Goal: Task Accomplishment & Management: Manage account settings

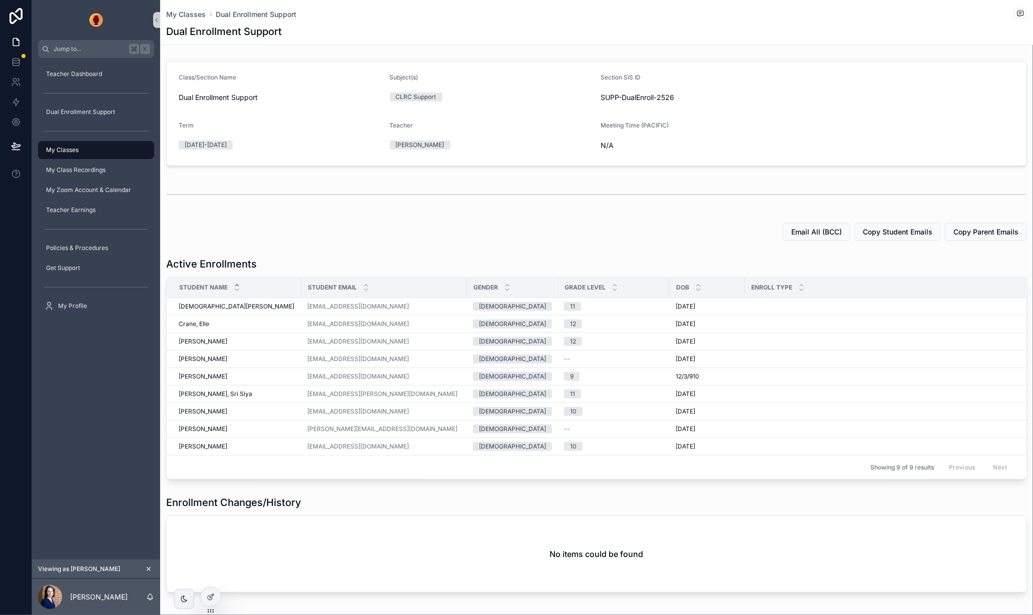
click at [64, 400] on div "Teacher Dashboard Dual Enrollment Support My Classes My Class Recordings My Zoo…" at bounding box center [96, 309] width 128 height 502
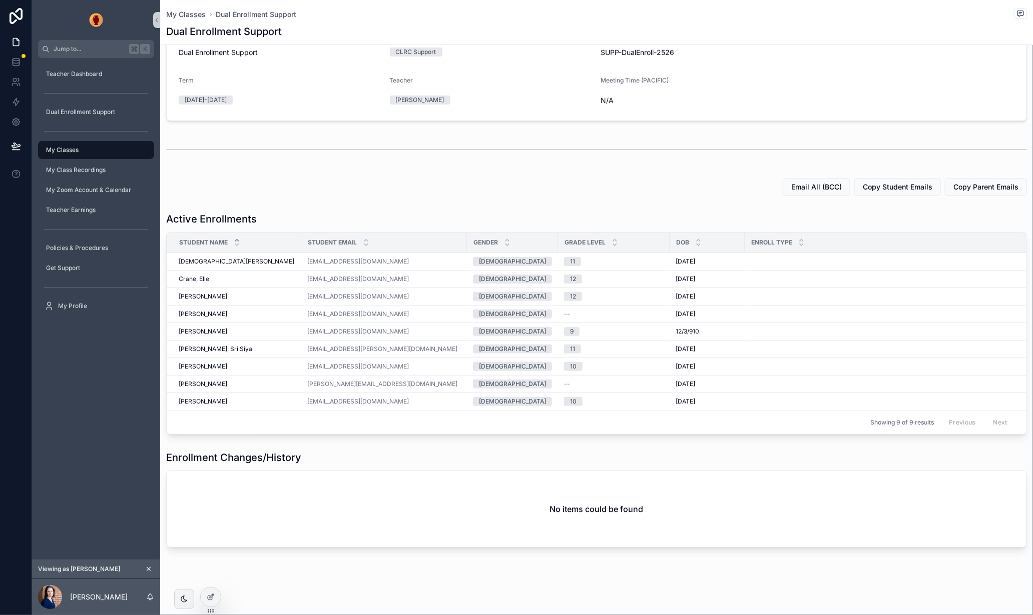
click at [422, 221] on div "Active Enrollments" at bounding box center [596, 219] width 861 height 14
click at [207, 596] on icon at bounding box center [211, 597] width 8 height 8
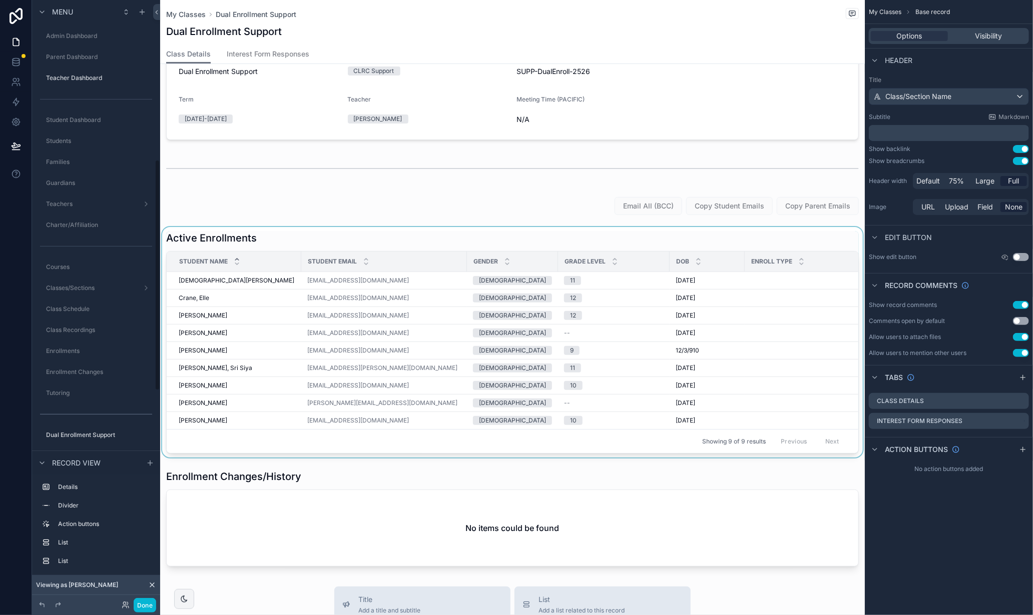
click at [713, 240] on div "scrollable content" at bounding box center [512, 342] width 705 height 231
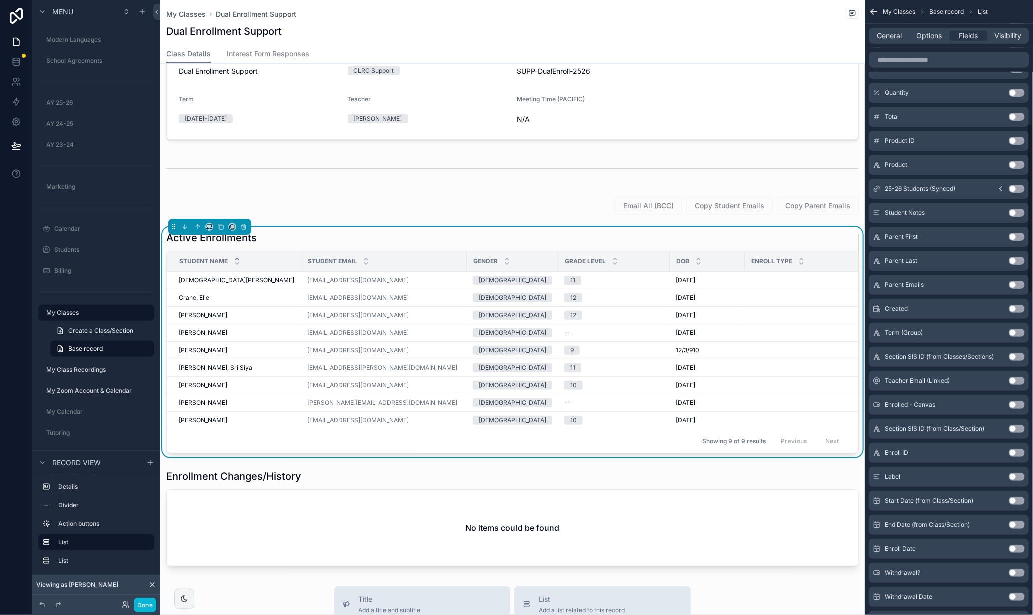
scroll to position [459, 0]
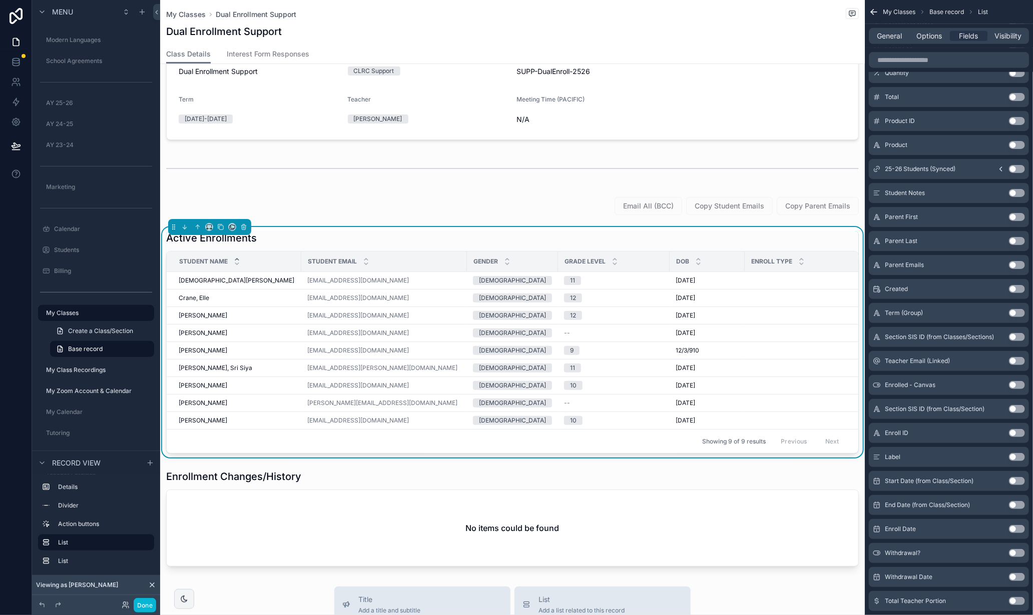
click at [1022, 268] on button "Use setting" at bounding box center [1017, 265] width 16 height 8
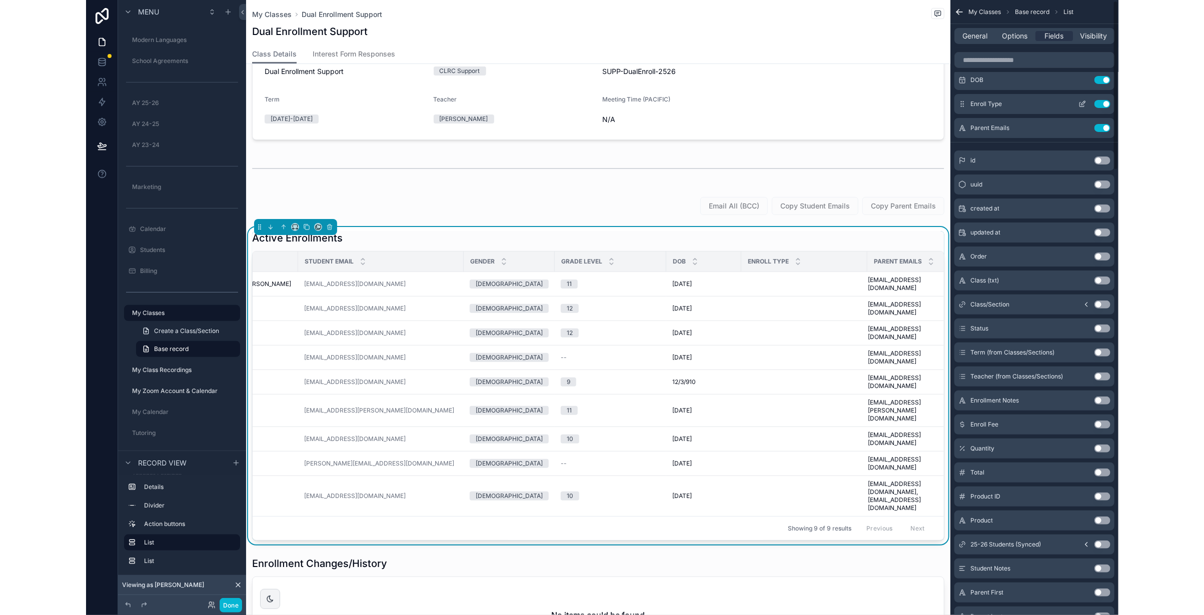
scroll to position [0, 0]
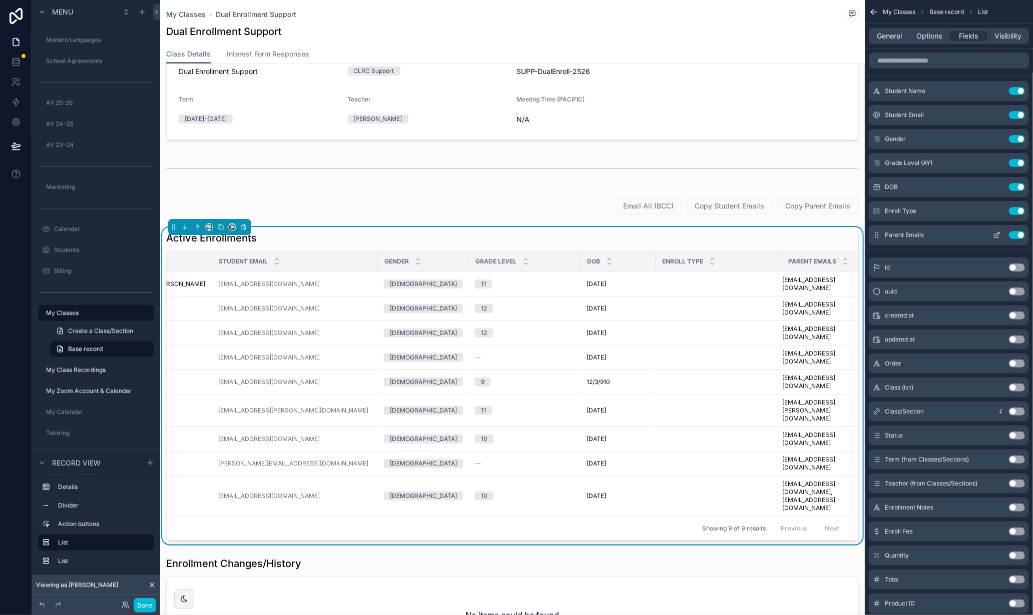
click at [996, 234] on icon "scrollable content" at bounding box center [997, 235] width 8 height 8
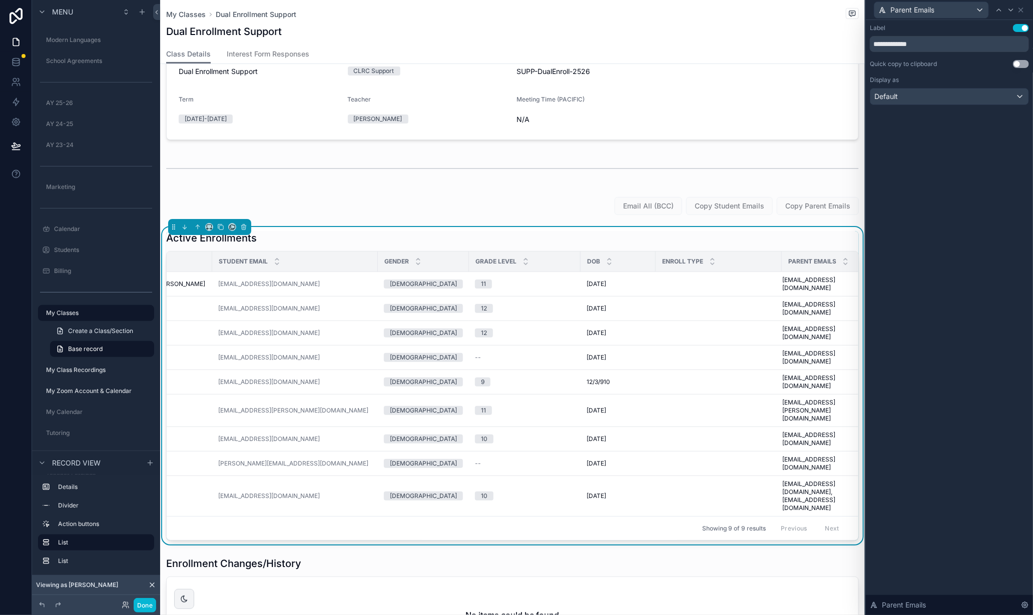
click at [1025, 63] on button "Use setting" at bounding box center [1021, 64] width 16 height 8
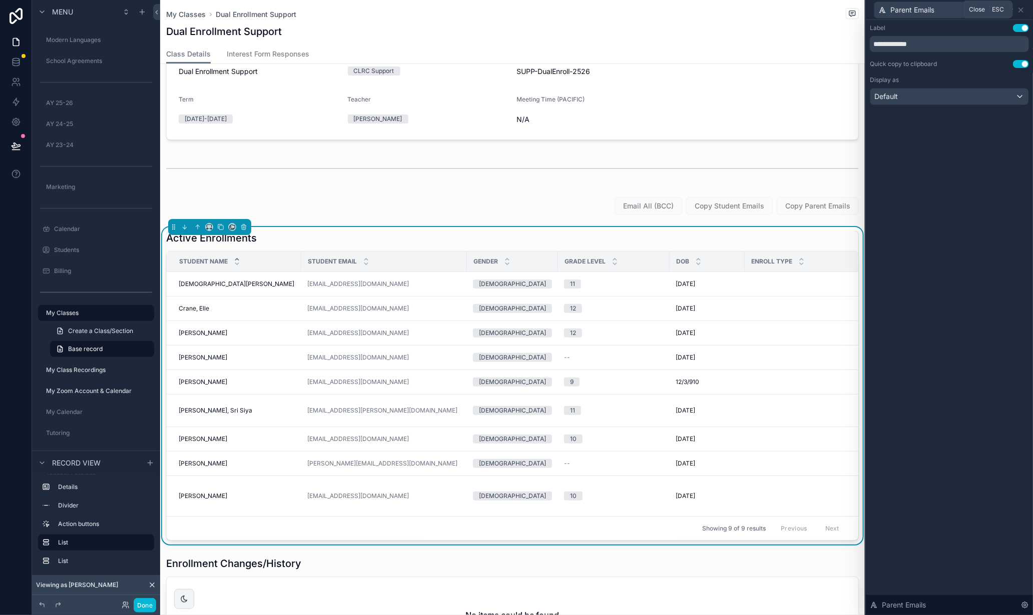
drag, startPoint x: 1021, startPoint y: 12, endPoint x: 1000, endPoint y: 35, distance: 31.2
click at [1021, 12] on icon at bounding box center [1021, 10] width 8 height 8
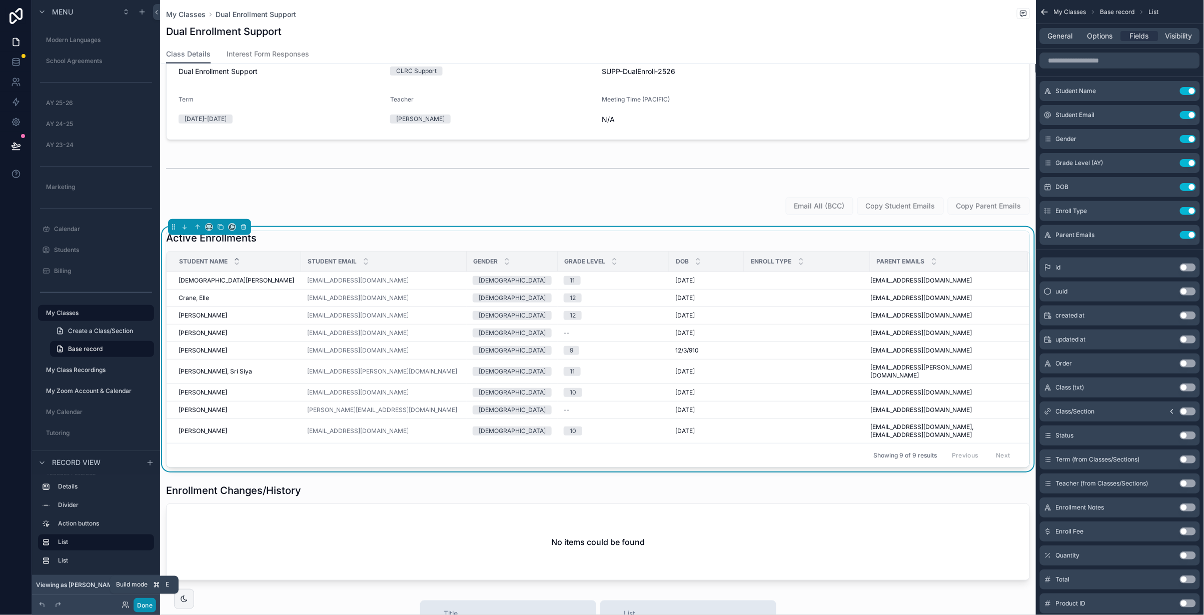
click at [146, 604] on button "Done" at bounding box center [145, 605] width 23 height 15
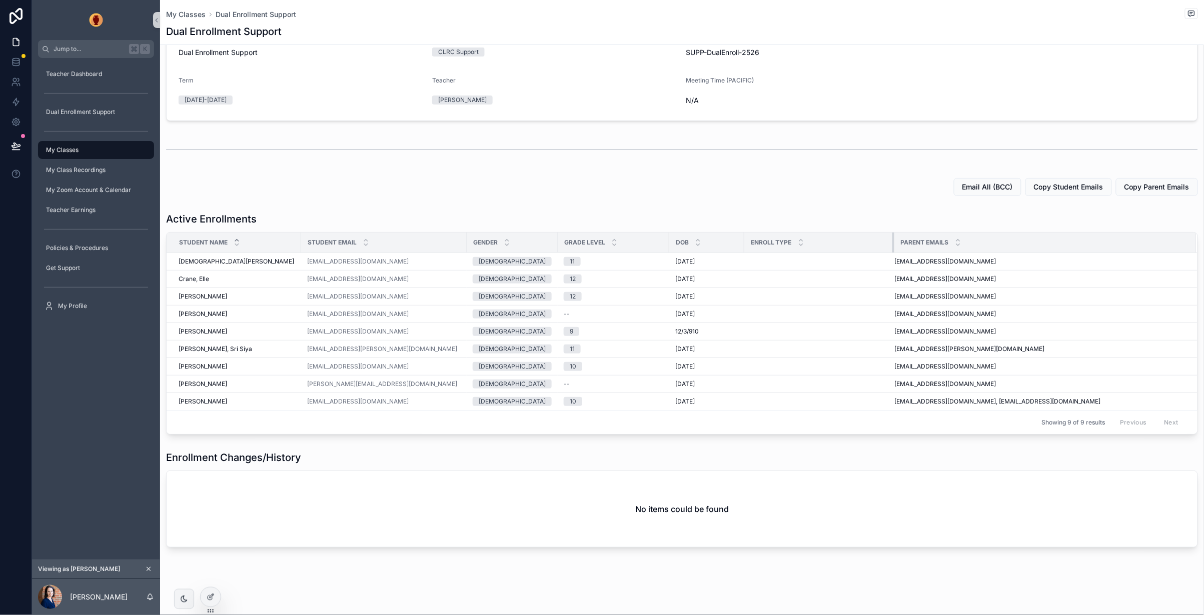
drag, startPoint x: 862, startPoint y: 243, endPoint x: 866, endPoint y: 249, distance: 7.0
click at [893, 248] on div "scrollable content" at bounding box center [895, 243] width 4 height 20
drag, startPoint x: 11, startPoint y: 144, endPoint x: 81, endPoint y: 218, distance: 102.6
click at [11, 144] on icon at bounding box center [16, 146] width 10 height 10
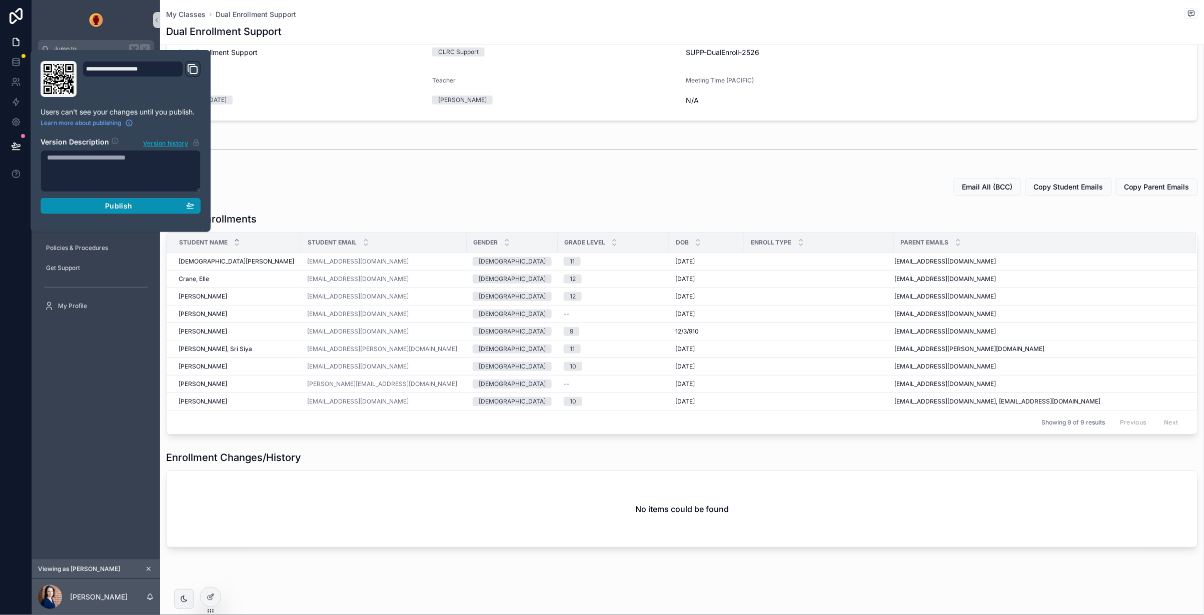
click at [131, 206] on span "Publish" at bounding box center [118, 206] width 27 height 9
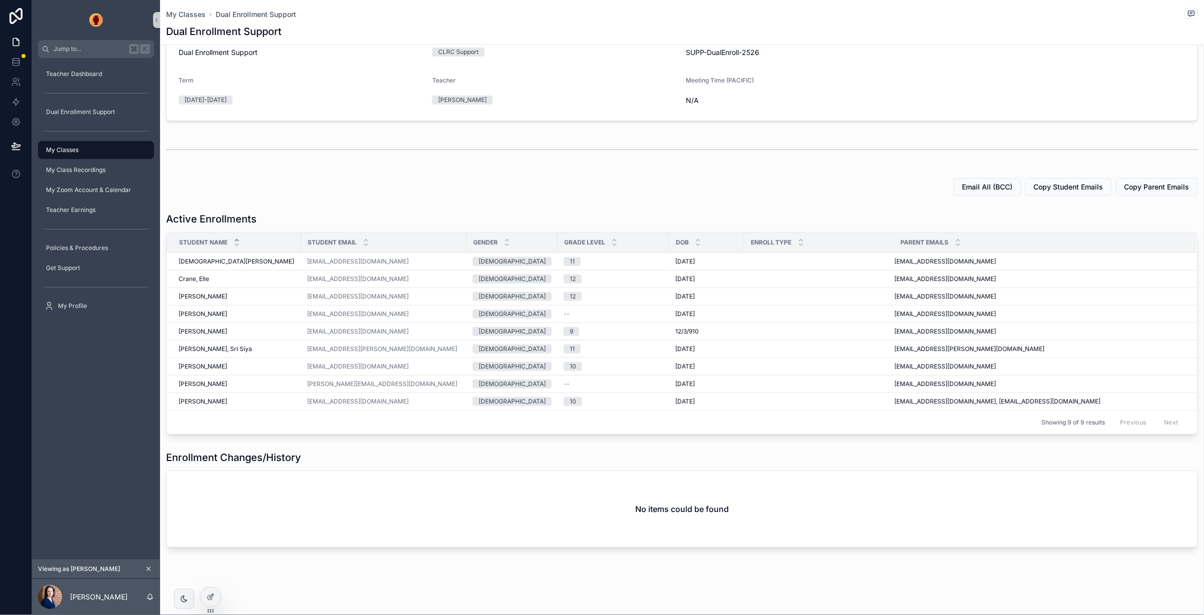
click at [365, 135] on div "scrollable content" at bounding box center [682, 149] width 1044 height 33
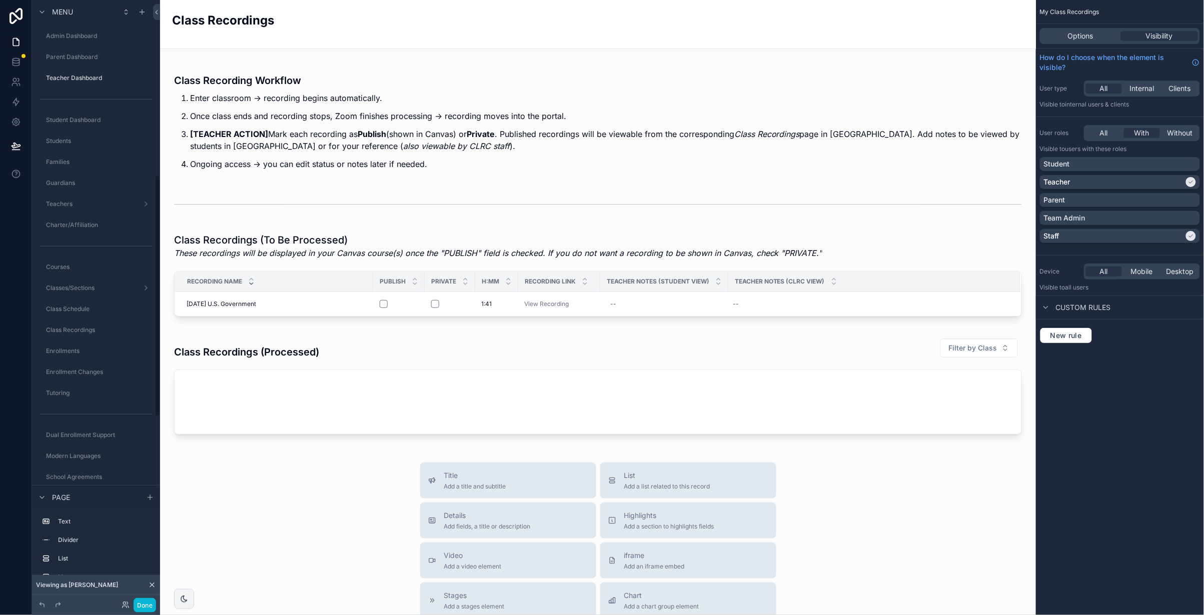
scroll to position [437, 0]
drag, startPoint x: 151, startPoint y: 584, endPoint x: 157, endPoint y: 341, distance: 243.2
click at [151, 584] on icon at bounding box center [152, 585] width 4 height 4
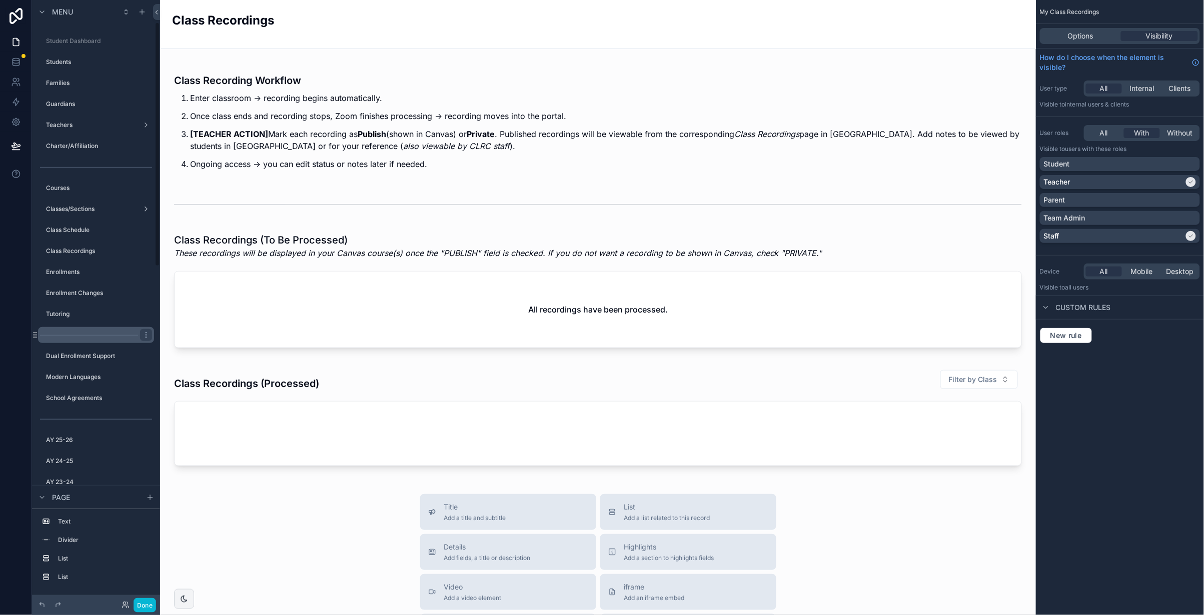
scroll to position [0, 0]
drag, startPoint x: 70, startPoint y: 373, endPoint x: 158, endPoint y: 358, distance: 89.8
click at [70, 373] on label "Enrollment Changes" at bounding box center [99, 372] width 106 height 8
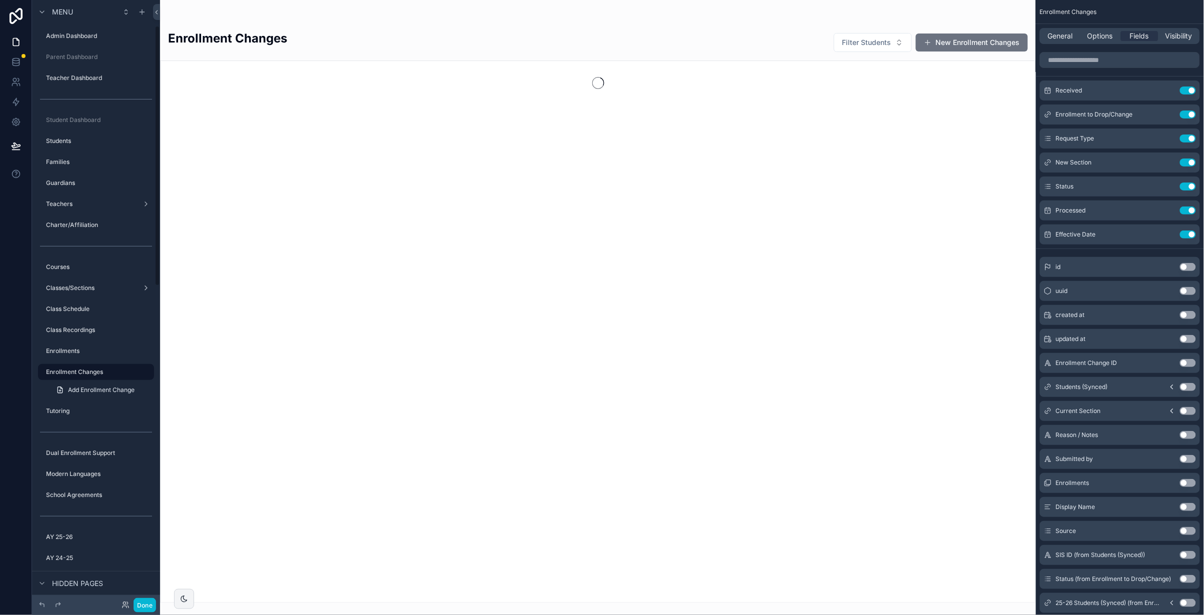
scroll to position [59, 0]
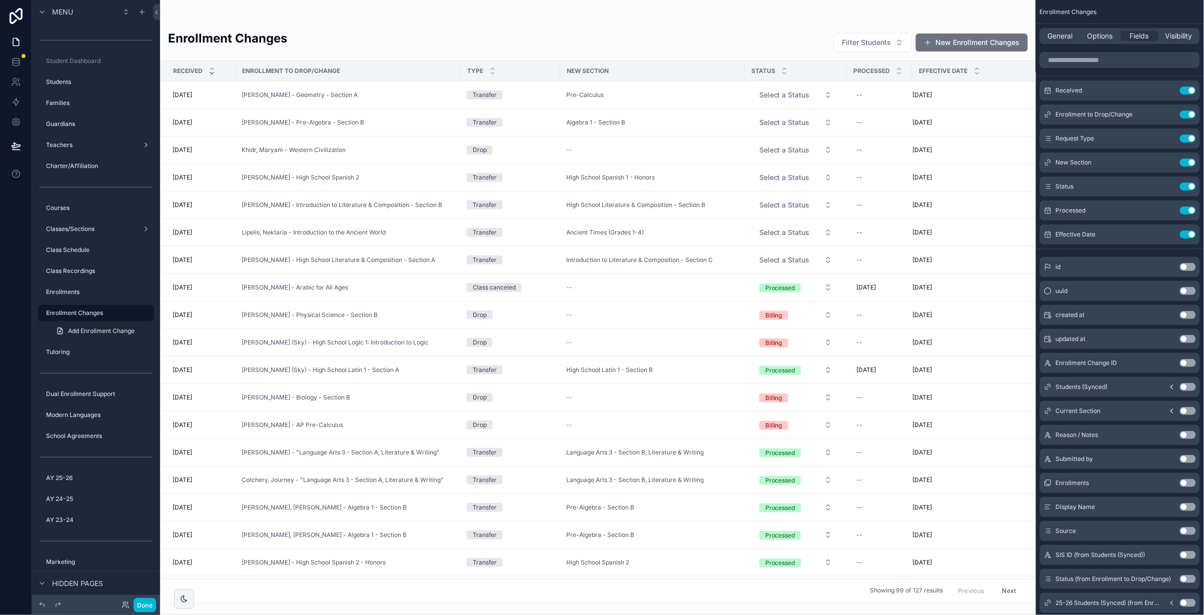
click at [784, 261] on div "scrollable content" at bounding box center [598, 307] width 876 height 615
click at [788, 257] on span "Select a Status" at bounding box center [785, 260] width 51 height 10
click at [786, 315] on div "Pending / In Process" at bounding box center [775, 314] width 58 height 9
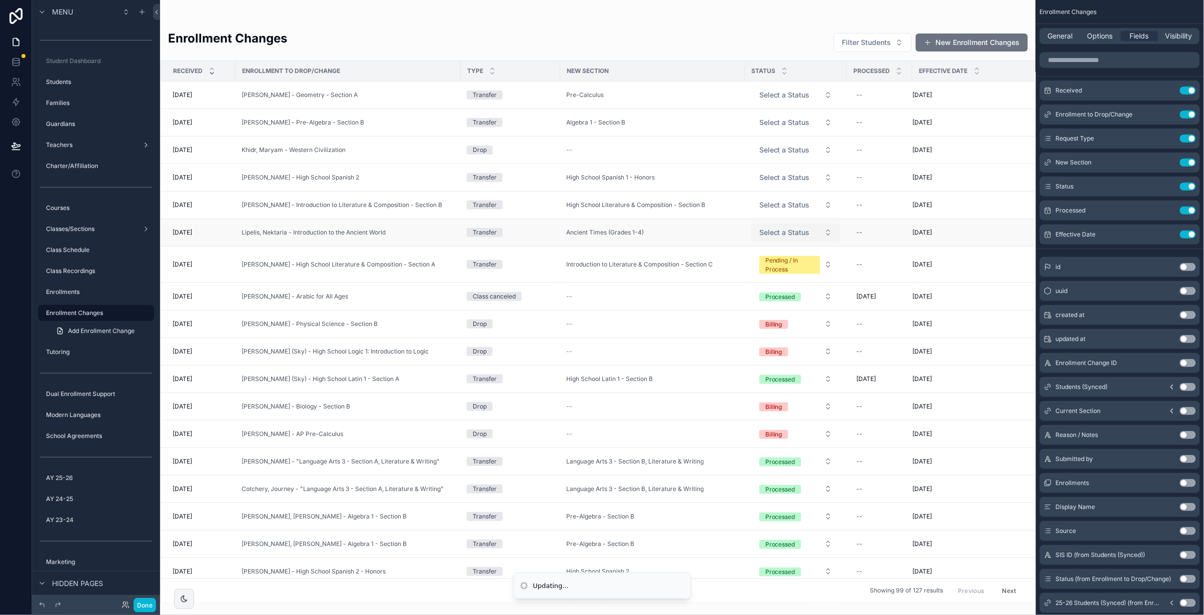
click at [792, 234] on span "Select a Status" at bounding box center [785, 233] width 51 height 10
click at [794, 285] on div "Pending / In Process" at bounding box center [775, 287] width 58 height 9
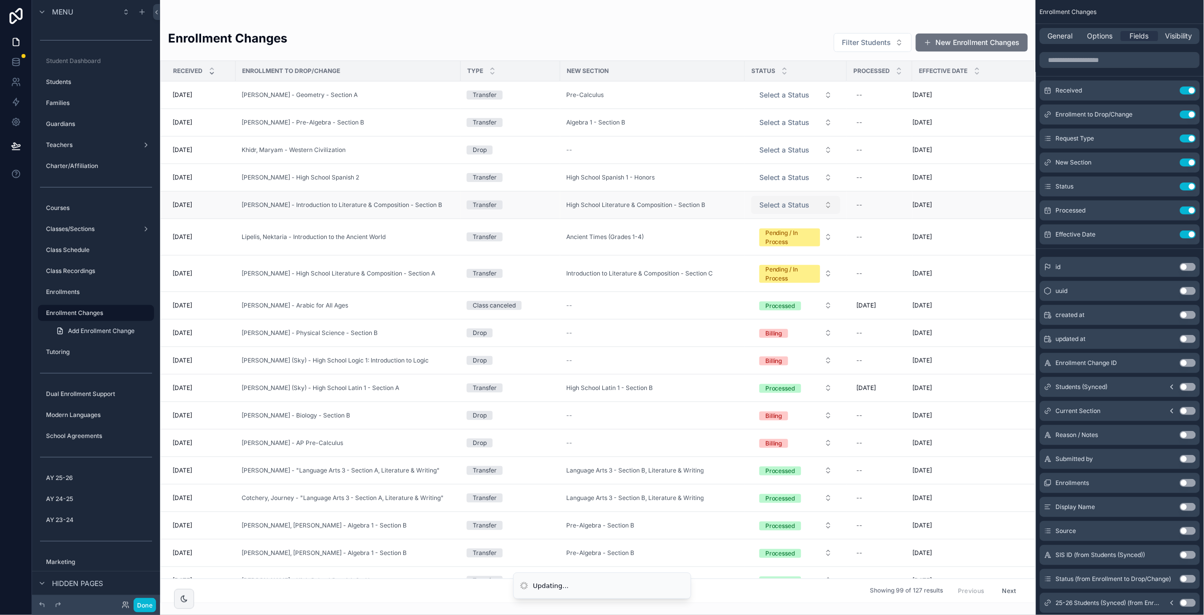
click at [791, 204] on span "Select a Status" at bounding box center [785, 205] width 51 height 10
click at [792, 179] on span "Select a Status" at bounding box center [785, 178] width 51 height 10
click at [789, 230] on div "Pending / In Process" at bounding box center [775, 232] width 58 height 9
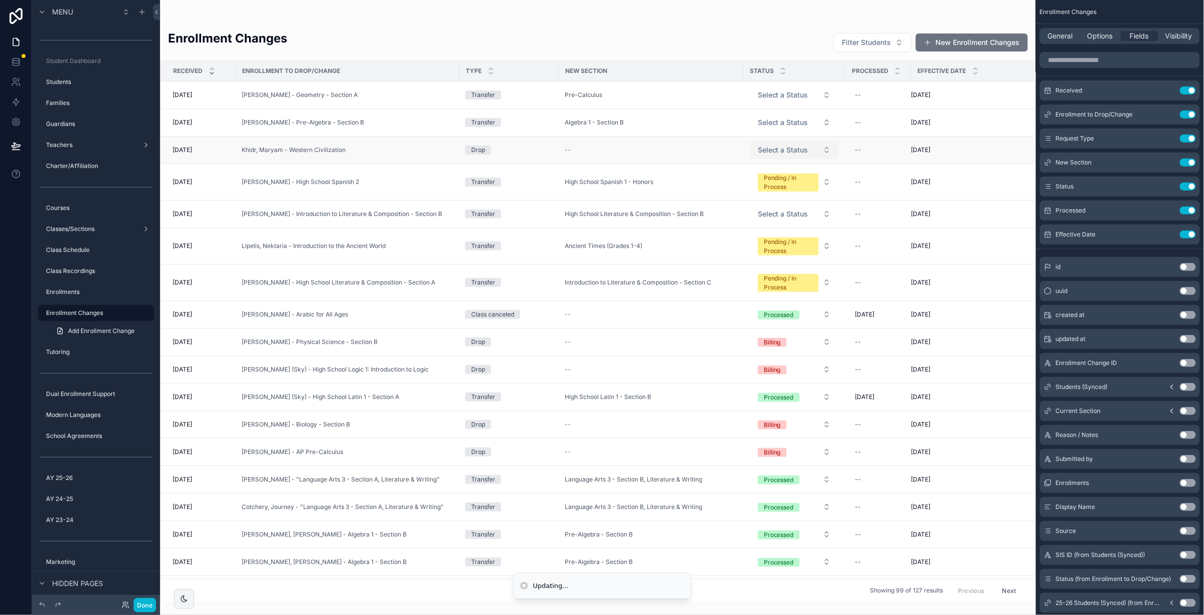
click at [793, 151] on span "Select a Status" at bounding box center [783, 150] width 51 height 10
click at [791, 204] on td "Select a Status" at bounding box center [795, 215] width 102 height 28
click at [791, 214] on span "Select a Status" at bounding box center [783, 214] width 51 height 10
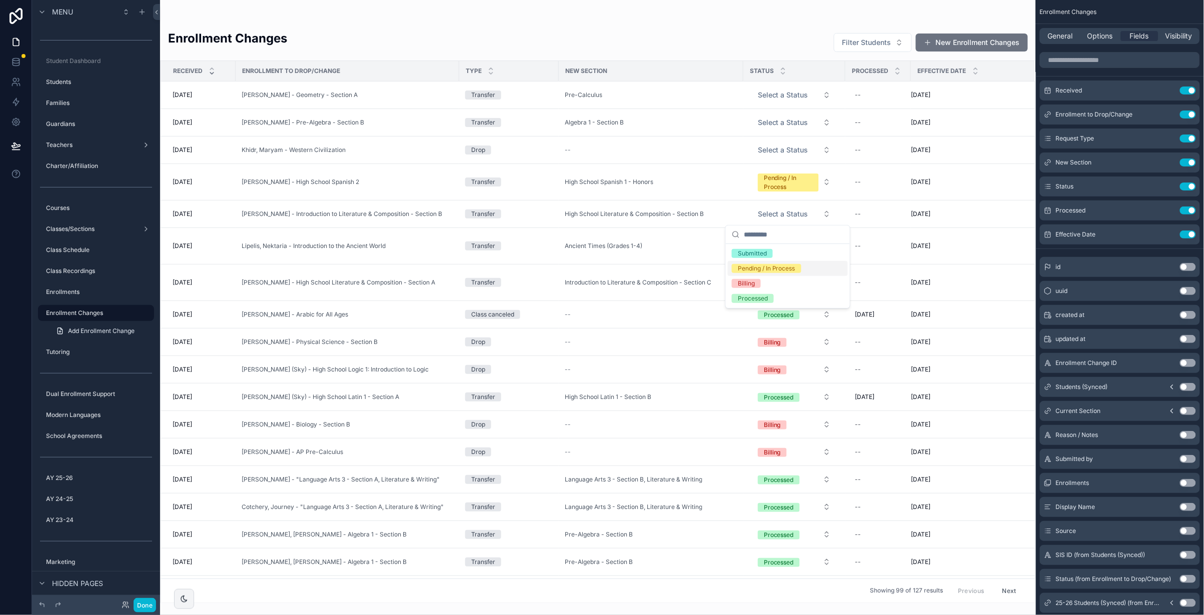
click at [790, 268] on div "Pending / In Process" at bounding box center [767, 268] width 58 height 9
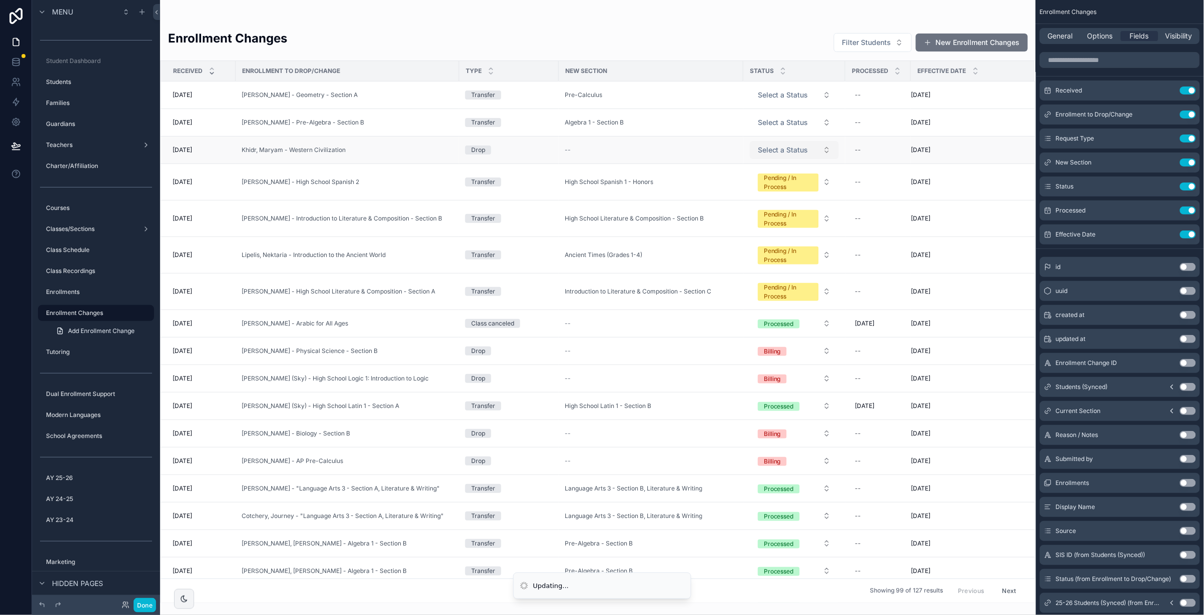
click at [782, 145] on span "Select a Status" at bounding box center [783, 150] width 51 height 10
click at [783, 206] on div "Pending / In Process" at bounding box center [767, 204] width 58 height 9
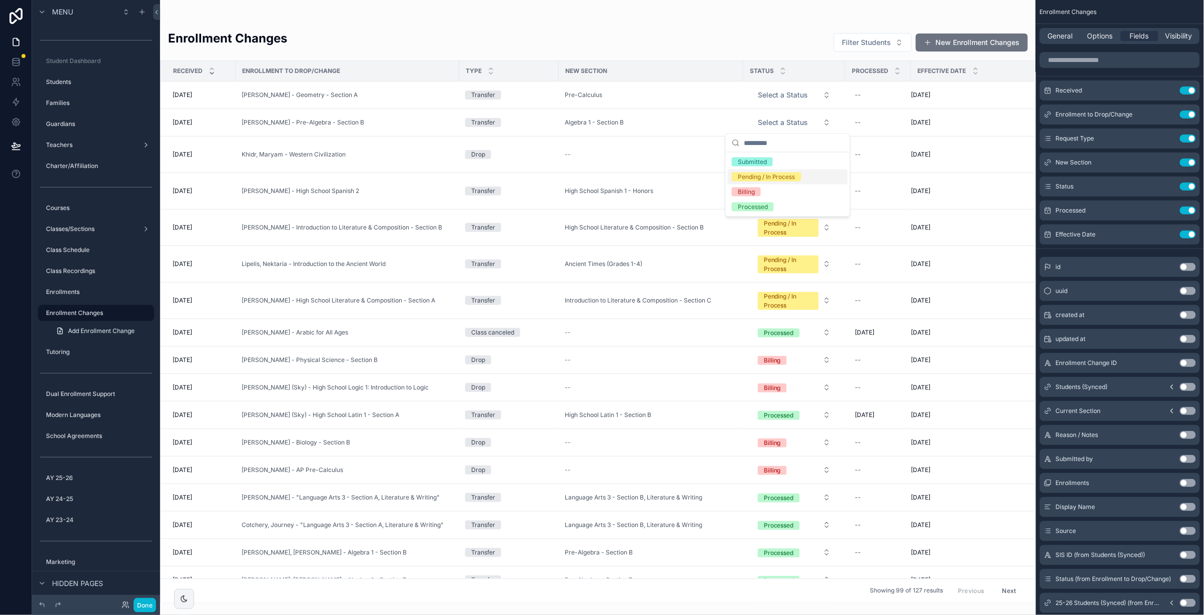
click at [779, 178] on div "Pending / In Process" at bounding box center [767, 177] width 58 height 9
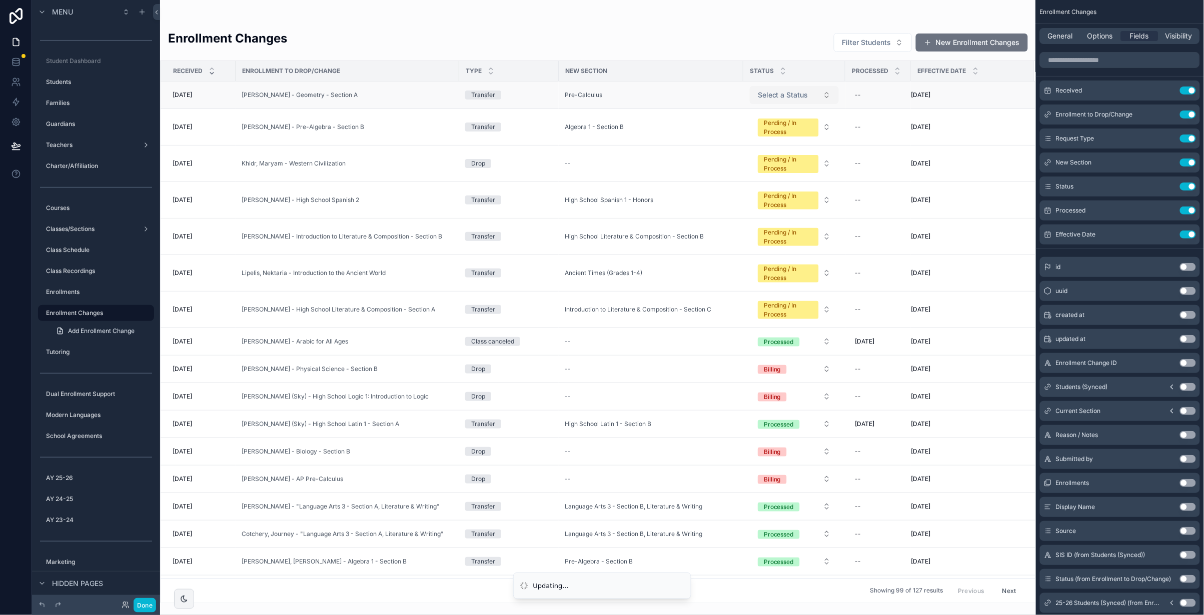
click at [789, 94] on span "Select a Status" at bounding box center [783, 95] width 51 height 10
click at [783, 148] on div "Pending / In Process" at bounding box center [767, 149] width 58 height 9
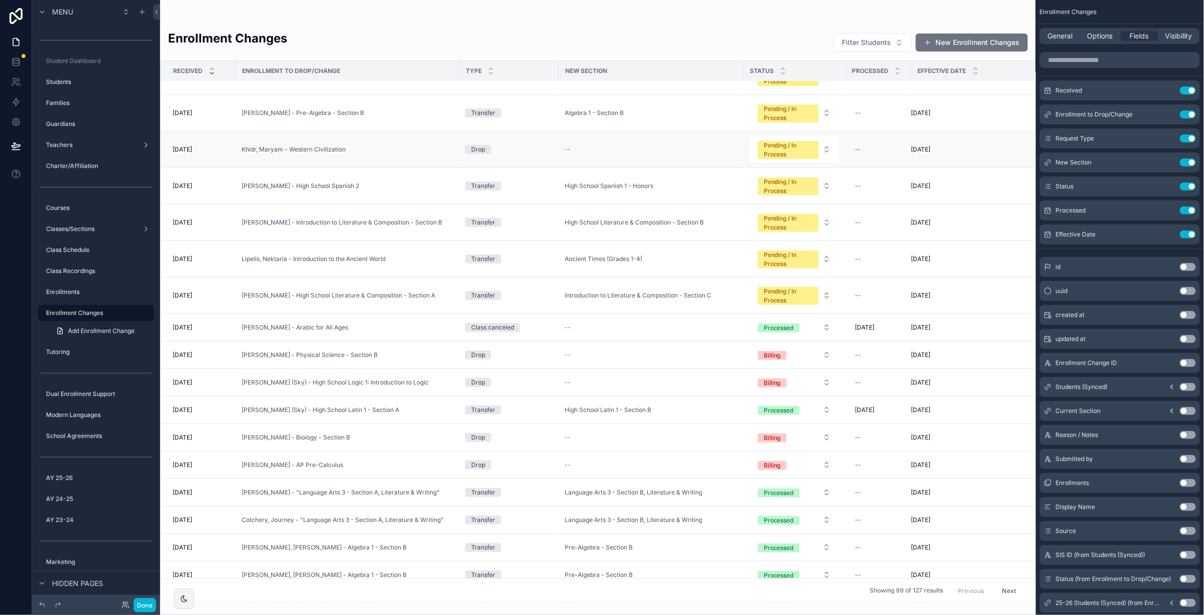
scroll to position [0, 0]
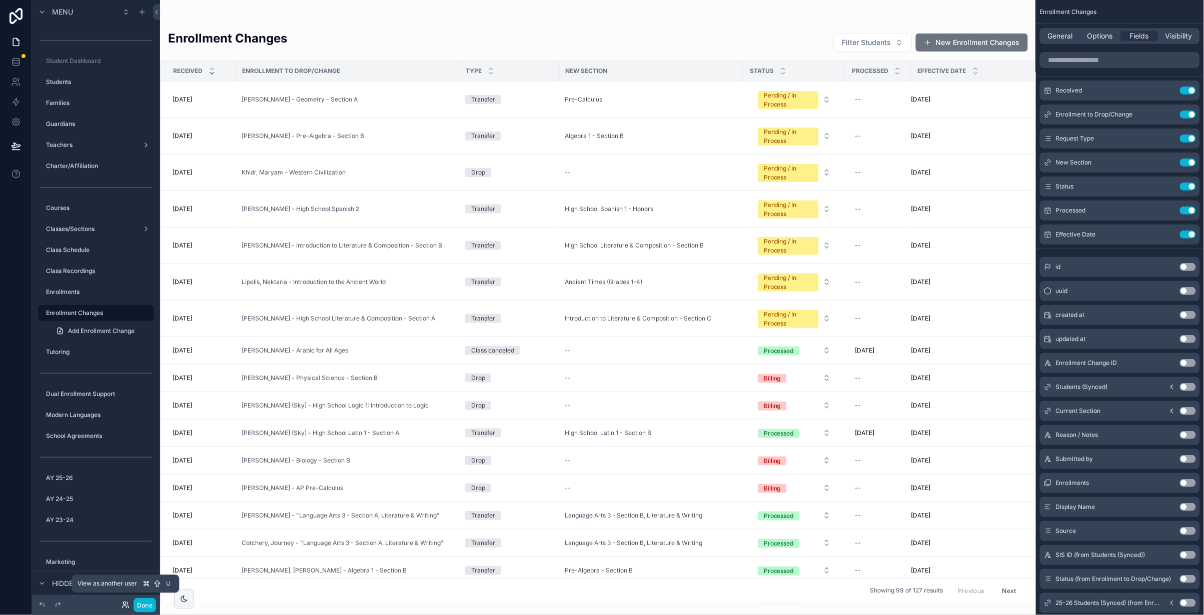
click at [125, 605] on icon at bounding box center [126, 605] width 8 height 8
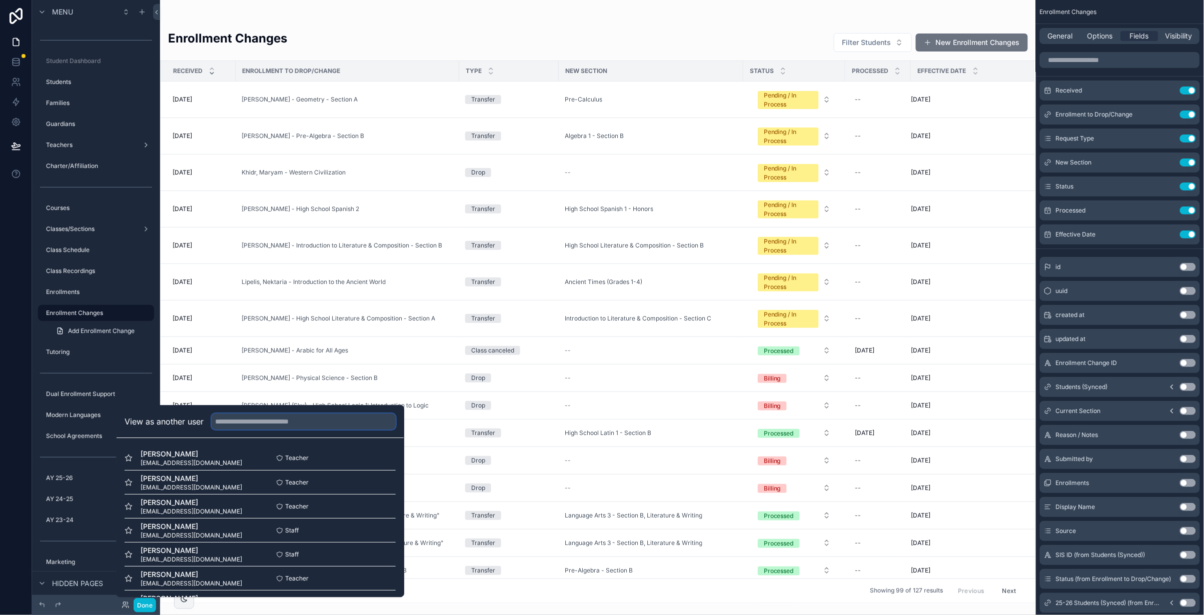
click at [271, 423] on input "text" at bounding box center [304, 422] width 184 height 16
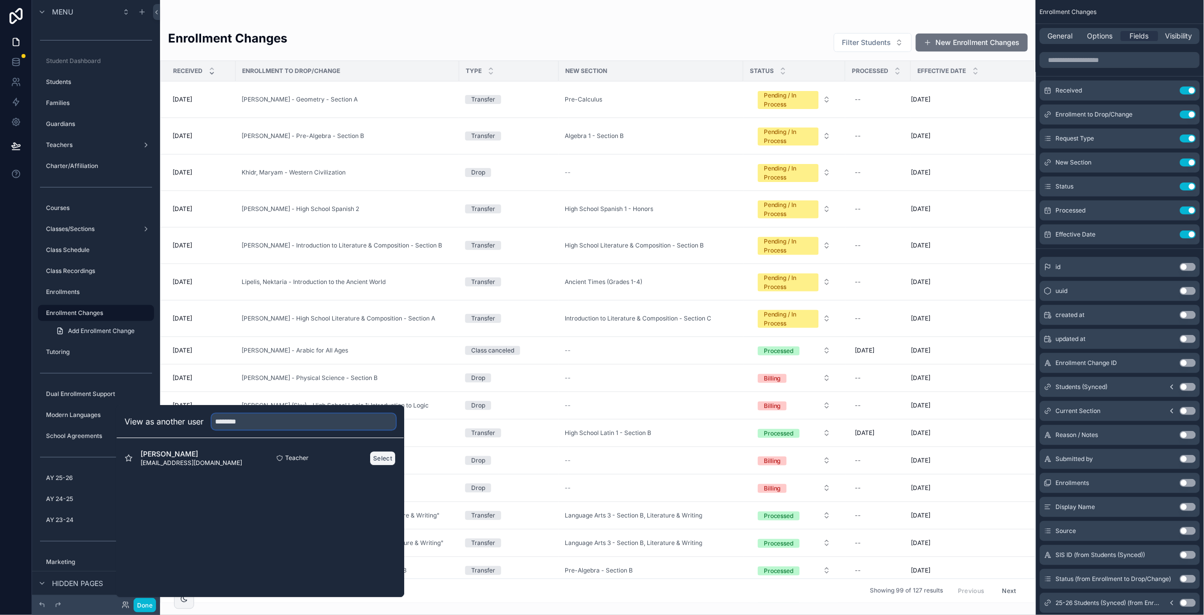
type input "********"
click at [381, 458] on button "Select" at bounding box center [383, 458] width 26 height 15
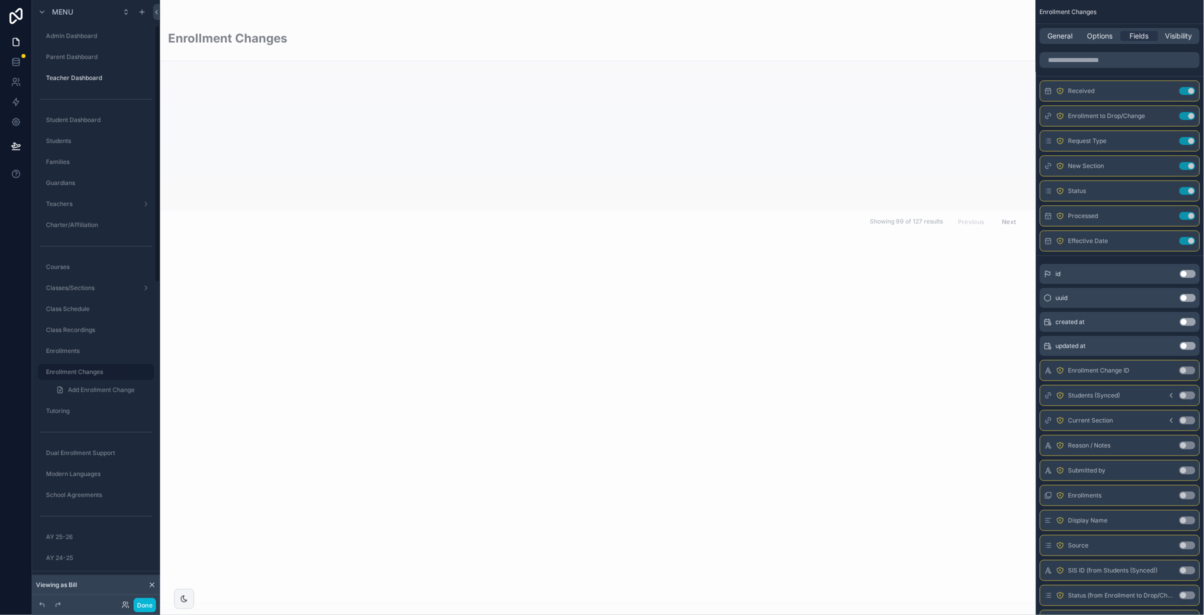
scroll to position [59, 0]
click at [143, 603] on button "Done" at bounding box center [145, 605] width 23 height 15
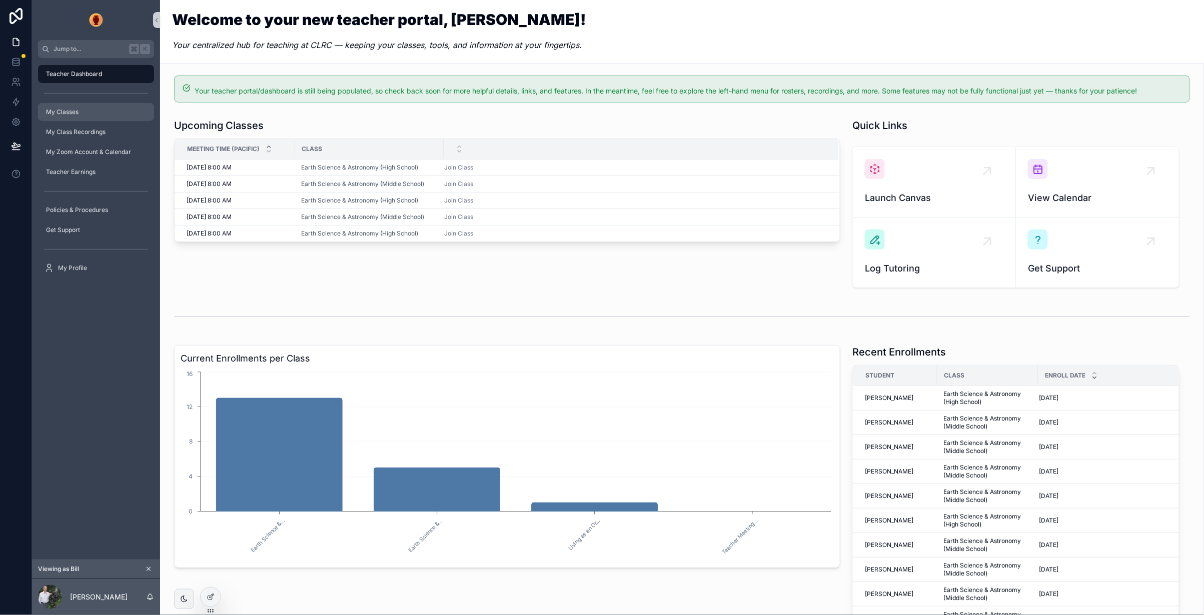
click at [85, 113] on div "My Classes" at bounding box center [96, 112] width 104 height 16
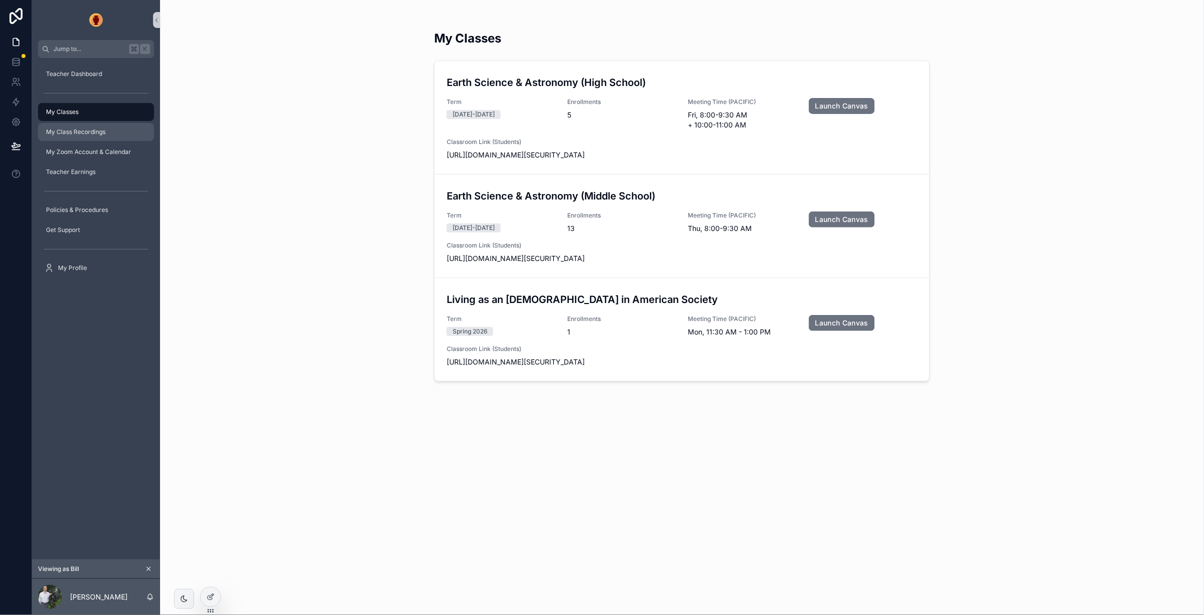
click at [83, 129] on span "My Class Recordings" at bounding box center [76, 132] width 60 height 8
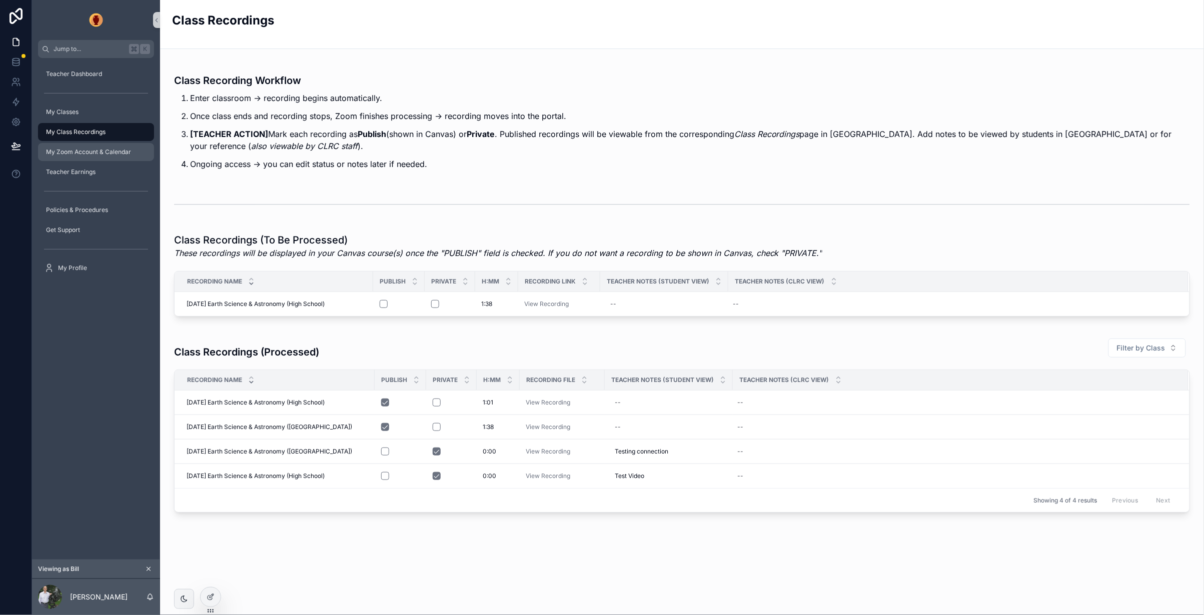
click at [108, 150] on span "My Zoom Account & Calendar" at bounding box center [88, 152] width 85 height 8
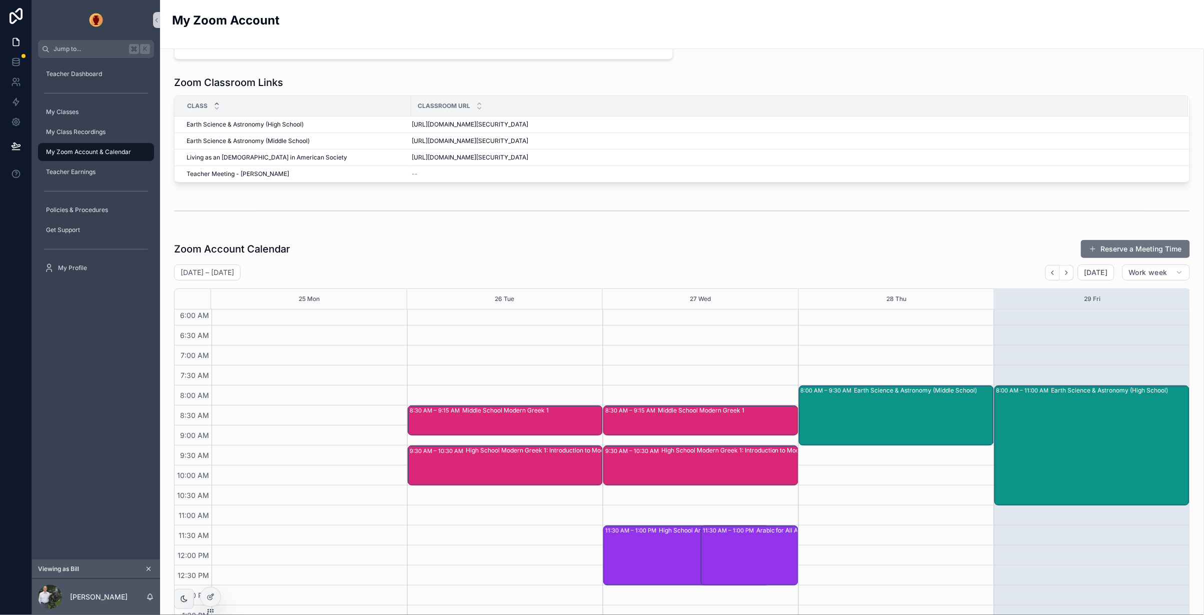
scroll to position [5, 0]
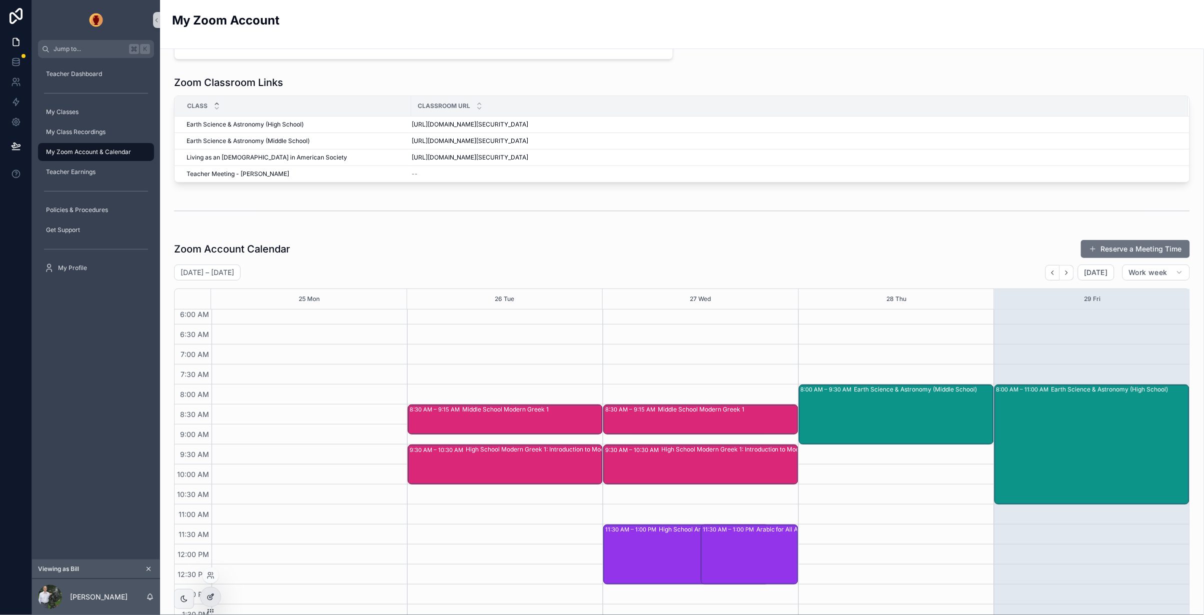
click at [212, 595] on icon at bounding box center [211, 597] width 8 height 8
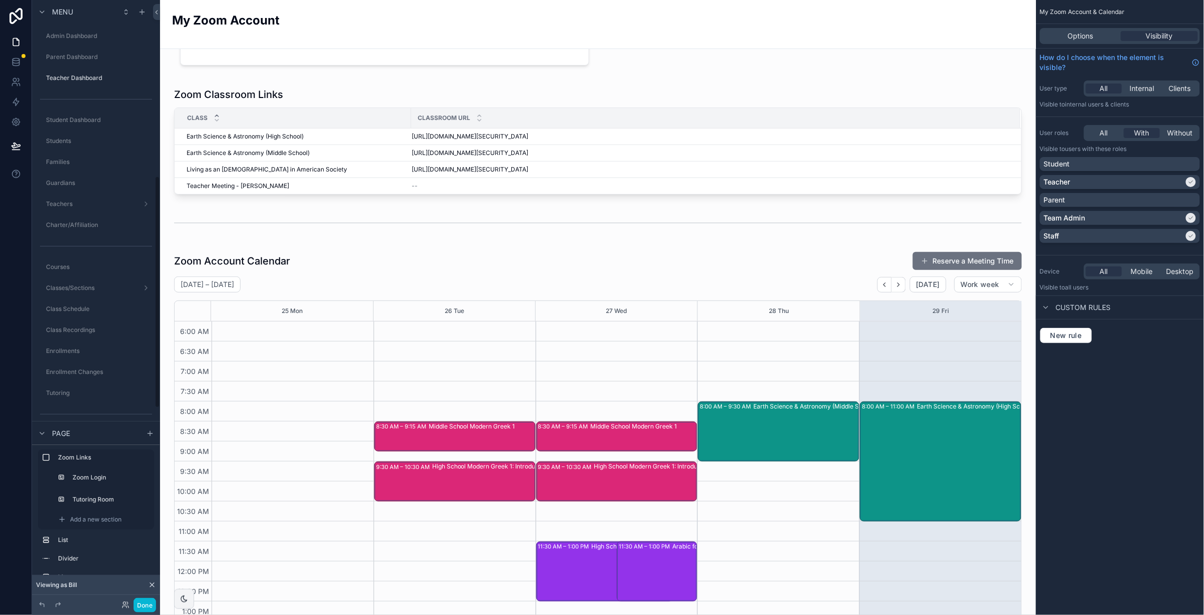
scroll to position [169, 0]
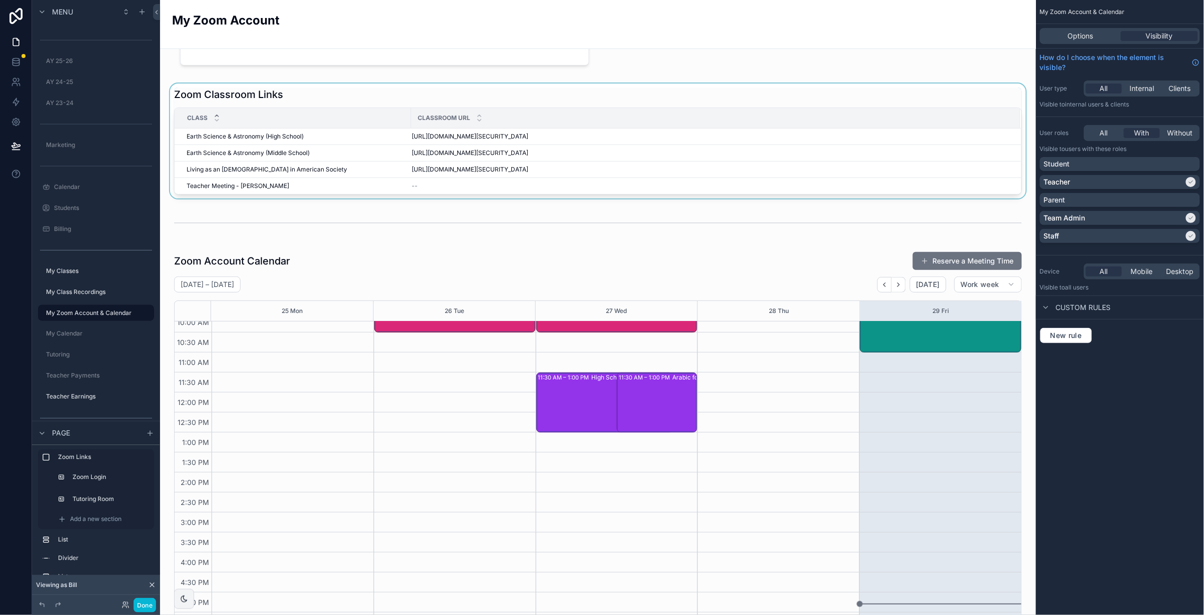
click at [358, 99] on div "scrollable content" at bounding box center [598, 141] width 860 height 115
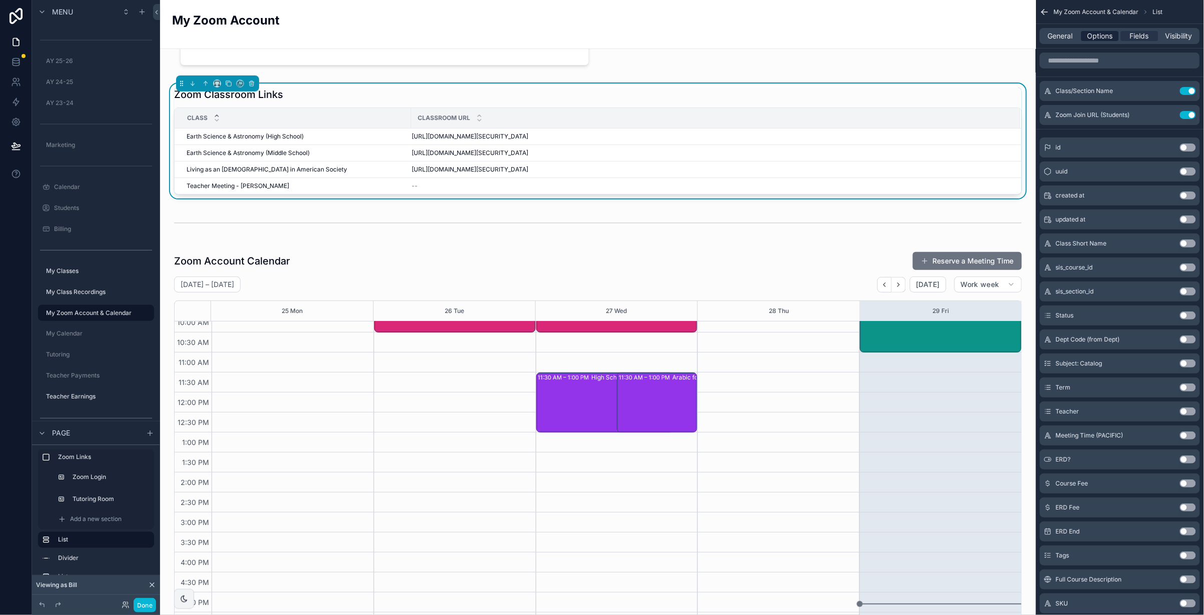
click at [1091, 35] on span "Options" at bounding box center [1101, 36] width 26 height 10
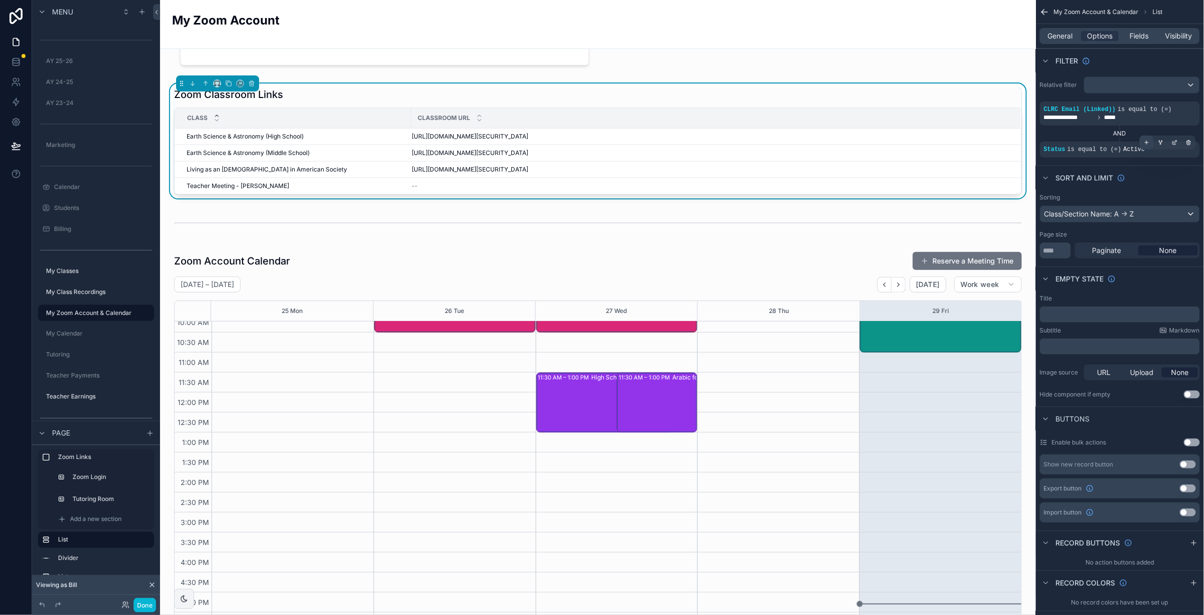
click at [1146, 140] on icon "scrollable content" at bounding box center [1147, 143] width 6 height 6
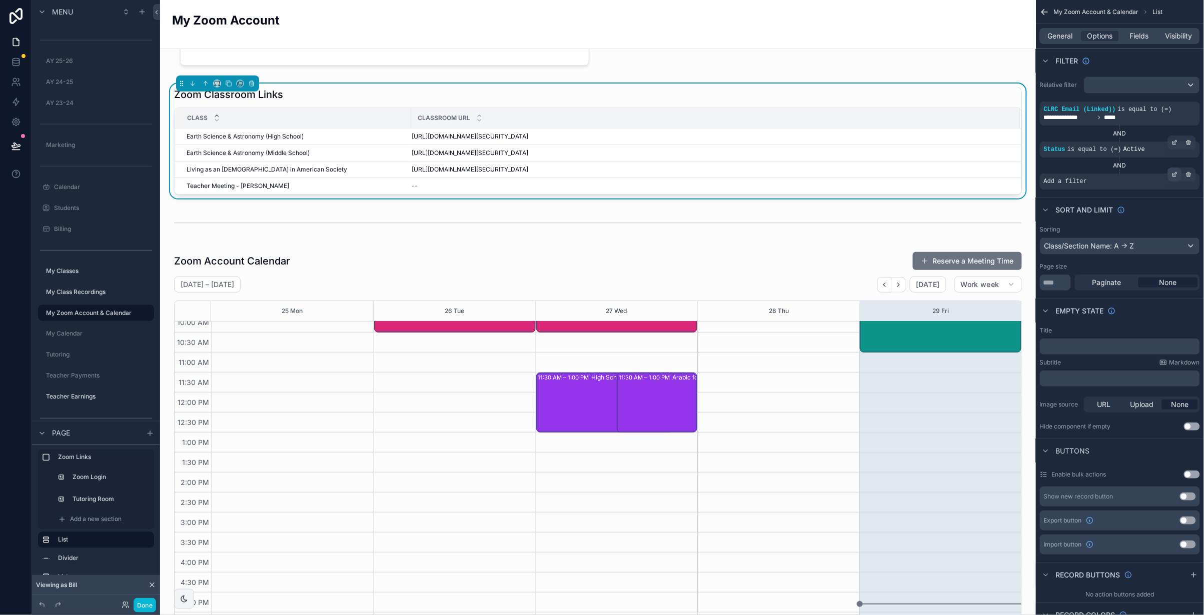
click at [1176, 175] on icon "scrollable content" at bounding box center [1175, 175] width 6 height 6
click at [950, 171] on span "Select a field" at bounding box center [938, 167] width 43 height 10
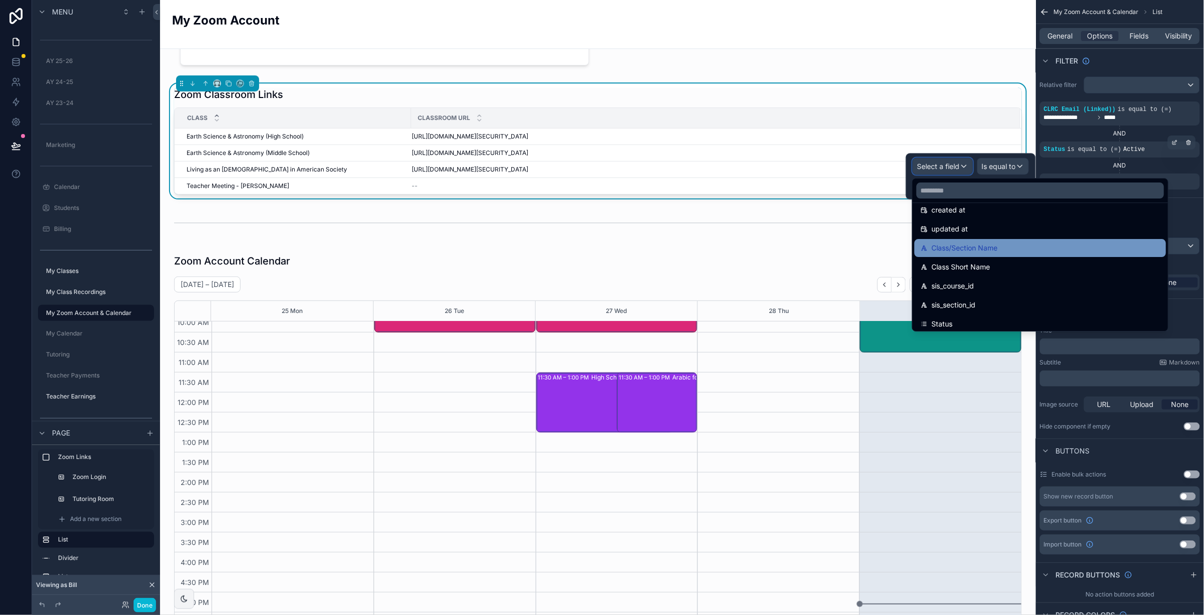
scroll to position [50, 0]
click at [970, 247] on span "Class/Section Name" at bounding box center [965, 246] width 66 height 12
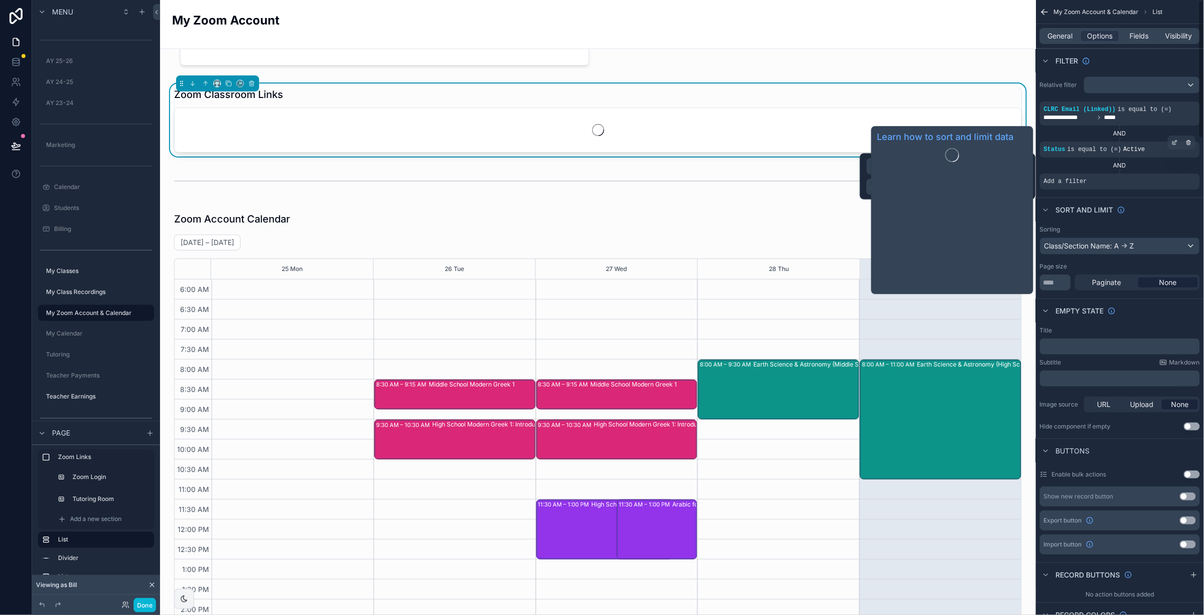
scroll to position [169, 0]
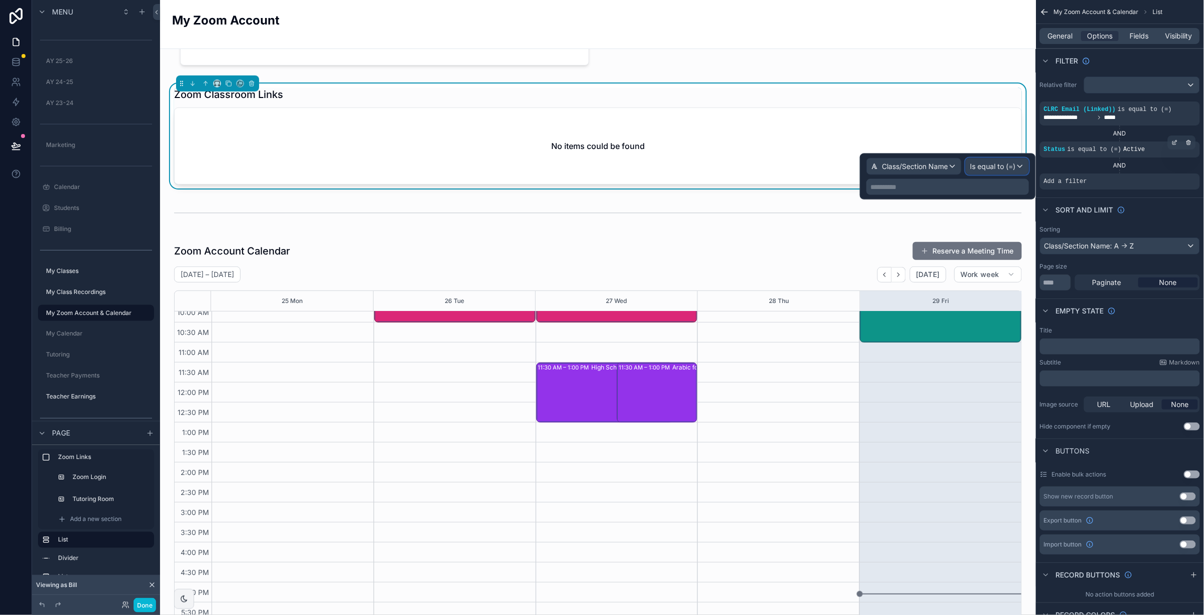
click at [993, 164] on span "Is equal to (=)" at bounding box center [993, 167] width 46 height 10
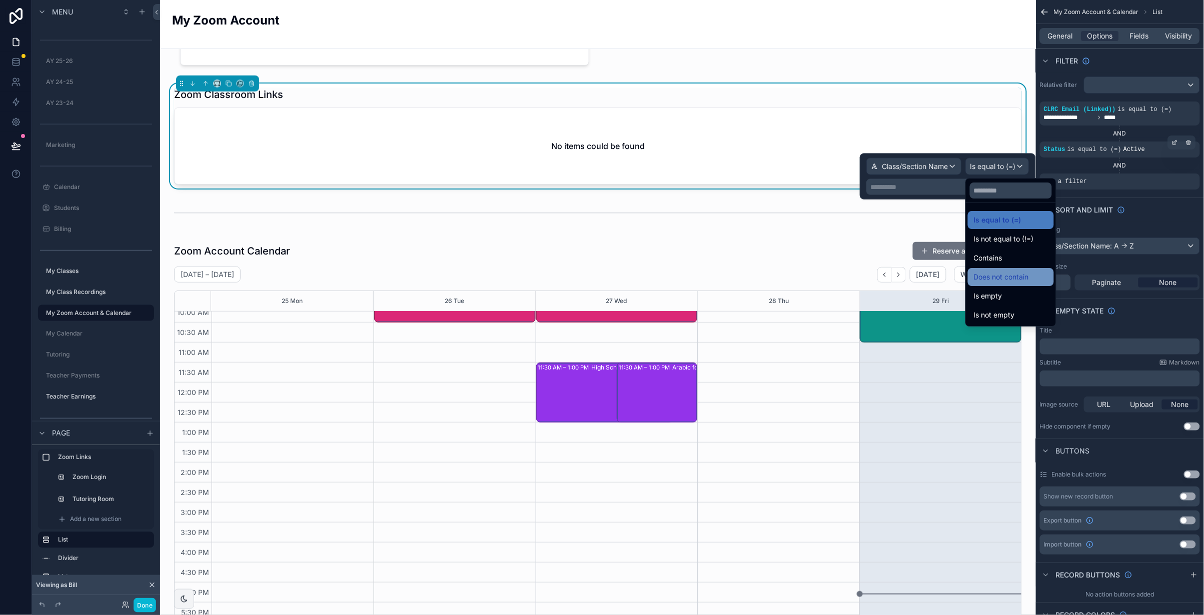
click at [1002, 277] on span "Does not contain" at bounding box center [1001, 277] width 55 height 12
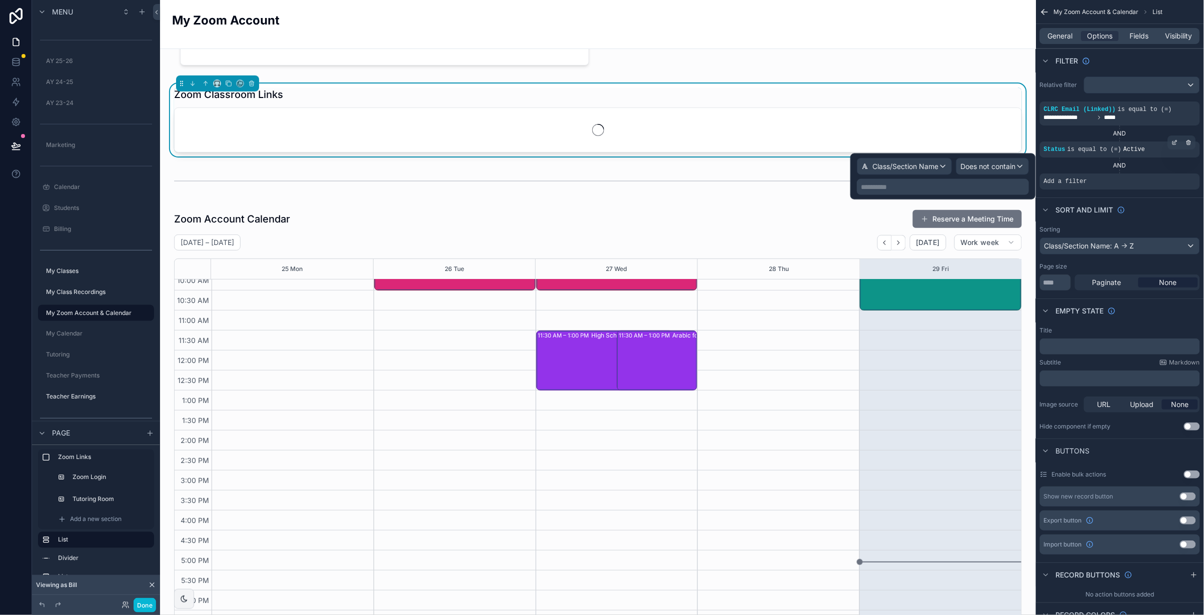
click at [923, 189] on p "**********" at bounding box center [944, 187] width 166 height 10
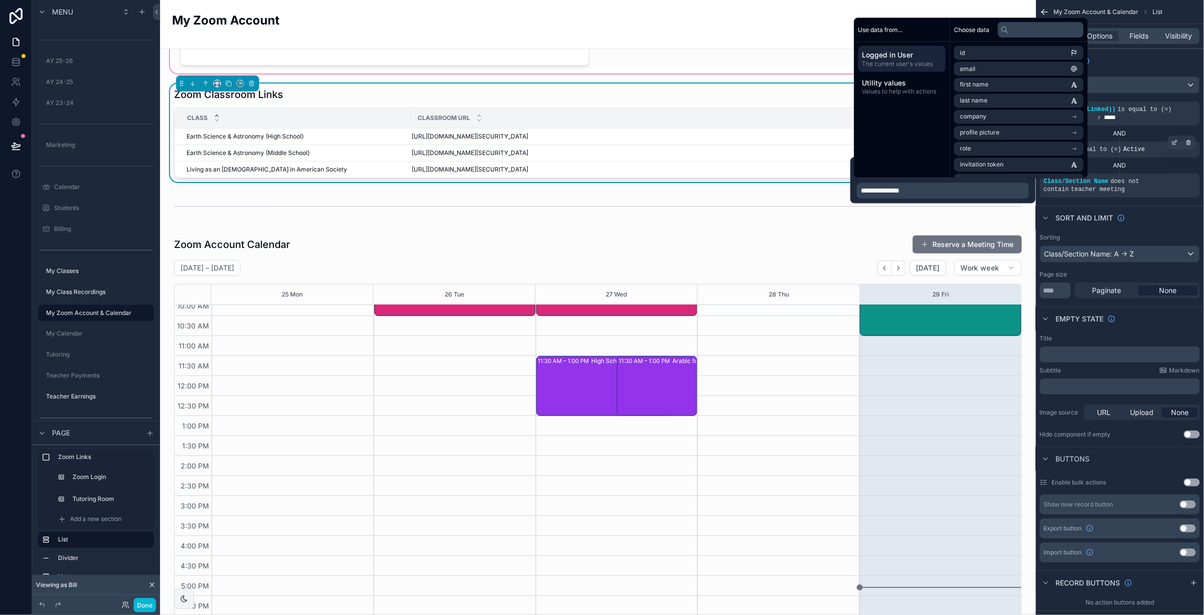
click at [802, 59] on div "scrollable content" at bounding box center [598, 2] width 860 height 148
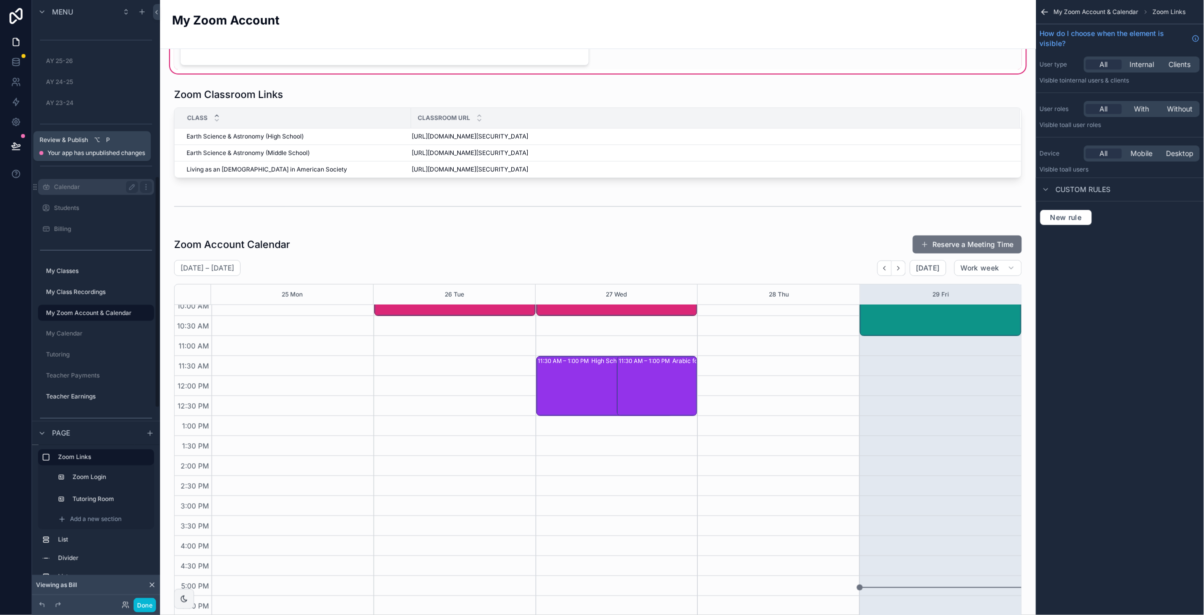
drag, startPoint x: 20, startPoint y: 149, endPoint x: 89, endPoint y: 179, distance: 74.8
click at [20, 149] on icon at bounding box center [16, 146] width 10 height 10
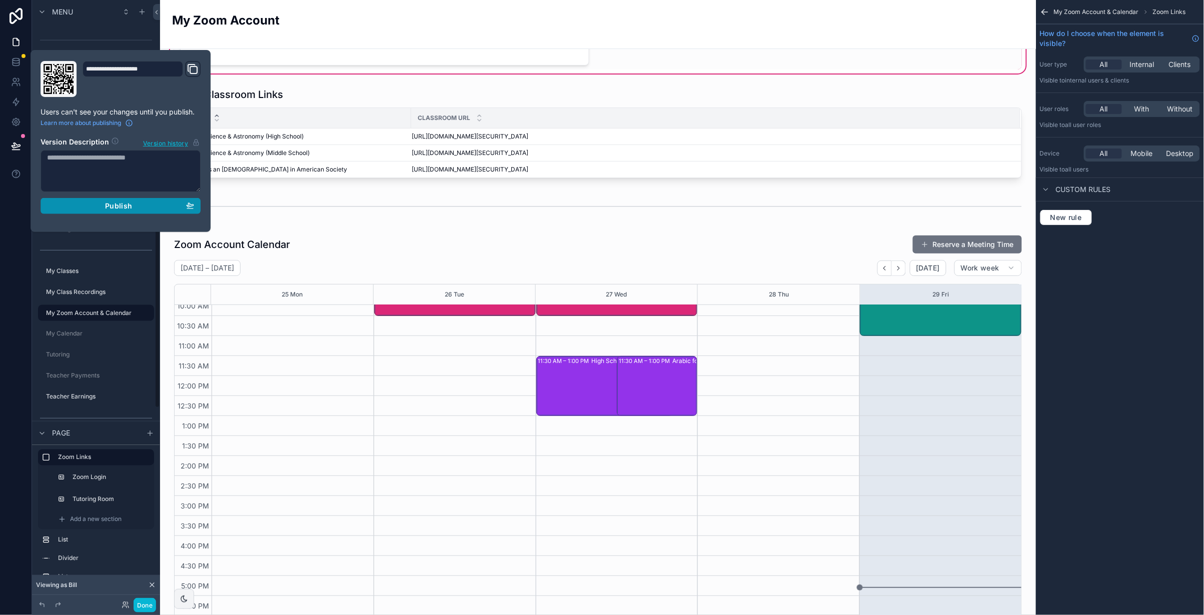
click at [101, 203] on div "Publish" at bounding box center [120, 206] width 147 height 9
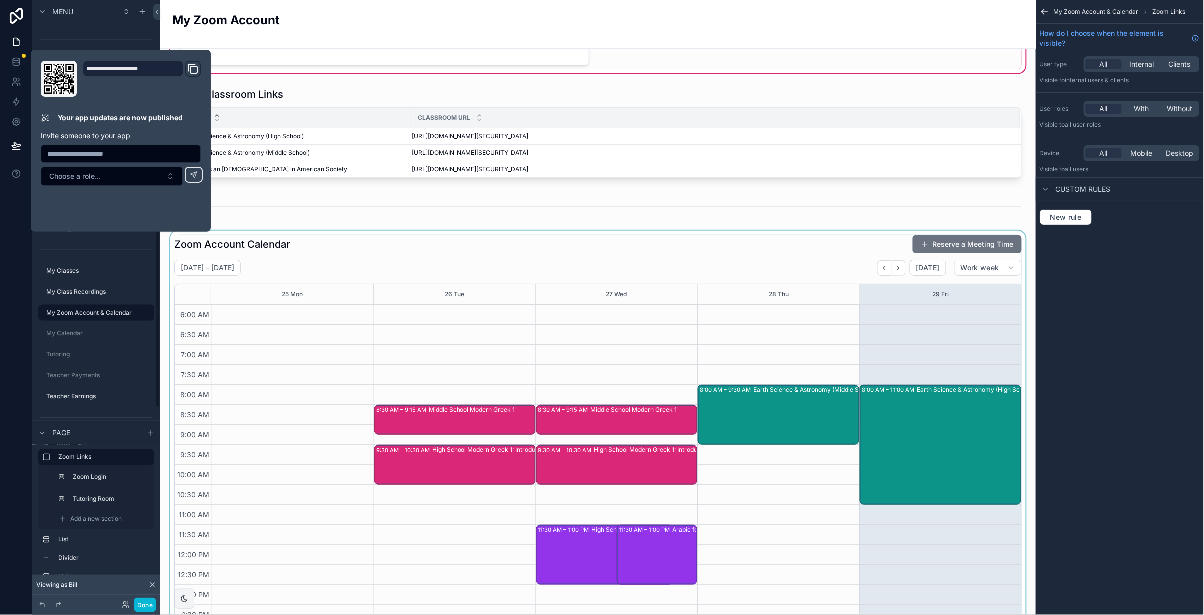
scroll to position [169, 0]
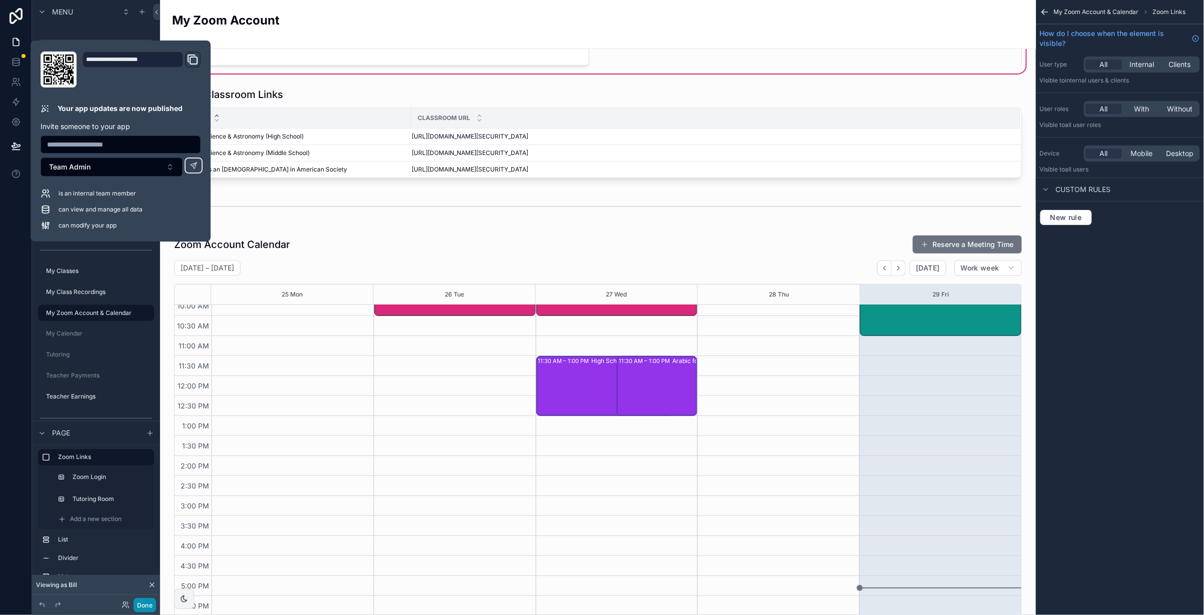
click at [142, 606] on button "Done" at bounding box center [145, 605] width 23 height 15
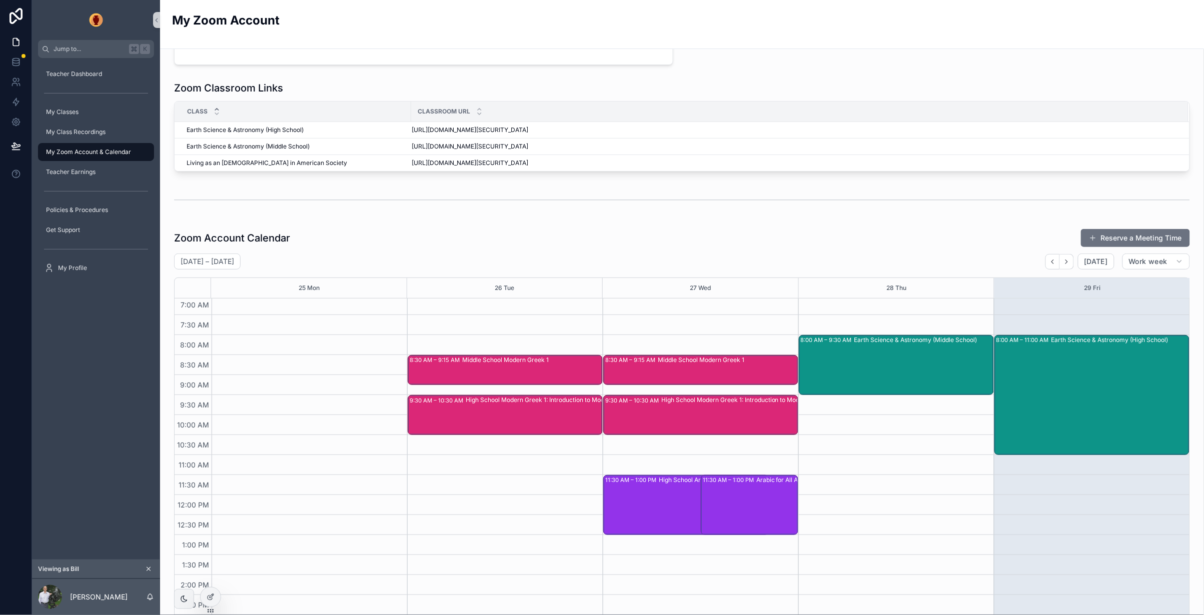
scroll to position [132, 0]
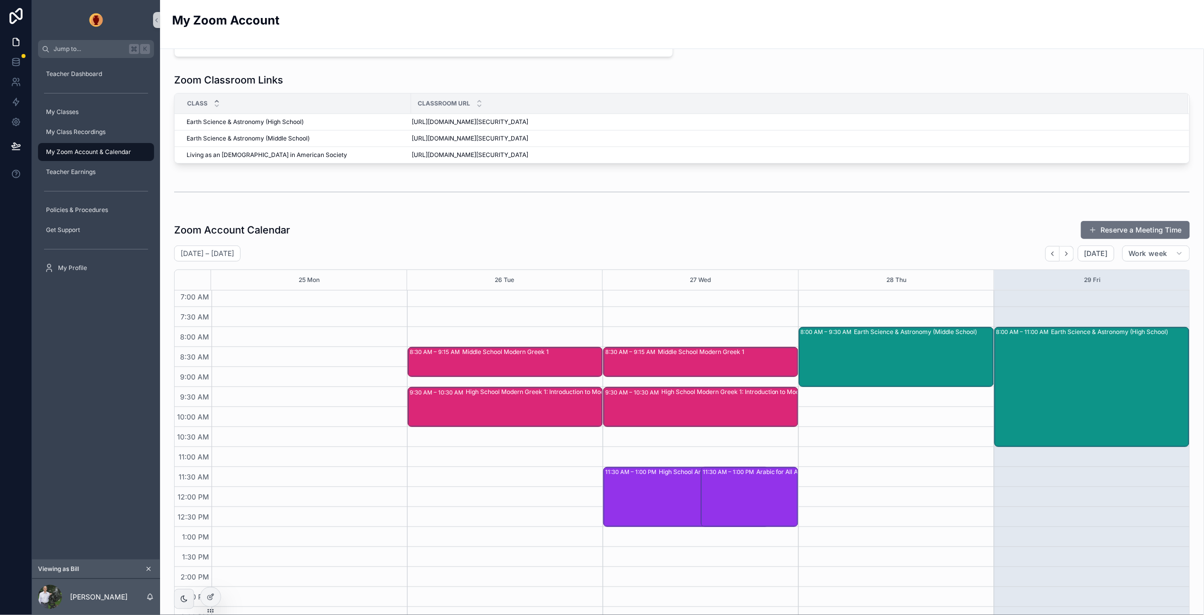
click at [148, 569] on icon "scrollable content" at bounding box center [149, 570] width 4 height 4
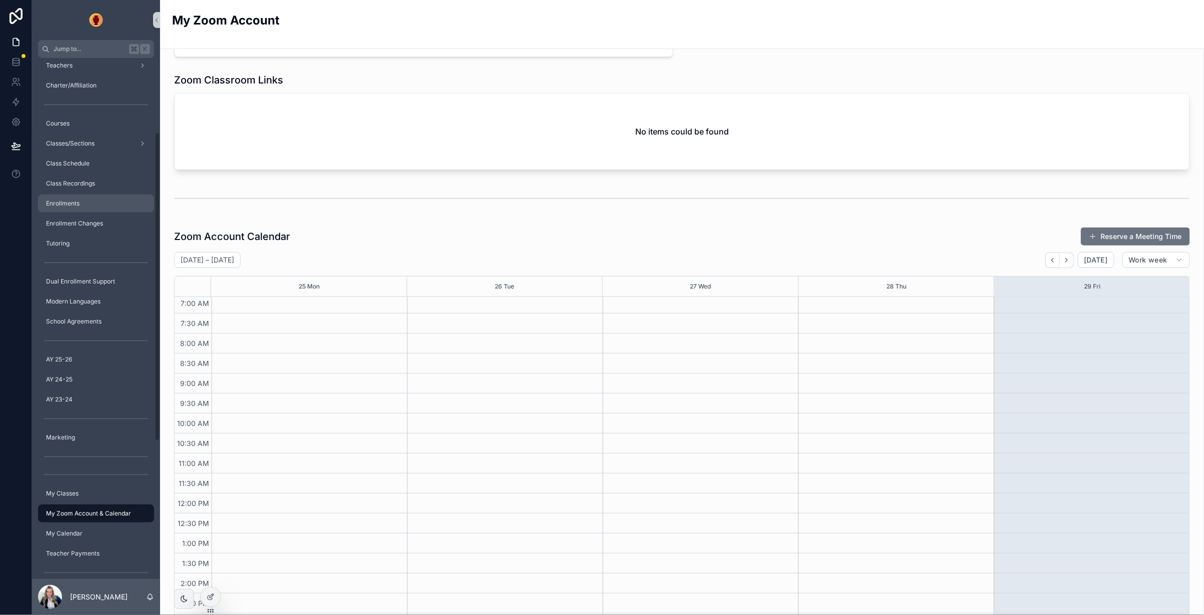
scroll to position [135, 0]
click at [212, 595] on icon at bounding box center [212, 595] width 1 height 1
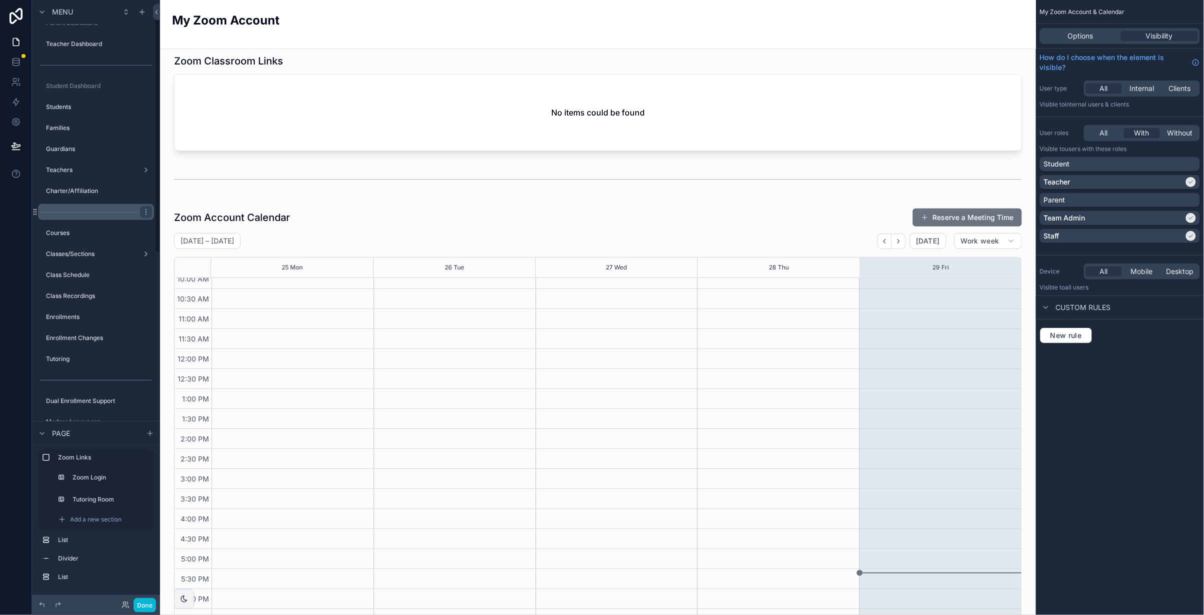
scroll to position [32, 0]
click at [73, 259] on label "Classes/Sections" at bounding box center [90, 257] width 88 height 8
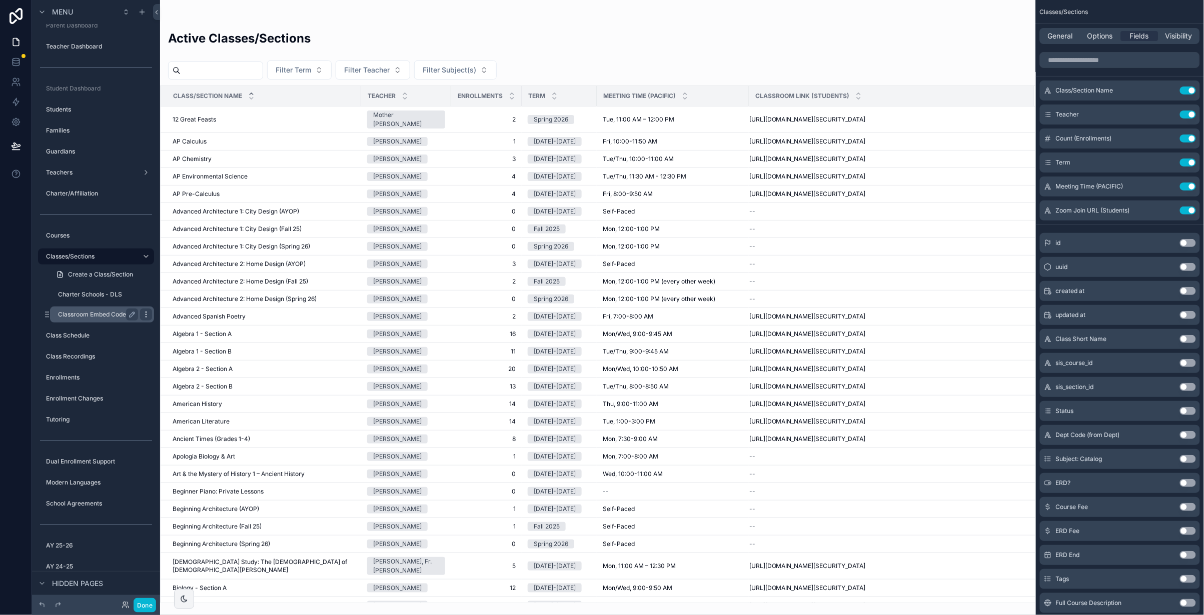
click at [146, 312] on icon "scrollable content" at bounding box center [146, 312] width 1 height 1
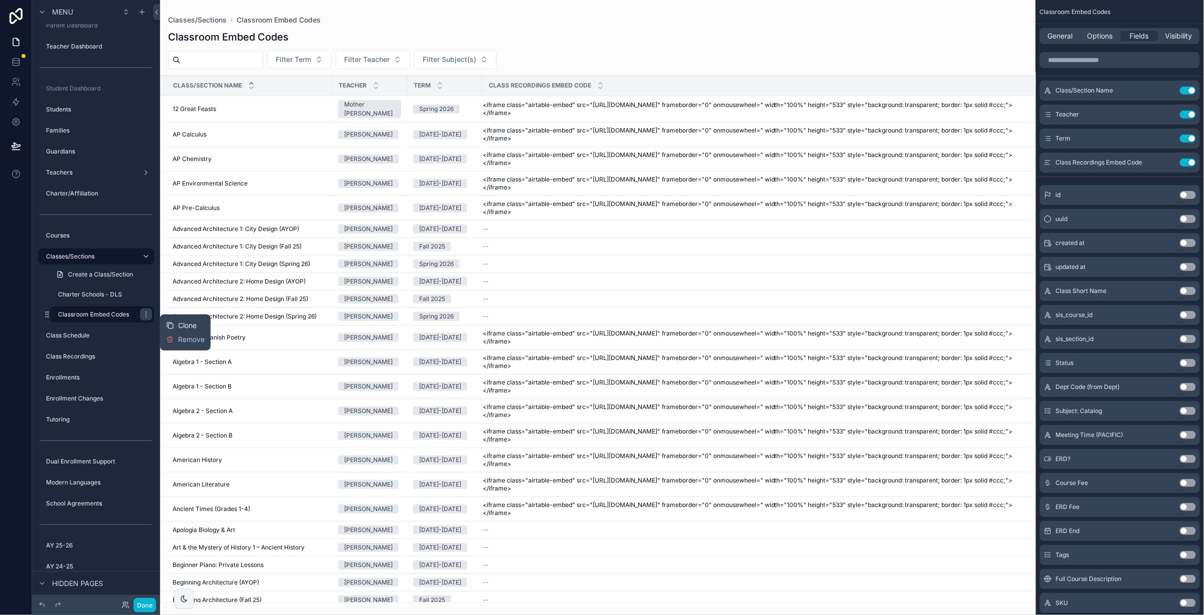
click at [184, 321] on span "Clone" at bounding box center [187, 326] width 19 height 10
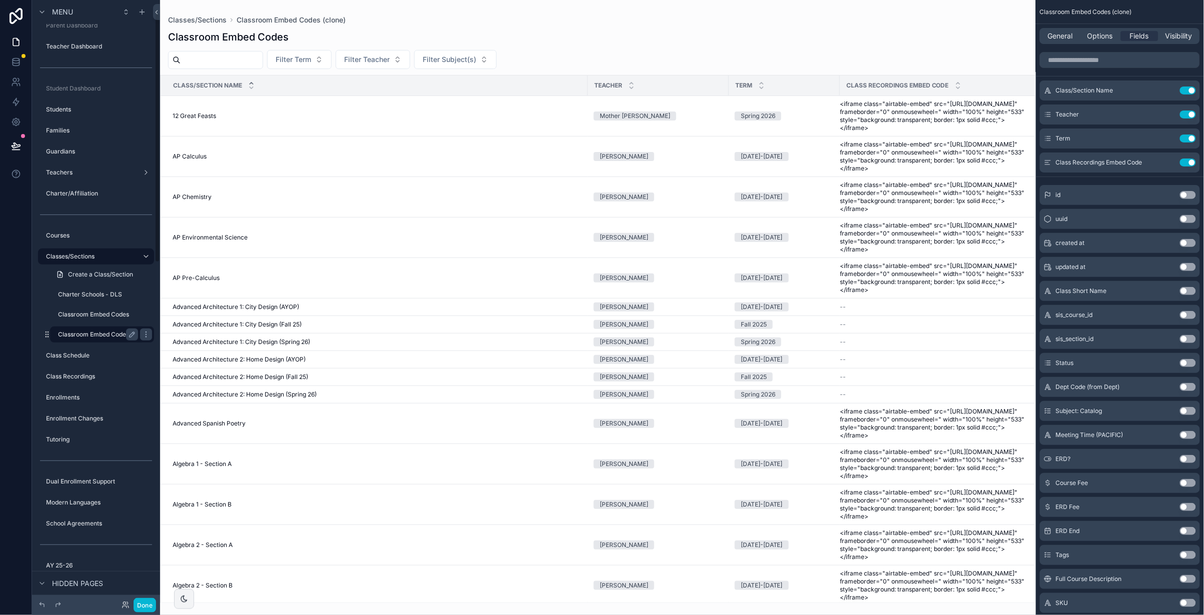
click at [83, 332] on label "Classroom Embed Codes (clone)" at bounding box center [104, 335] width 92 height 8
click at [130, 331] on icon "scrollable content" at bounding box center [132, 335] width 8 height 8
click at [110, 335] on input "**********" at bounding box center [90, 335] width 64 height 12
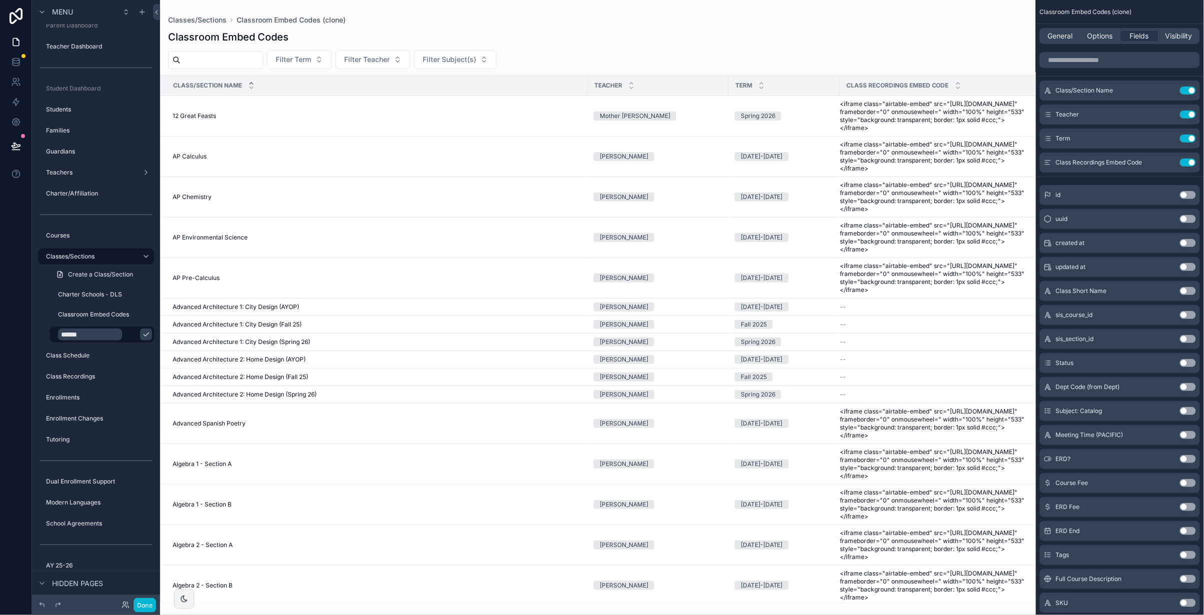
type input "******"
click at [142, 332] on icon "scrollable content" at bounding box center [146, 335] width 8 height 8
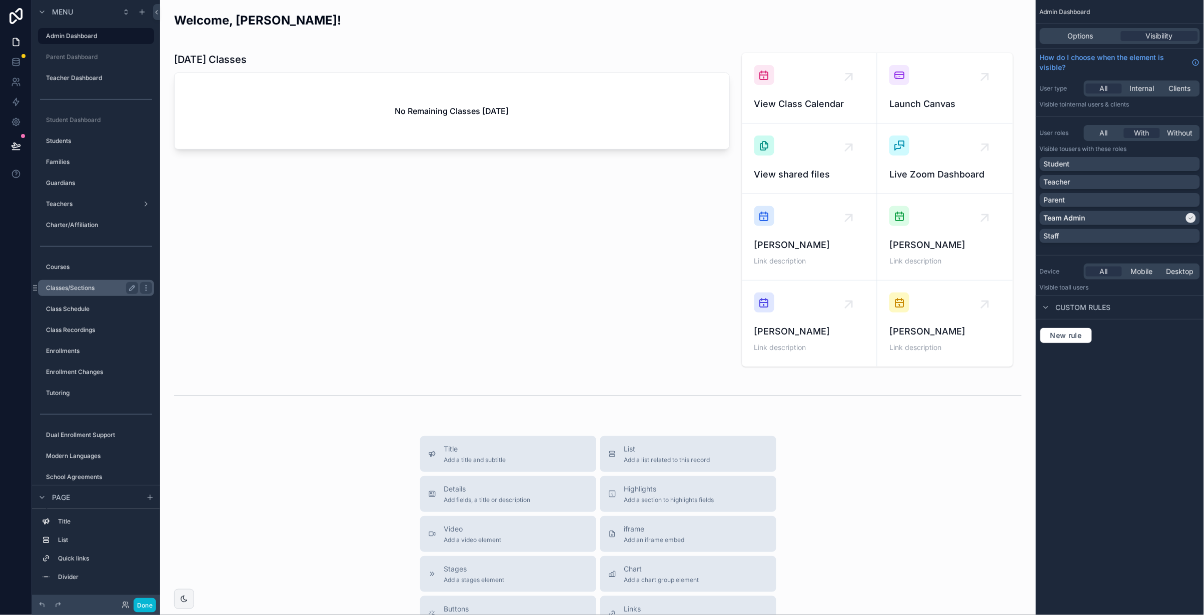
click at [120, 291] on label "Classes/Sections" at bounding box center [90, 288] width 88 height 8
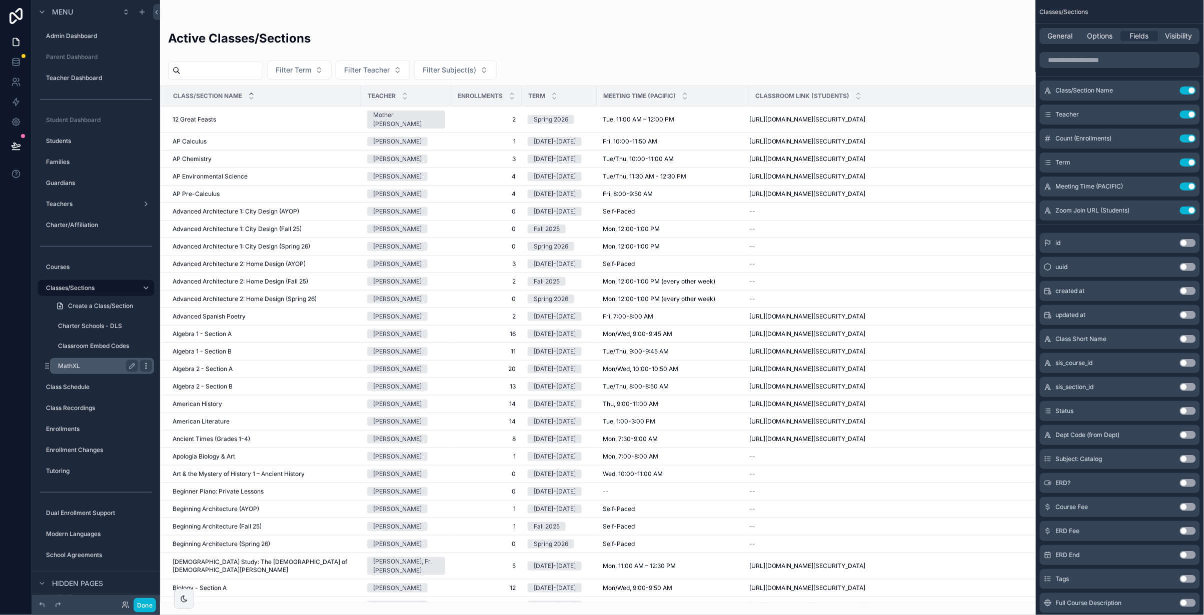
click at [147, 364] on icon "scrollable content" at bounding box center [146, 366] width 8 height 8
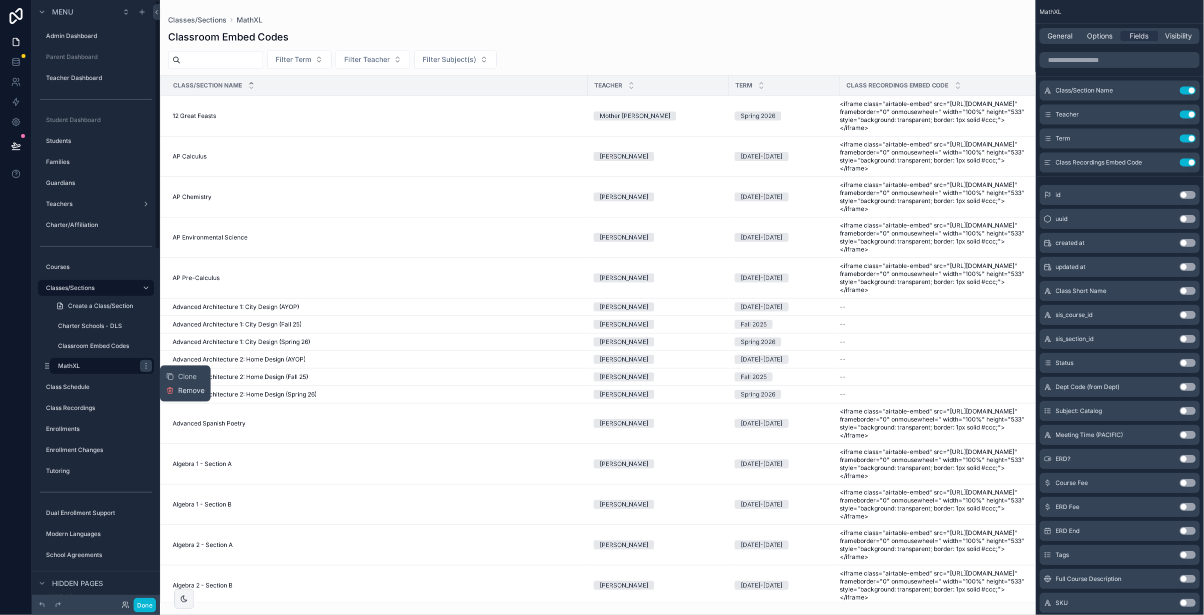
click at [189, 390] on span "Remove" at bounding box center [191, 391] width 27 height 10
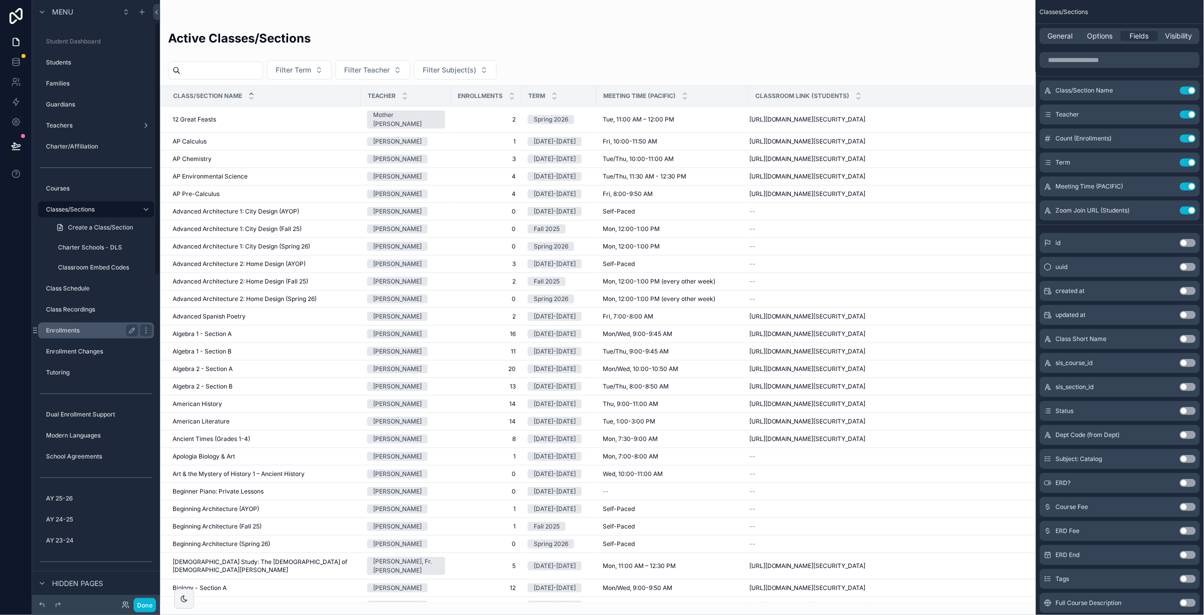
scroll to position [81, 0]
click at [146, 327] on icon "scrollable content" at bounding box center [146, 329] width 8 height 8
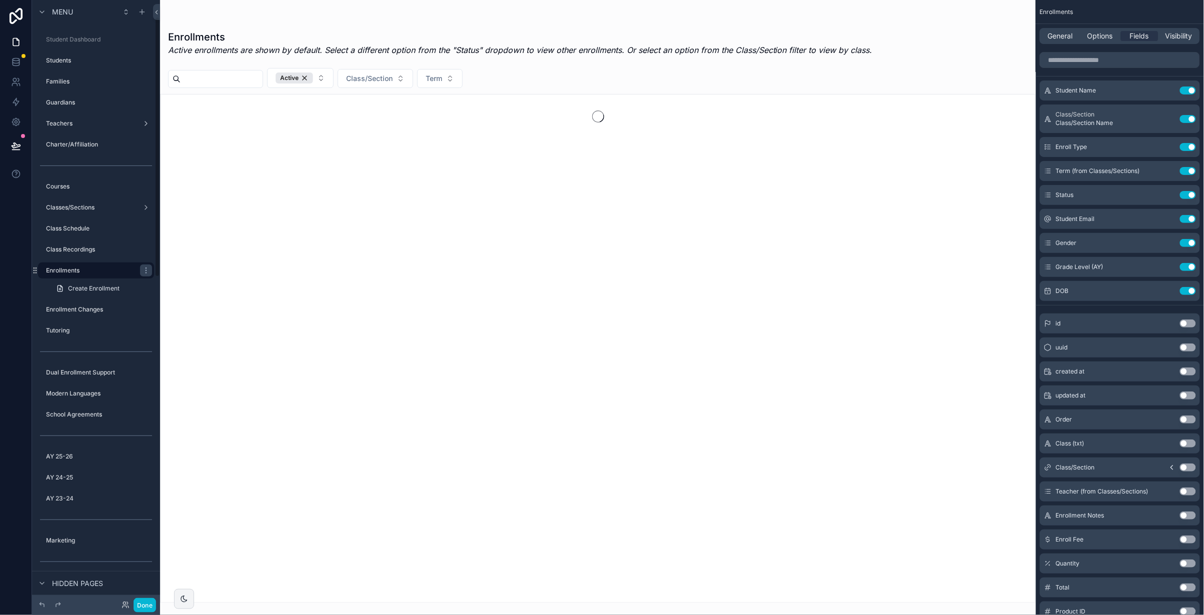
scroll to position [38, 0]
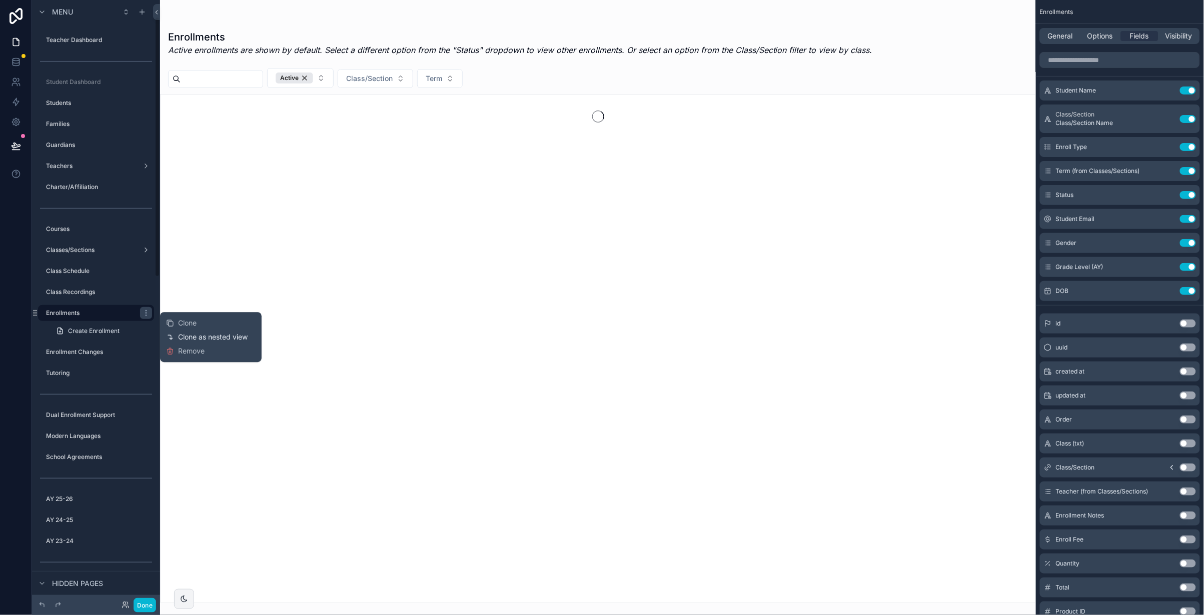
click at [193, 335] on span "Clone as nested view" at bounding box center [213, 337] width 70 height 10
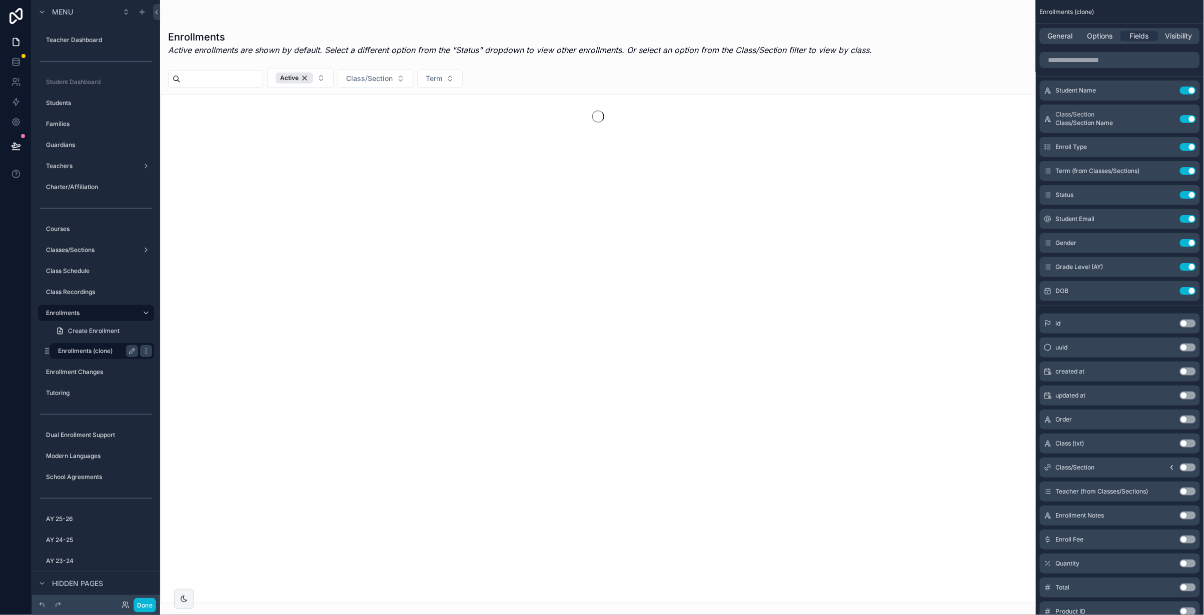
click at [84, 349] on label "Enrollments (clone)" at bounding box center [96, 351] width 76 height 8
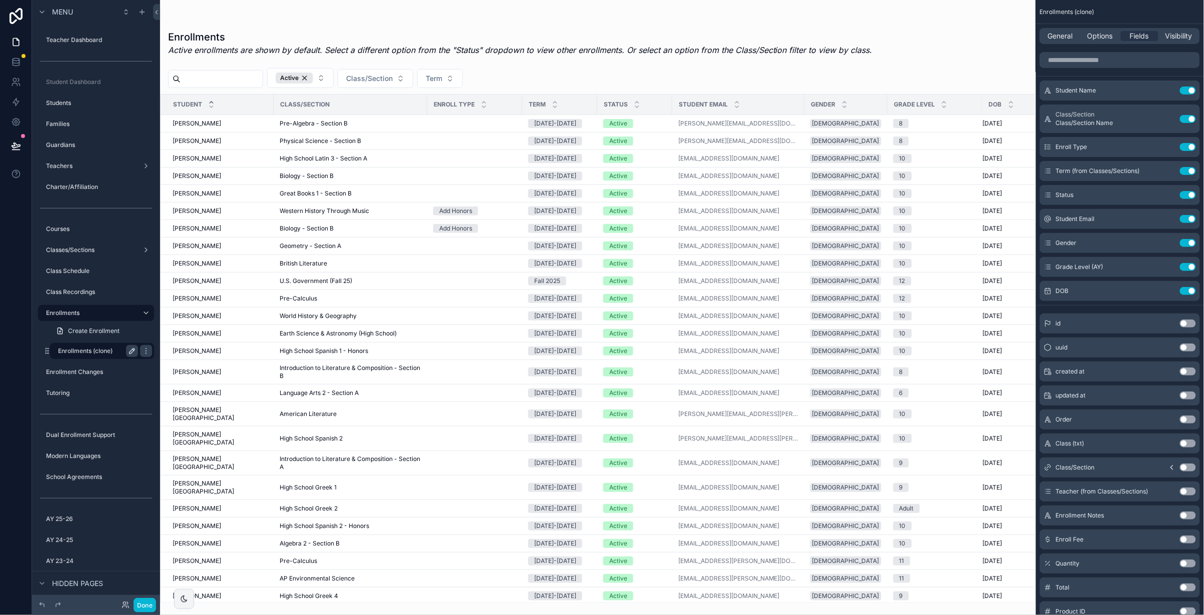
click at [132, 349] on icon "scrollable content" at bounding box center [132, 351] width 5 height 5
click at [79, 351] on input "**********" at bounding box center [90, 351] width 64 height 12
type input "******"
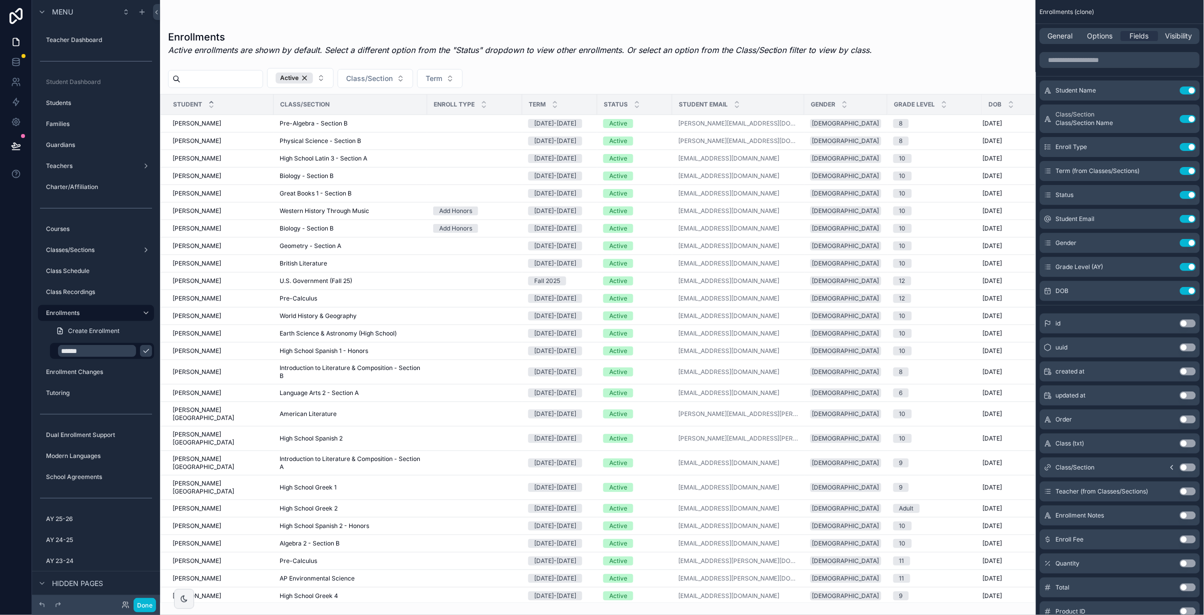
drag, startPoint x: 145, startPoint y: 349, endPoint x: 162, endPoint y: 366, distance: 24.1
click at [0, 0] on icon "scrollable content" at bounding box center [0, 0] width 0 height 0
click at [183, 374] on span "Remove" at bounding box center [191, 376] width 27 height 10
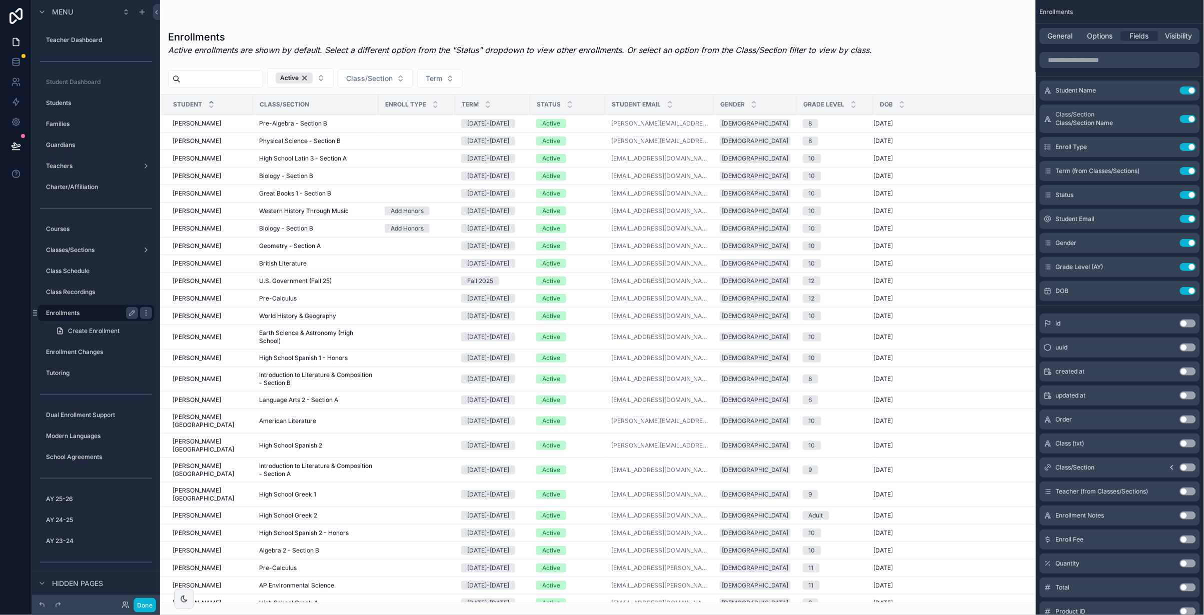
drag, startPoint x: 258, startPoint y: 7, endPoint x: 66, endPoint y: 316, distance: 364.1
click at [257, 7] on div "scrollable content" at bounding box center [598, 307] width 876 height 615
click at [94, 362] on icon "scrollable content" at bounding box center [96, 363] width 9 height 9
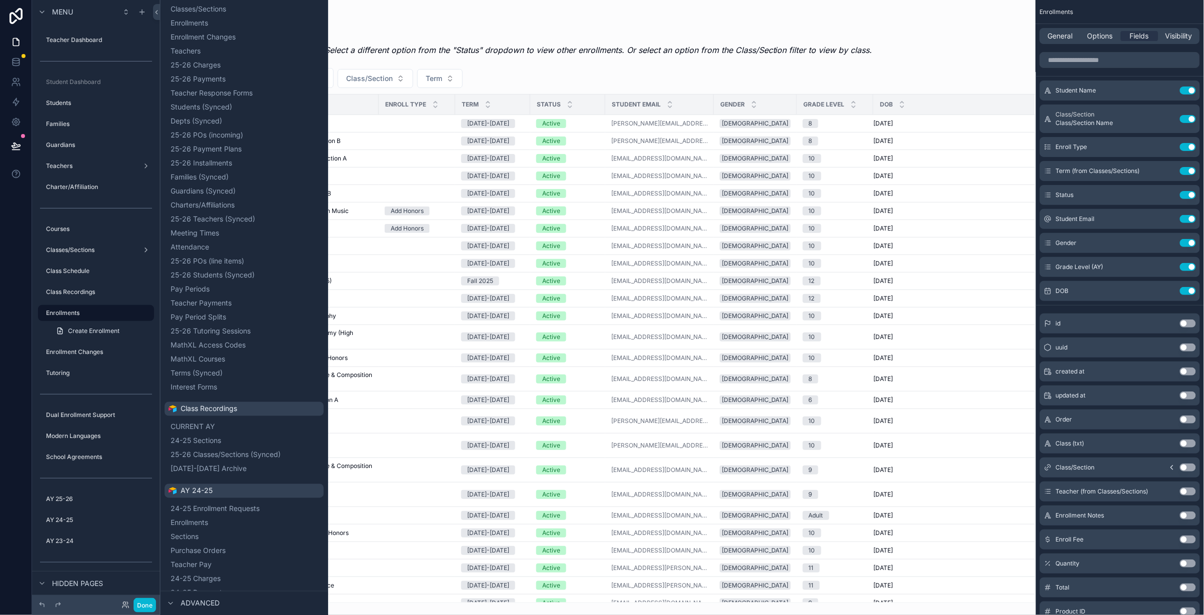
scroll to position [624, 0]
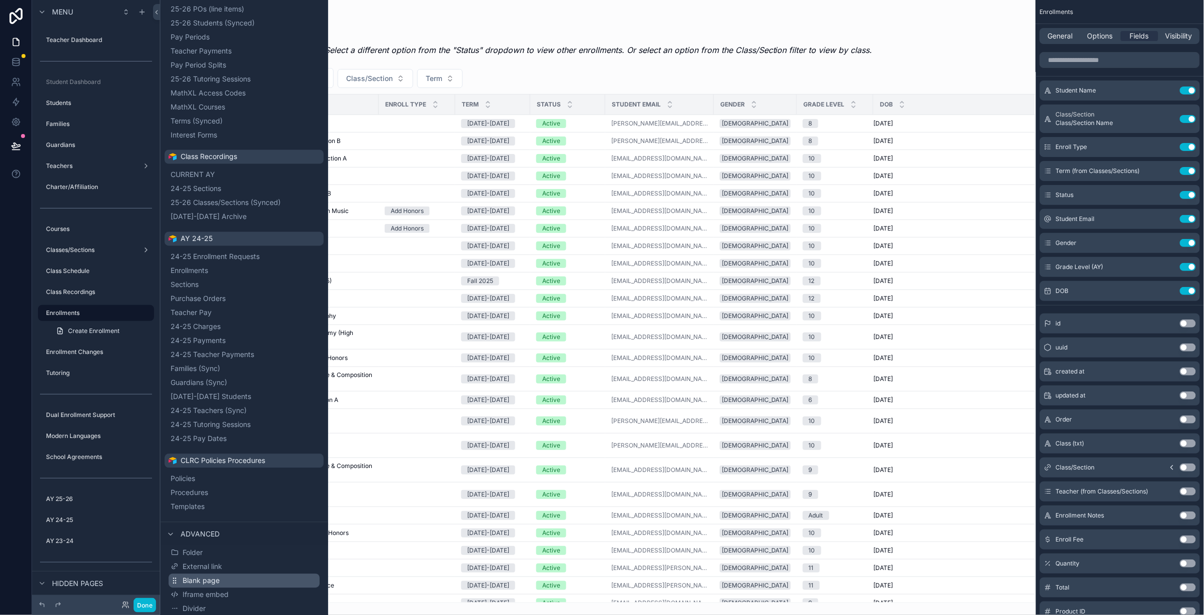
click at [208, 577] on span "Blank page" at bounding box center [201, 581] width 37 height 10
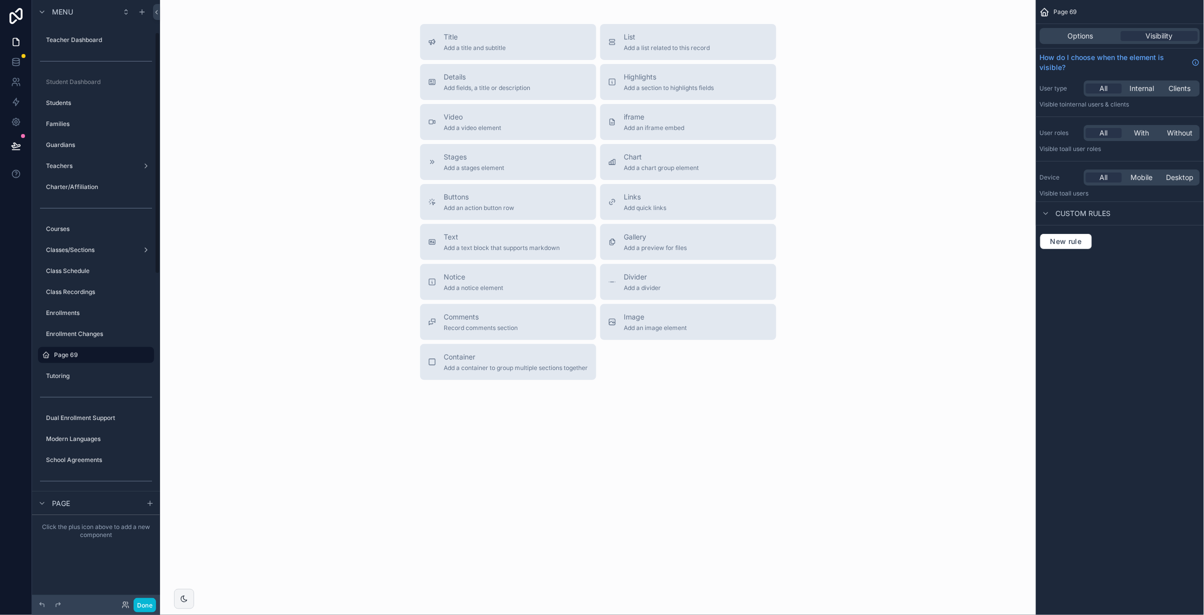
scroll to position [81, 0]
click at [1086, 34] on span "Options" at bounding box center [1081, 36] width 26 height 10
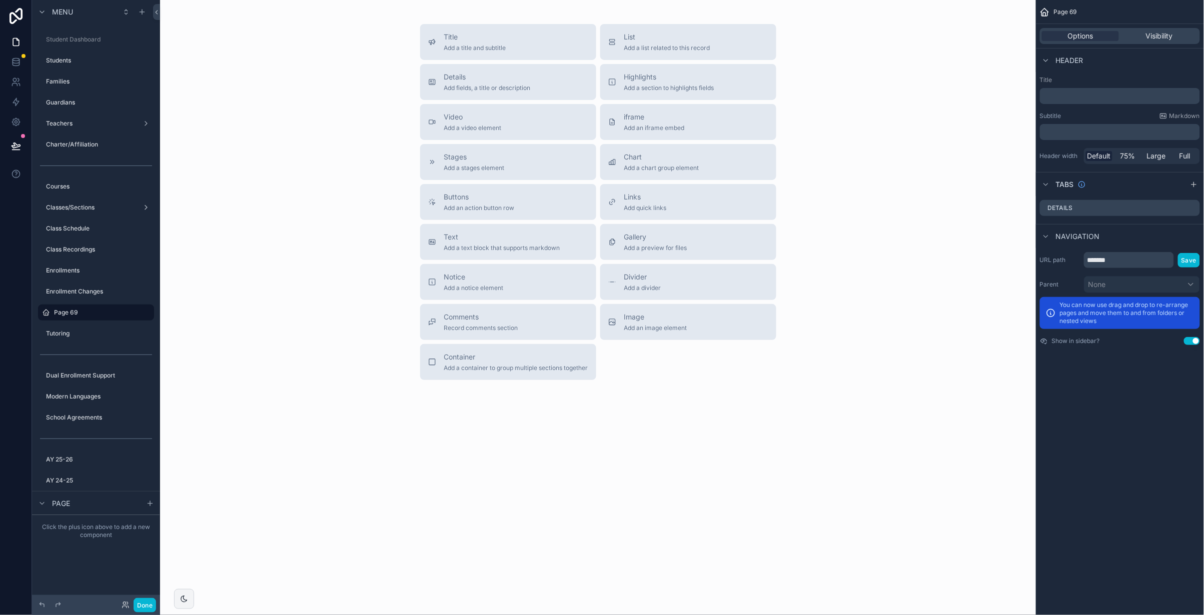
click at [1073, 96] on p "﻿" at bounding box center [1121, 96] width 154 height 10
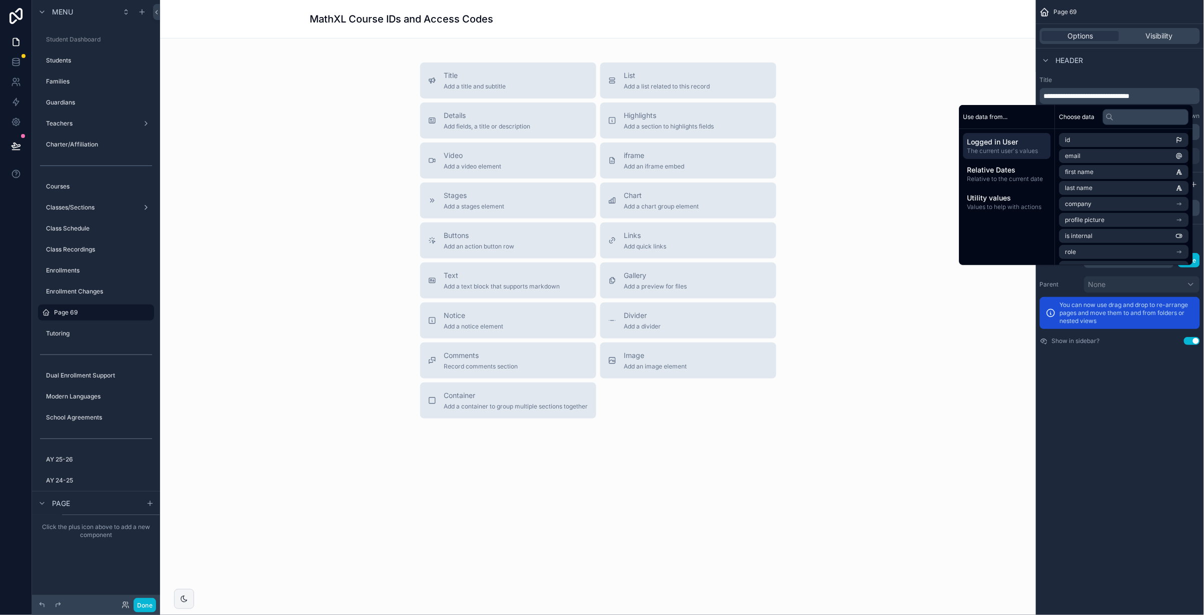
click at [1113, 95] on span "**********" at bounding box center [1087, 96] width 86 height 7
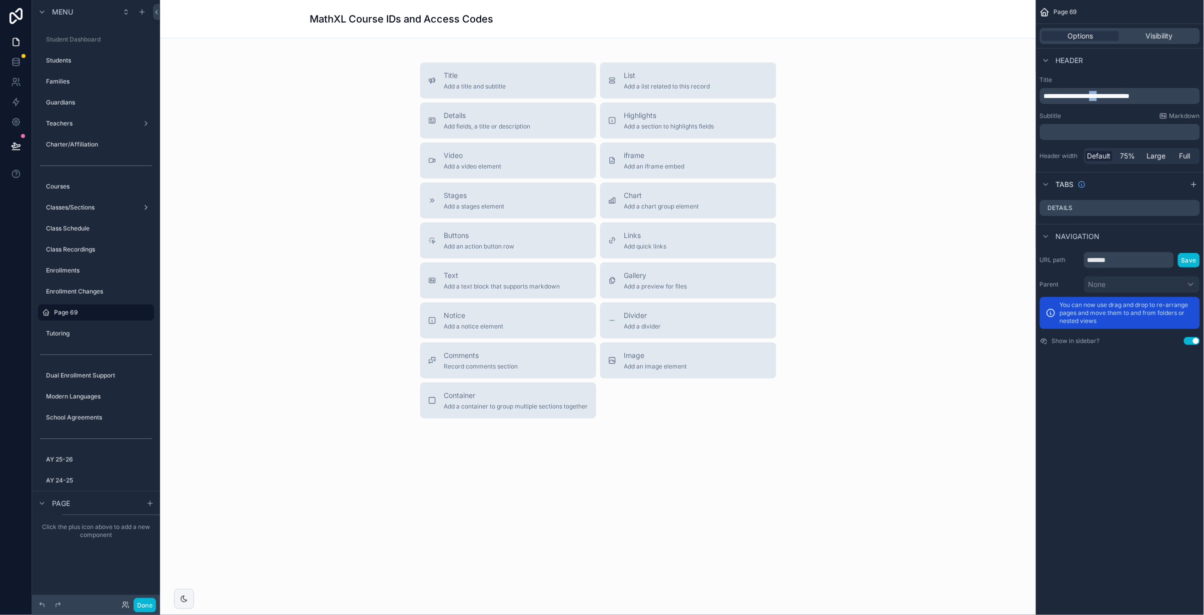
click at [1113, 95] on span "**********" at bounding box center [1087, 96] width 86 height 7
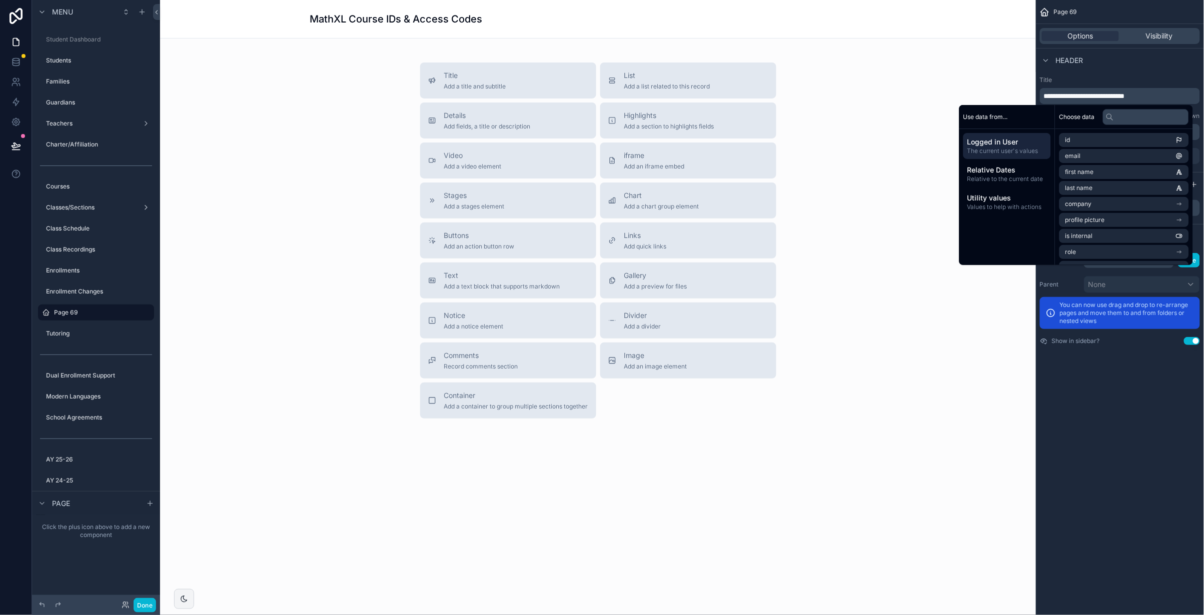
click at [980, 377] on div "Title Add a title and subtitle List Add a list related to this record Details A…" at bounding box center [598, 241] width 860 height 356
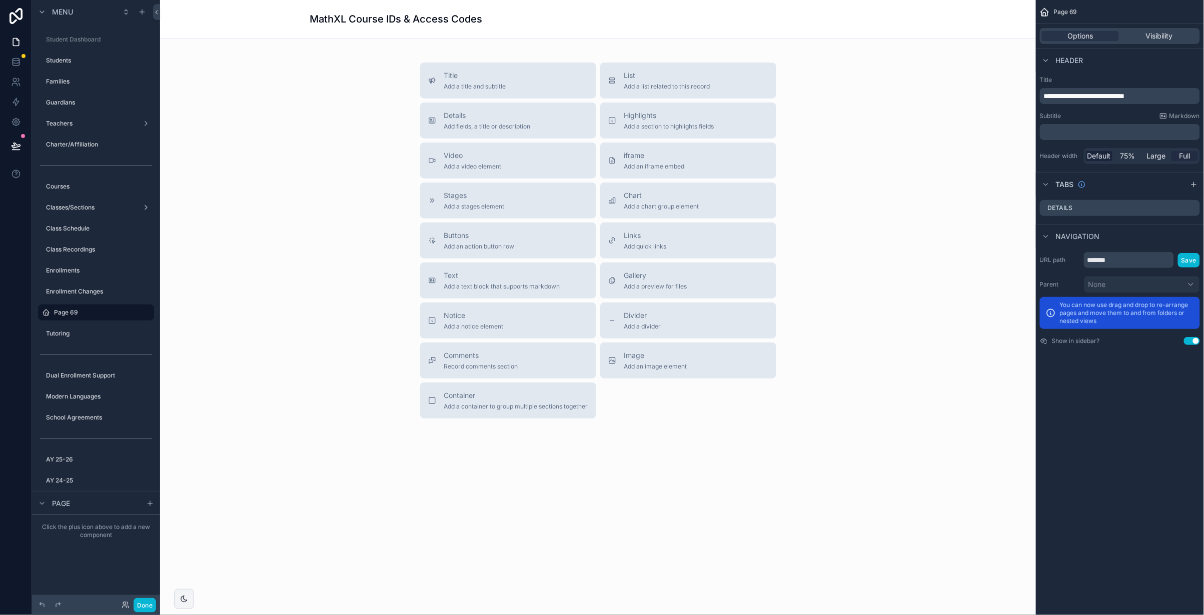
click at [1187, 156] on span "Full" at bounding box center [1185, 156] width 11 height 10
click at [685, 76] on span "List" at bounding box center [667, 76] width 86 height 10
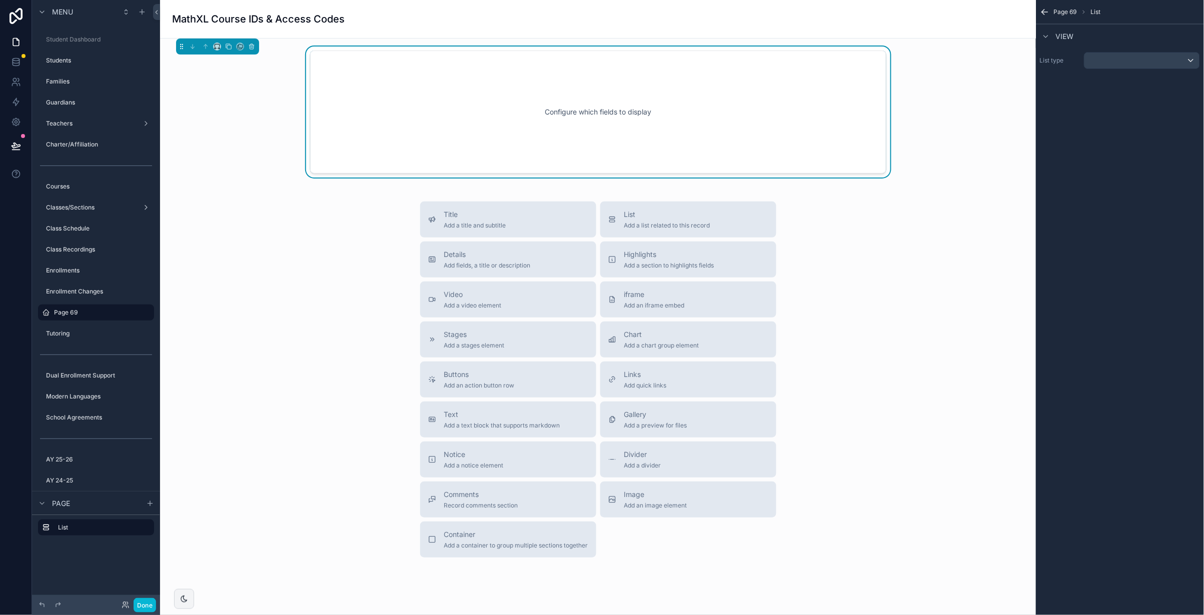
drag, startPoint x: 357, startPoint y: 77, endPoint x: 344, endPoint y: 73, distance: 13.5
click at [357, 77] on div "Configure which fields to display" at bounding box center [598, 112] width 543 height 90
click at [217, 46] on icon "scrollable content" at bounding box center [217, 46] width 7 height 7
click at [235, 176] on span "Full width" at bounding box center [237, 179] width 31 height 12
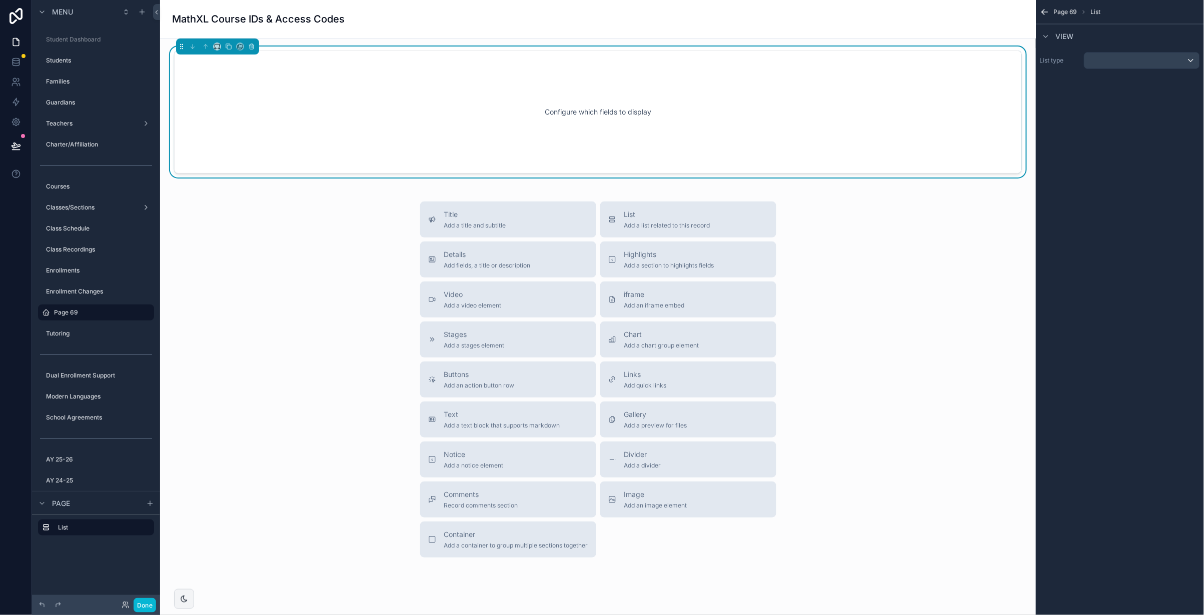
drag, startPoint x: 325, startPoint y: 86, endPoint x: 311, endPoint y: 92, distance: 15.1
click at [325, 86] on div "Configure which fields to display" at bounding box center [598, 112] width 815 height 90
click at [1147, 58] on div "scrollable content" at bounding box center [1142, 61] width 115 height 16
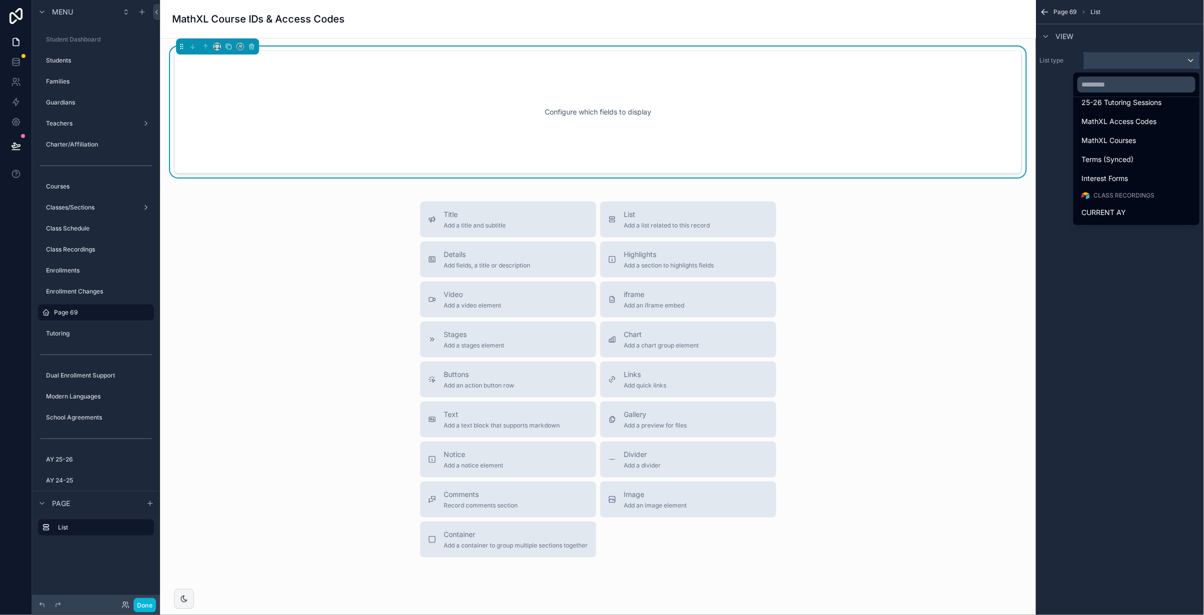
scroll to position [836, 0]
click at [1120, 136] on span "MathXL Courses" at bounding box center [1109, 141] width 55 height 12
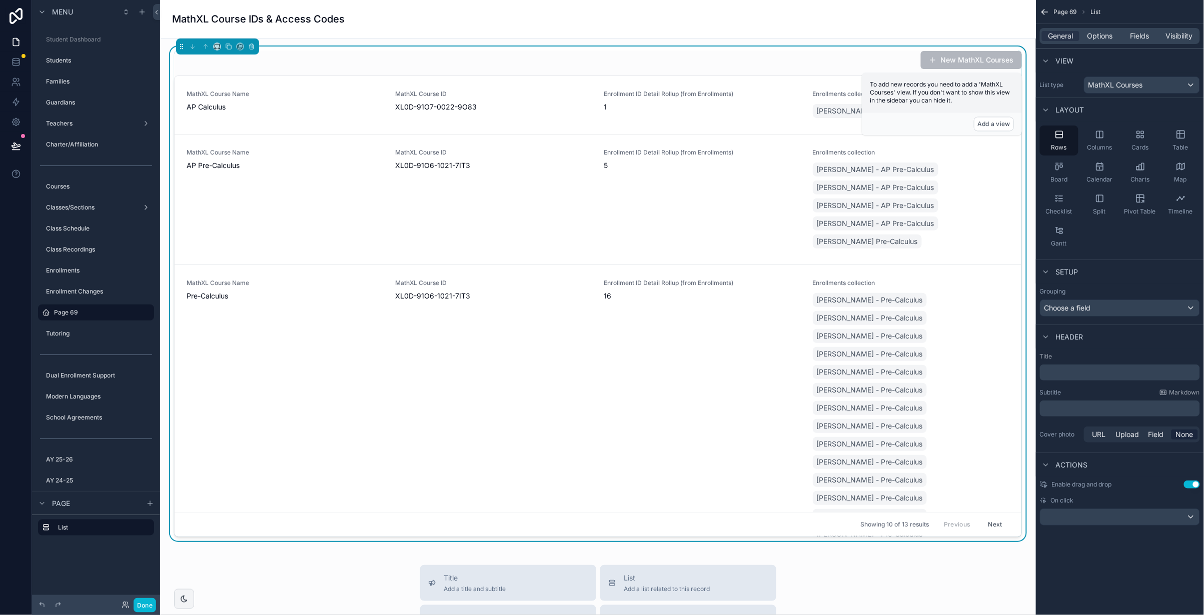
click at [620, 58] on div "New MathXL Courses" at bounding box center [598, 60] width 848 height 19
drag, startPoint x: 1194, startPoint y: 483, endPoint x: 1121, endPoint y: 38, distance: 450.7
click at [1194, 483] on button "Use setting" at bounding box center [1192, 485] width 16 height 8
click at [1102, 34] on span "Options" at bounding box center [1101, 36] width 26 height 10
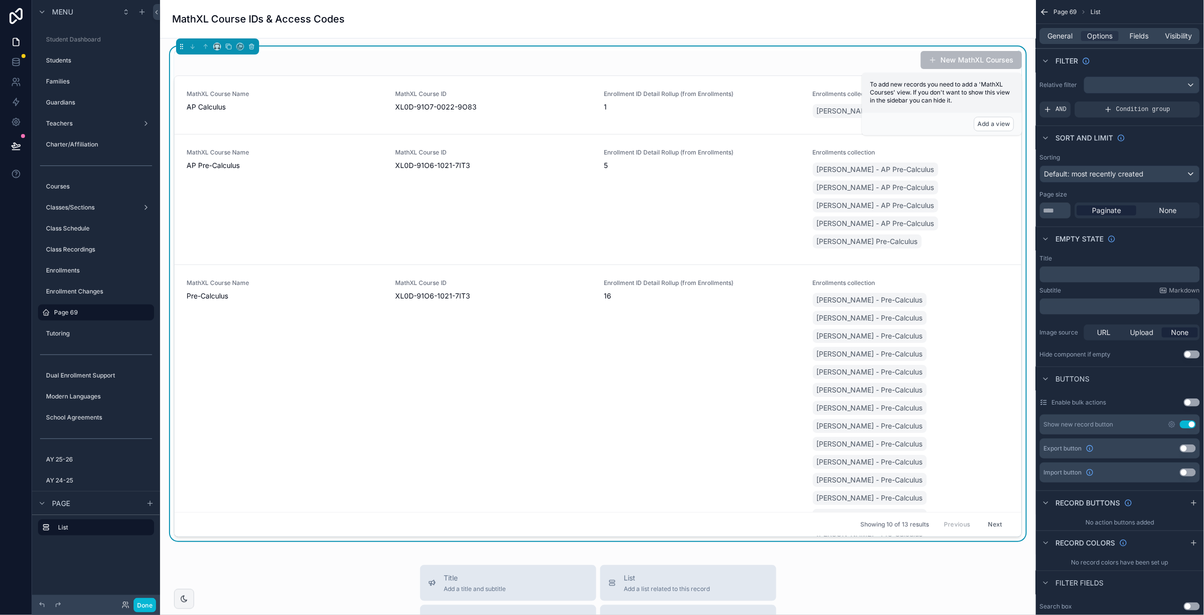
click at [1189, 426] on button "Use setting" at bounding box center [1188, 425] width 16 height 8
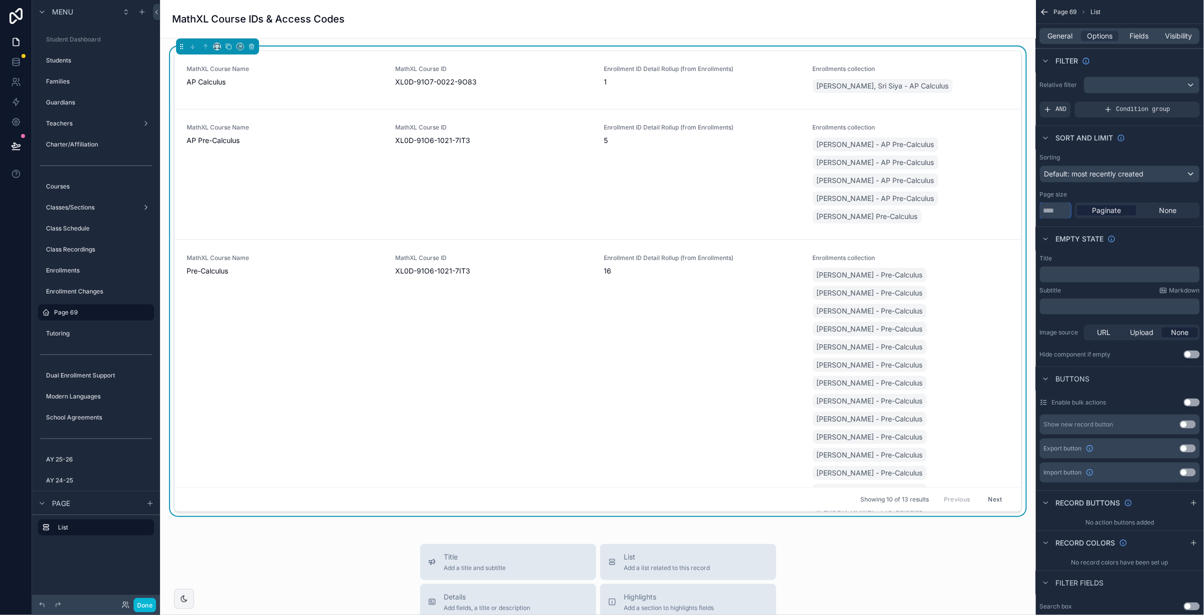
click at [1059, 213] on input "**" at bounding box center [1055, 211] width 31 height 16
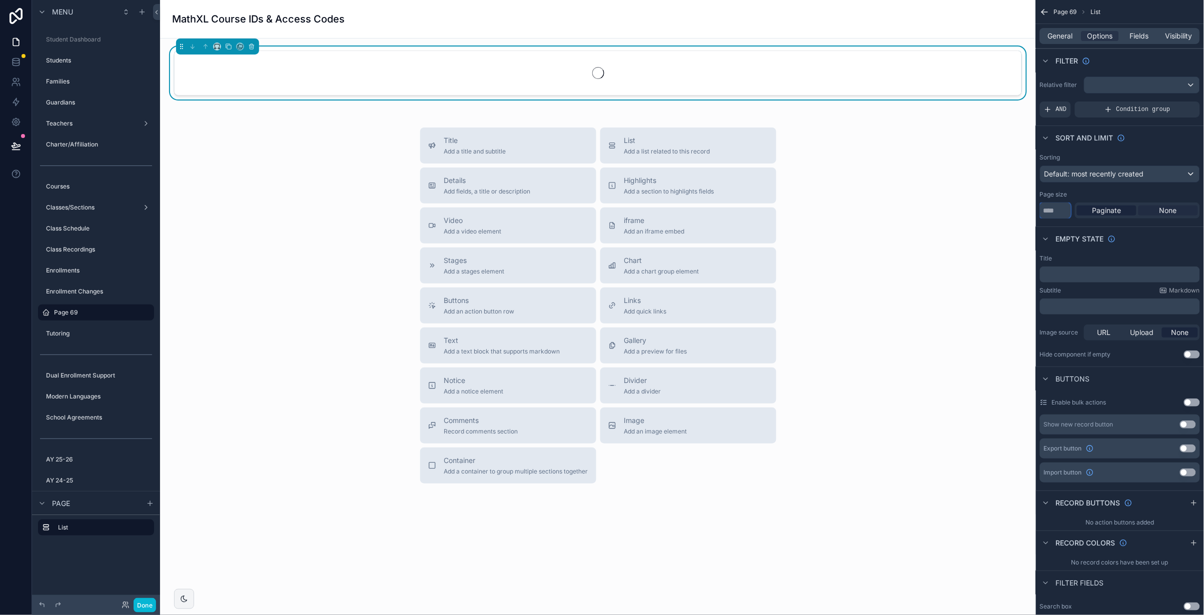
type input "**"
drag, startPoint x: 1169, startPoint y: 214, endPoint x: 1170, endPoint y: 243, distance: 28.5
click at [1170, 241] on div "Page 69 List General Options Fields Visibility Filter Relative filter AND Condi…" at bounding box center [1120, 450] width 168 height 900
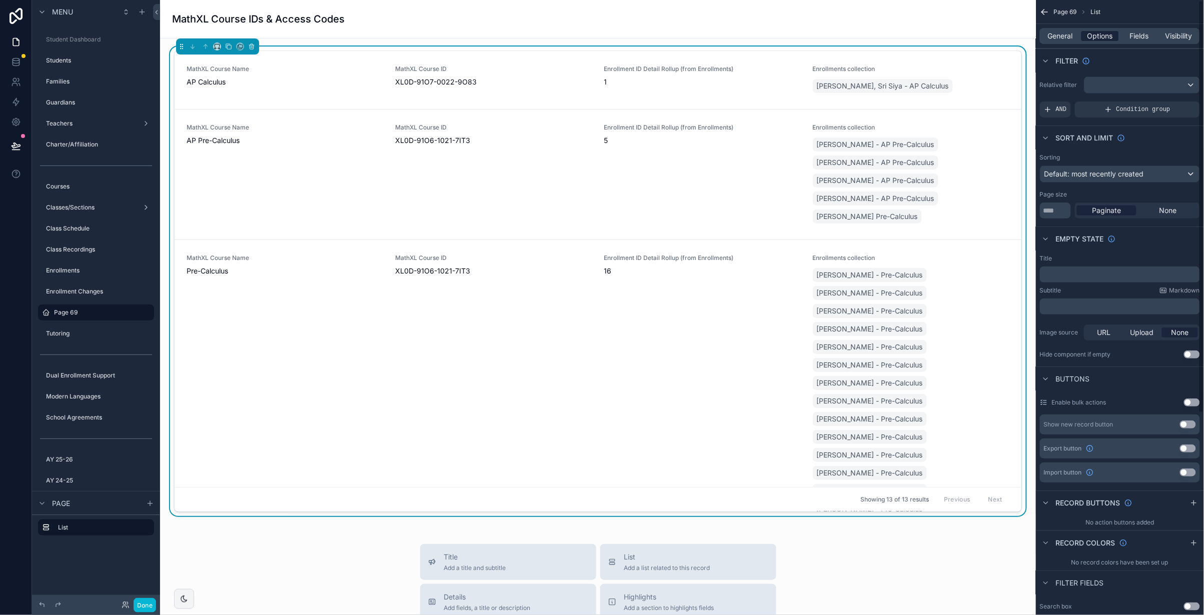
scroll to position [1, 0]
click at [1070, 36] on span "General" at bounding box center [1061, 36] width 25 height 10
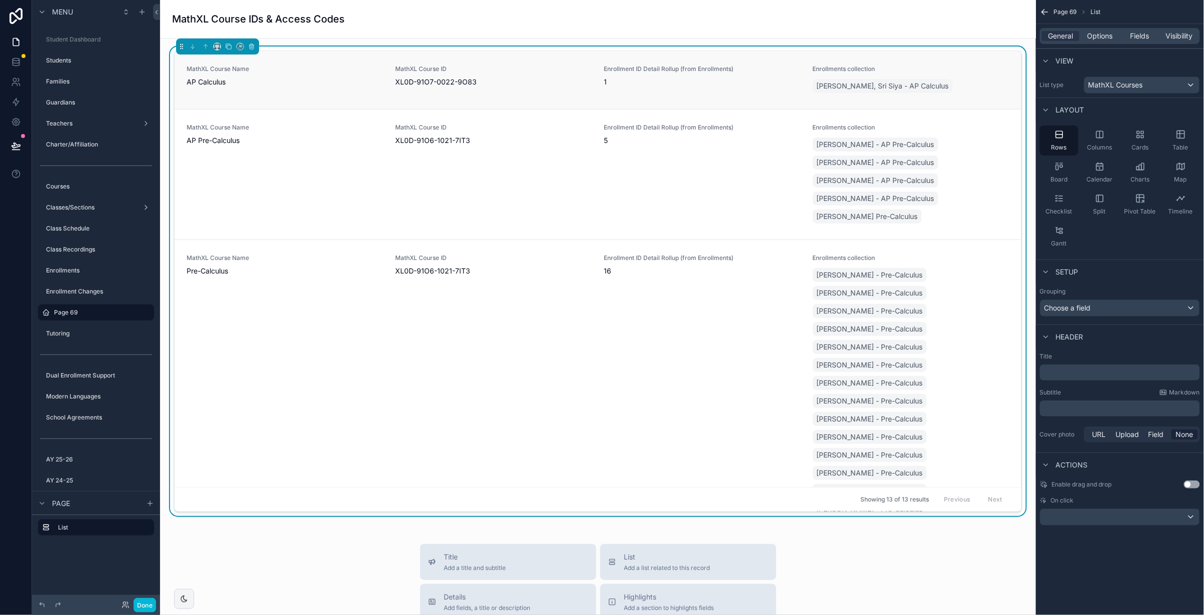
scroll to position [7, 0]
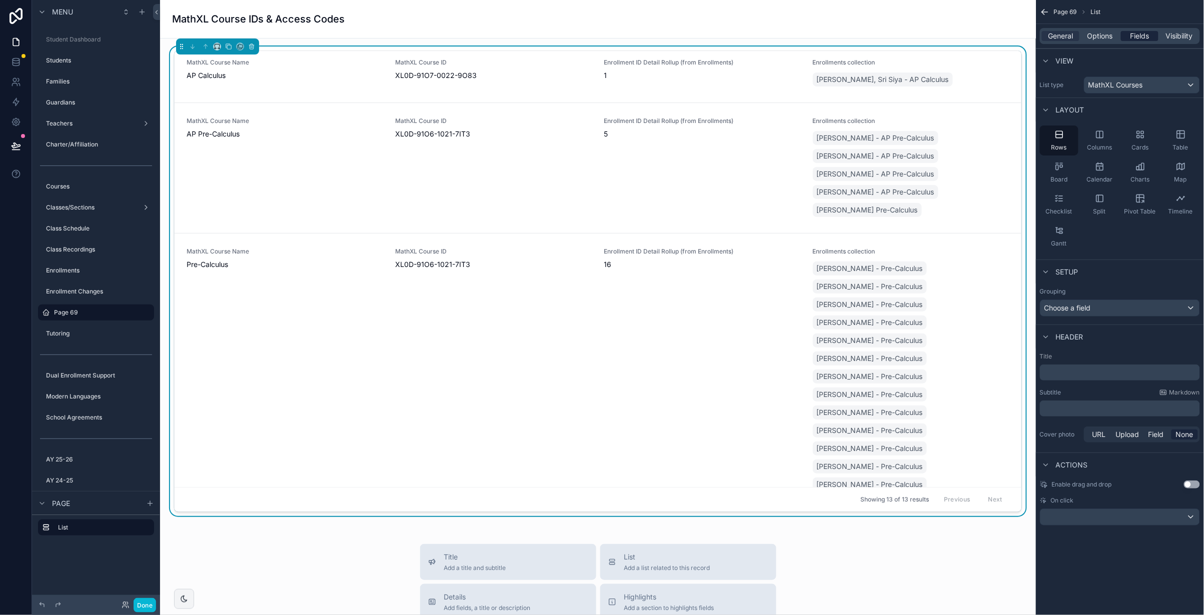
drag, startPoint x: 1147, startPoint y: 34, endPoint x: 1139, endPoint y: 41, distance: 10.6
click at [1147, 34] on span "Fields" at bounding box center [1140, 36] width 19 height 10
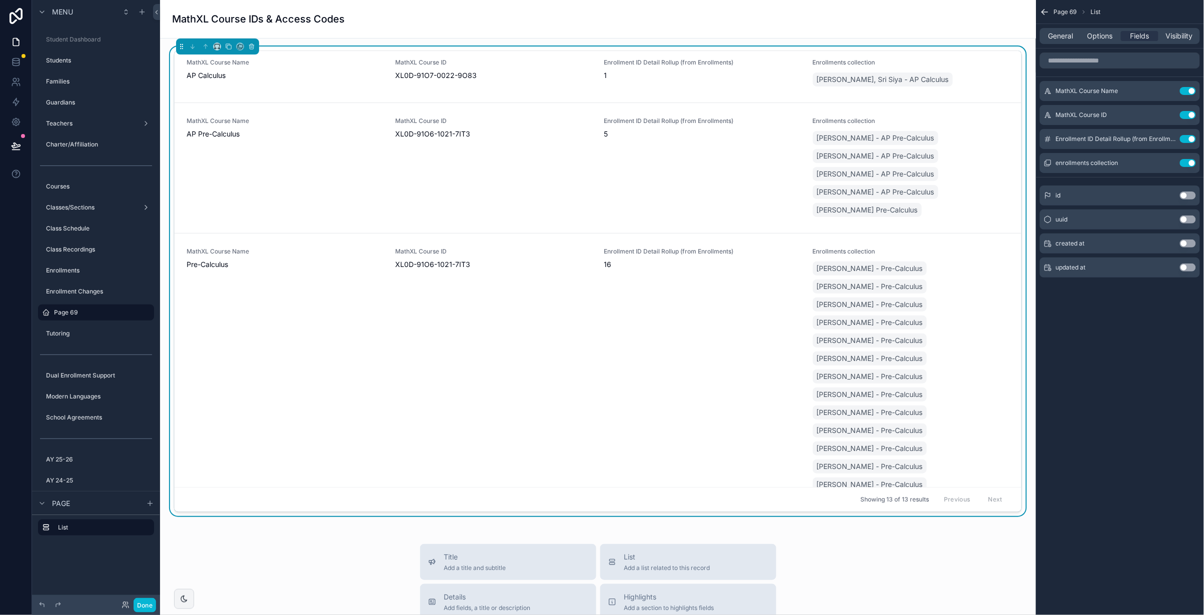
click at [1150, 386] on div "Page 69 List General Options Fields Visibility MathXL Course Name Use setting M…" at bounding box center [1120, 307] width 168 height 615
drag, startPoint x: 1065, startPoint y: 35, endPoint x: 1078, endPoint y: 43, distance: 15.1
click at [1065, 35] on span "General" at bounding box center [1061, 36] width 25 height 10
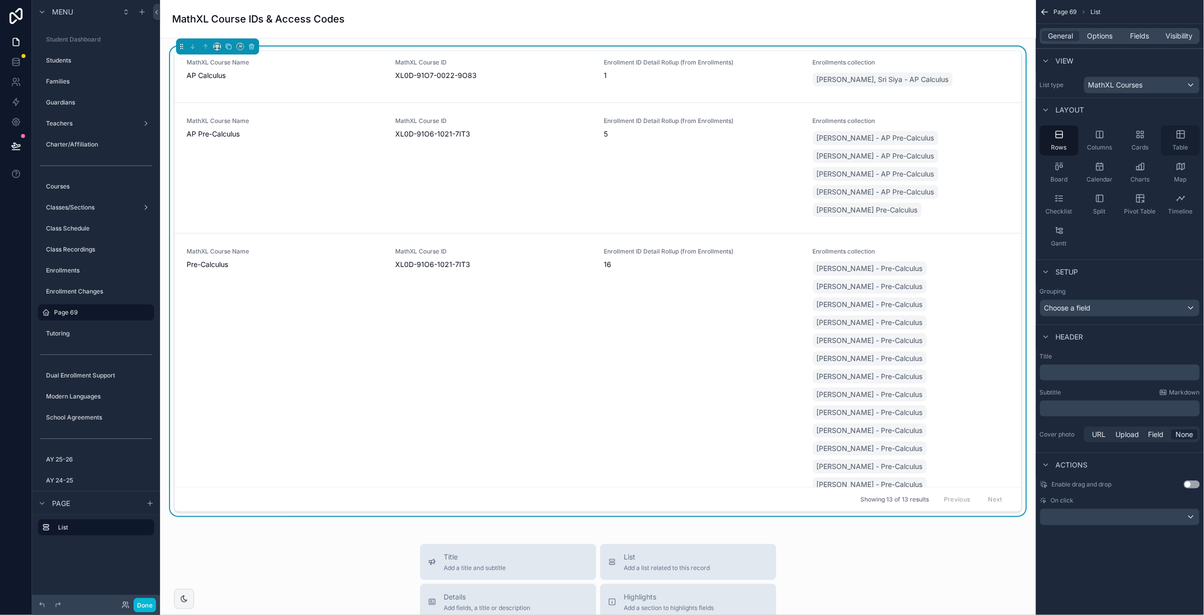
click at [1180, 132] on icon "scrollable content" at bounding box center [1180, 135] width 0 height 8
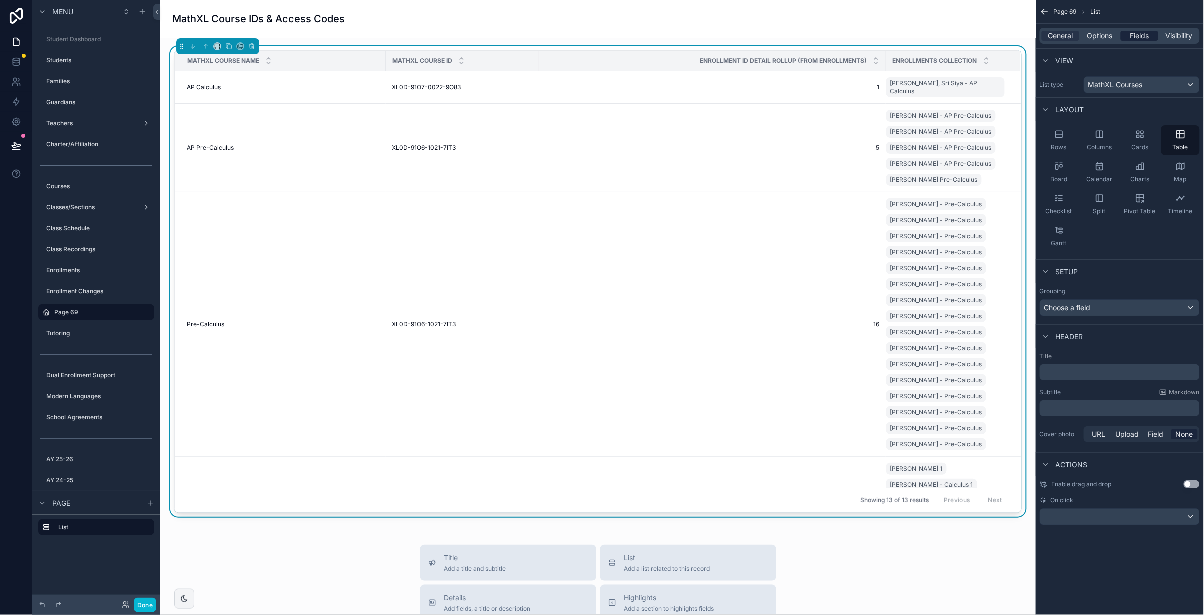
click at [1137, 31] on span "Fields" at bounding box center [1140, 36] width 19 height 10
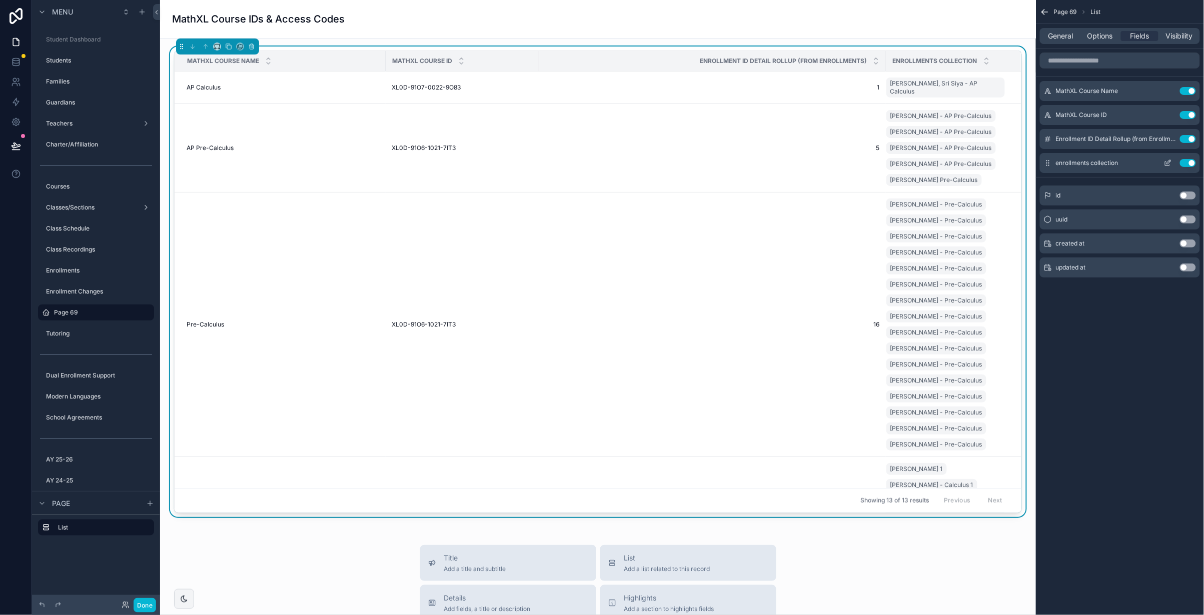
click at [1185, 162] on button "Use setting" at bounding box center [1188, 163] width 16 height 8
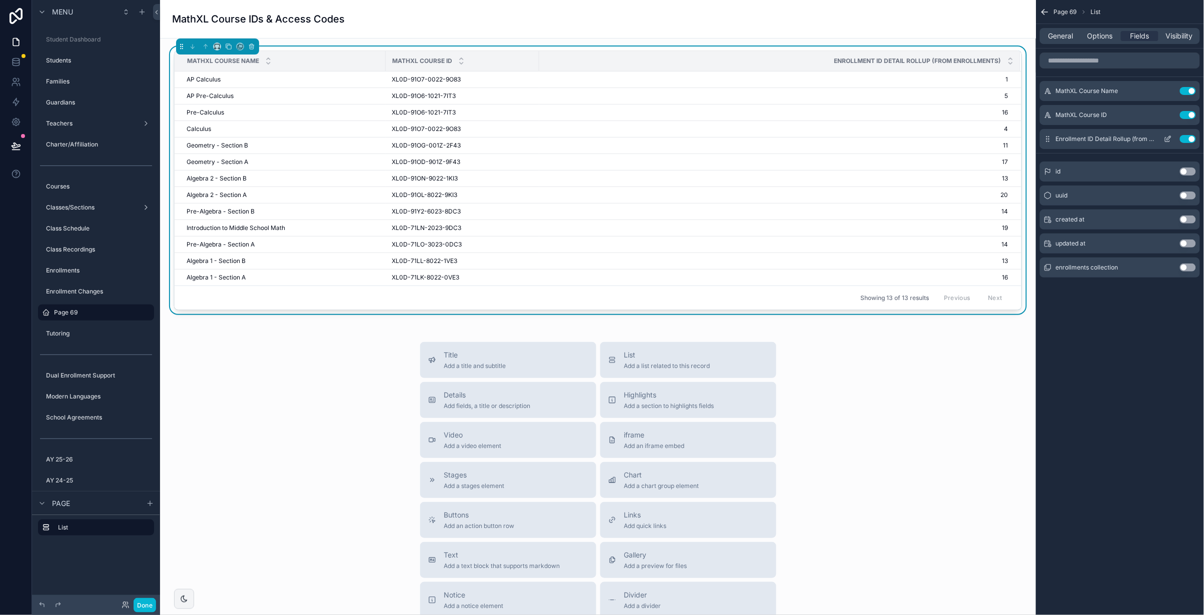
click at [1189, 139] on button "Use setting" at bounding box center [1188, 139] width 16 height 8
drag, startPoint x: 1167, startPoint y: 113, endPoint x: 1162, endPoint y: 114, distance: 5.7
click at [1167, 113] on icon "scrollable content" at bounding box center [1168, 115] width 8 height 8
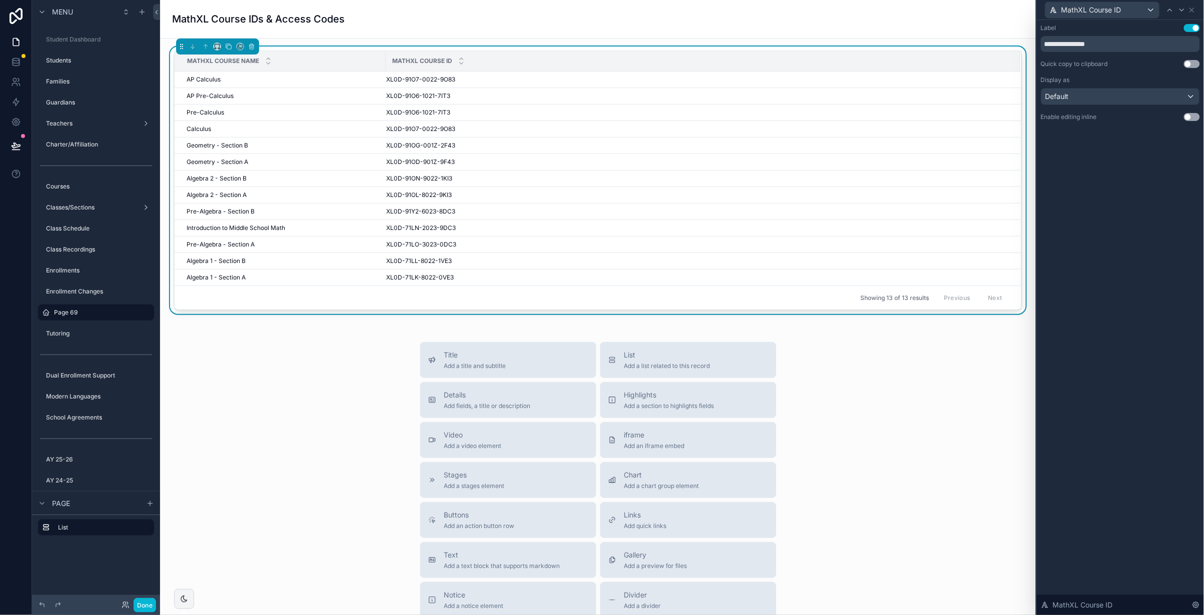
click at [1194, 63] on button "Use setting" at bounding box center [1192, 64] width 16 height 8
drag, startPoint x: 1147, startPoint y: 243, endPoint x: 1019, endPoint y: 197, distance: 135.8
click at [1147, 243] on div "**********" at bounding box center [1120, 317] width 167 height 595
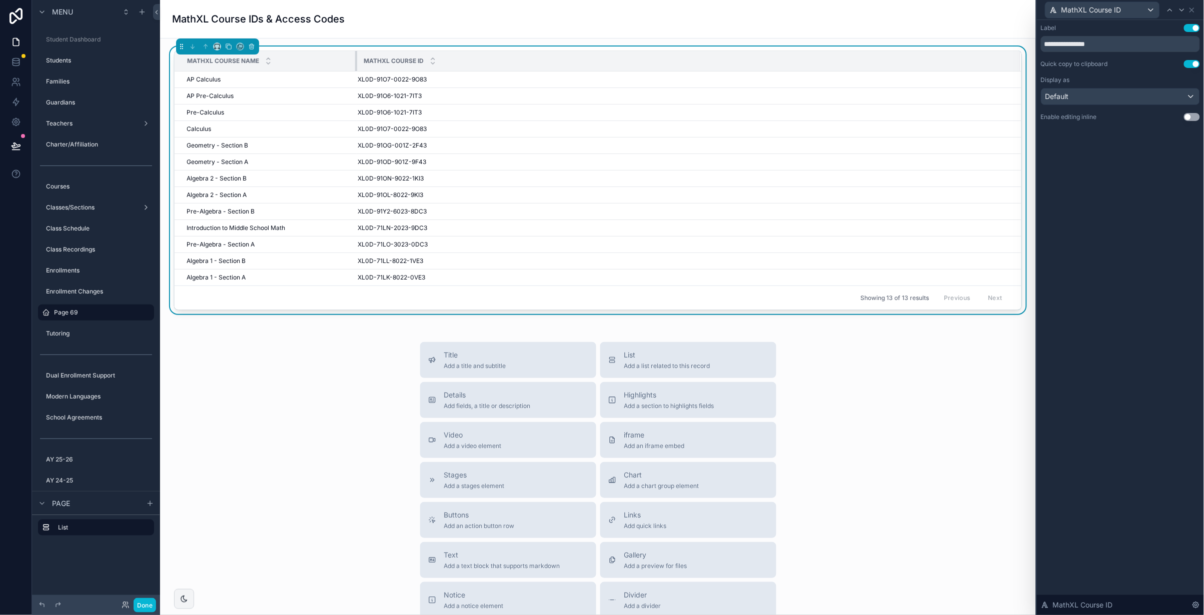
drag, startPoint x: 384, startPoint y: 59, endPoint x: 393, endPoint y: 63, distance: 9.9
click at [355, 60] on div "scrollable content" at bounding box center [357, 61] width 4 height 20
click at [217, 45] on icon "scrollable content" at bounding box center [217, 46] width 7 height 7
click at [236, 125] on span "50%" at bounding box center [230, 122] width 16 height 12
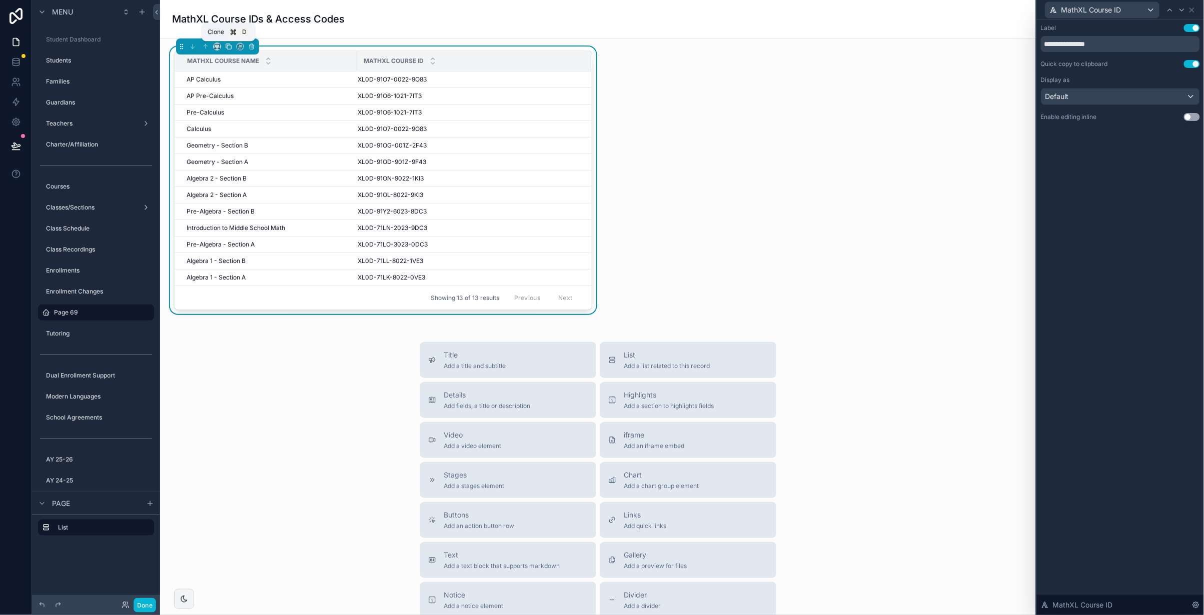
click at [226, 46] on icon "scrollable content" at bounding box center [228, 46] width 7 height 7
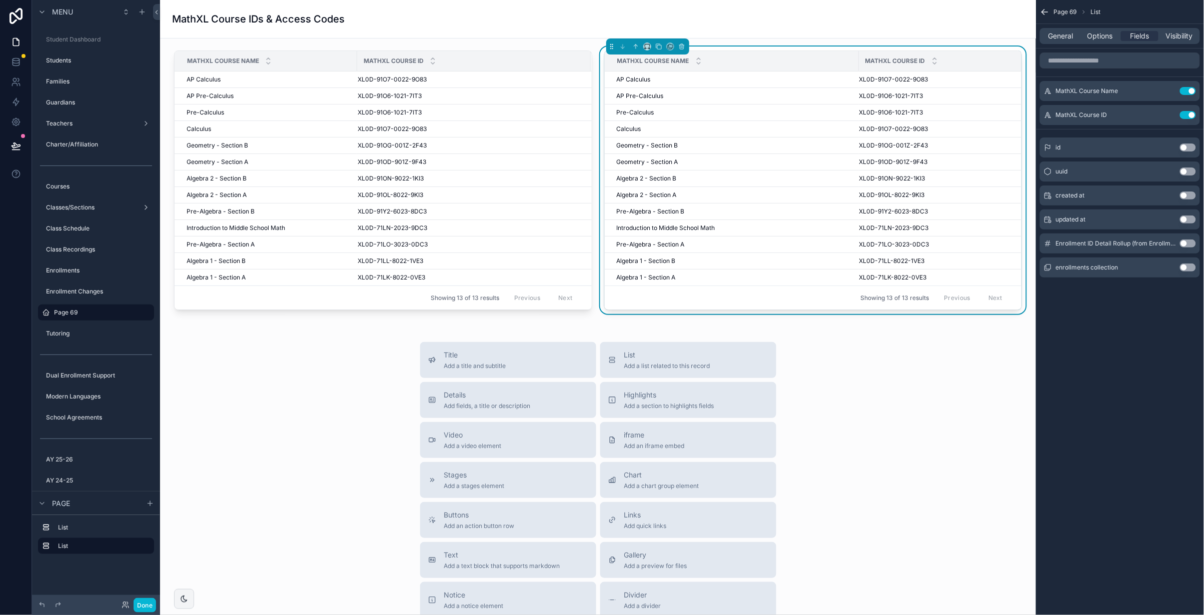
click at [885, 359] on div "Title Add a title and subtitle List Add a list related to this record Details A…" at bounding box center [598, 520] width 860 height 356
click at [308, 47] on div "scrollable content" at bounding box center [383, 183] width 430 height 272
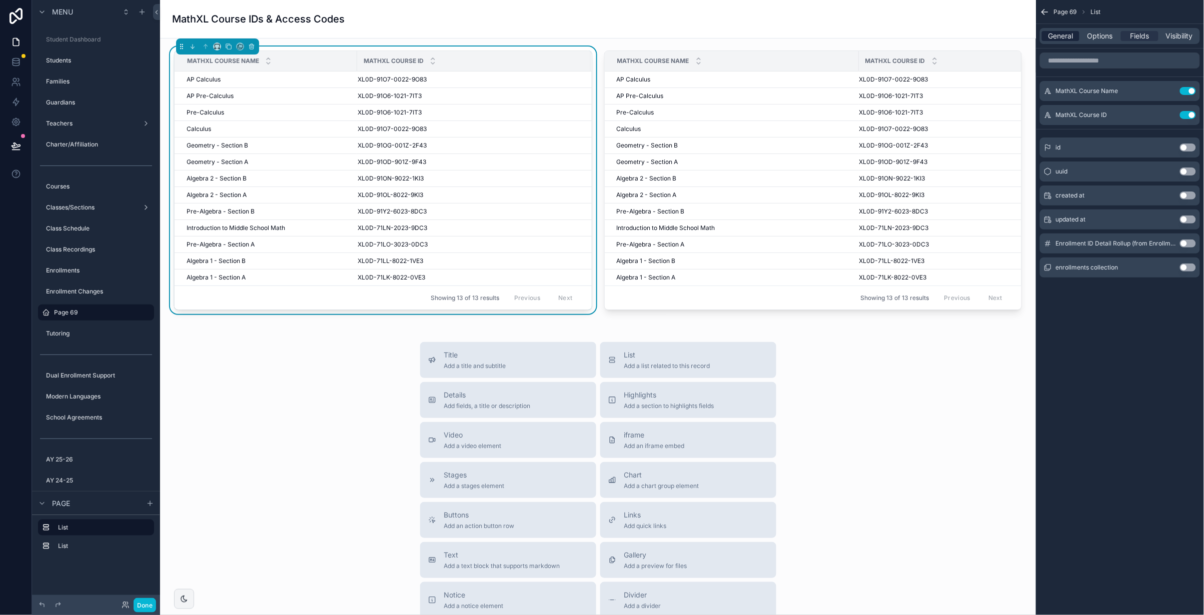
drag, startPoint x: 1065, startPoint y: 32, endPoint x: 1068, endPoint y: 37, distance: 5.8
click at [1064, 32] on span "General" at bounding box center [1061, 36] width 25 height 10
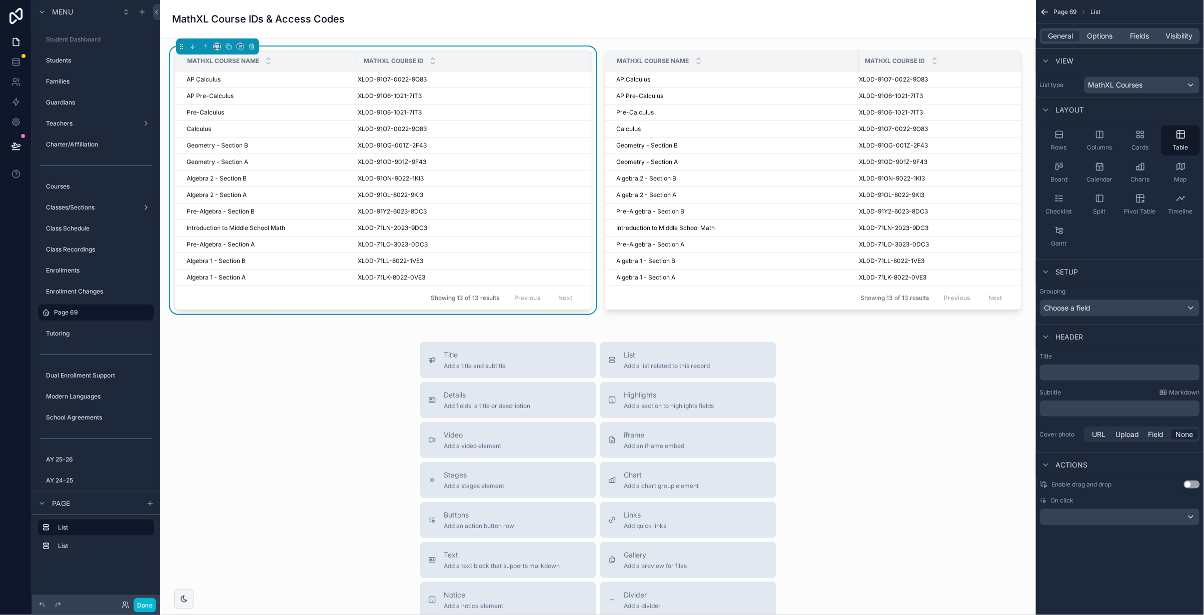
click at [1087, 375] on p "﻿" at bounding box center [1121, 373] width 154 height 10
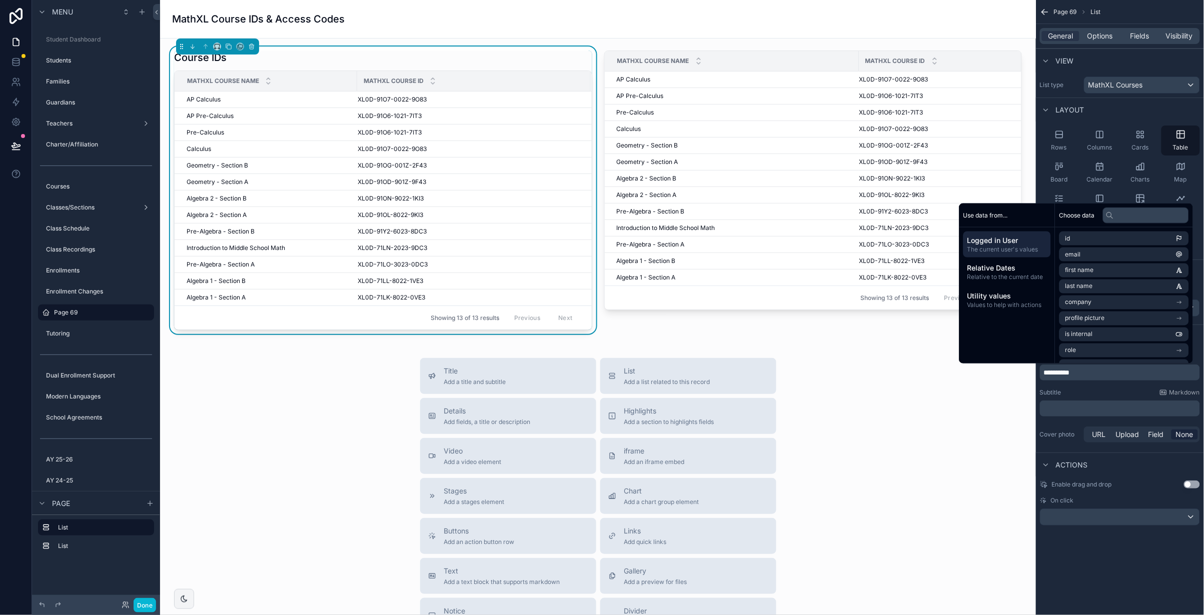
click at [319, 20] on h1 "MathXL Course IDs & Access Codes" at bounding box center [258, 19] width 173 height 14
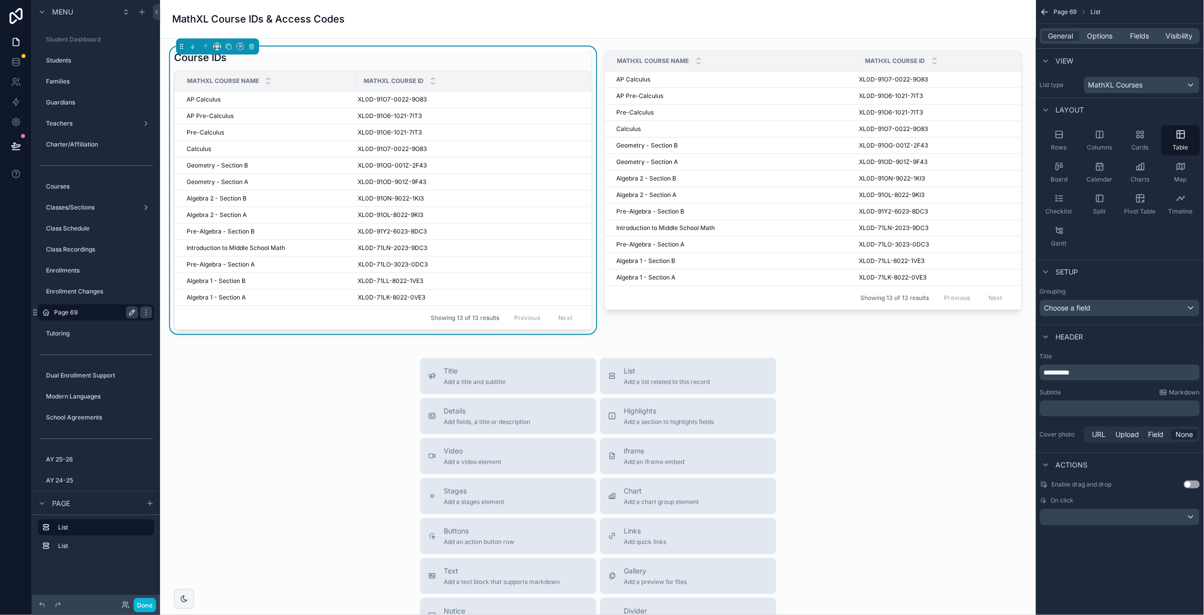
drag, startPoint x: 125, startPoint y: 309, endPoint x: 127, endPoint y: 317, distance: 8.6
click at [125, 309] on label "Page 69" at bounding box center [94, 313] width 80 height 8
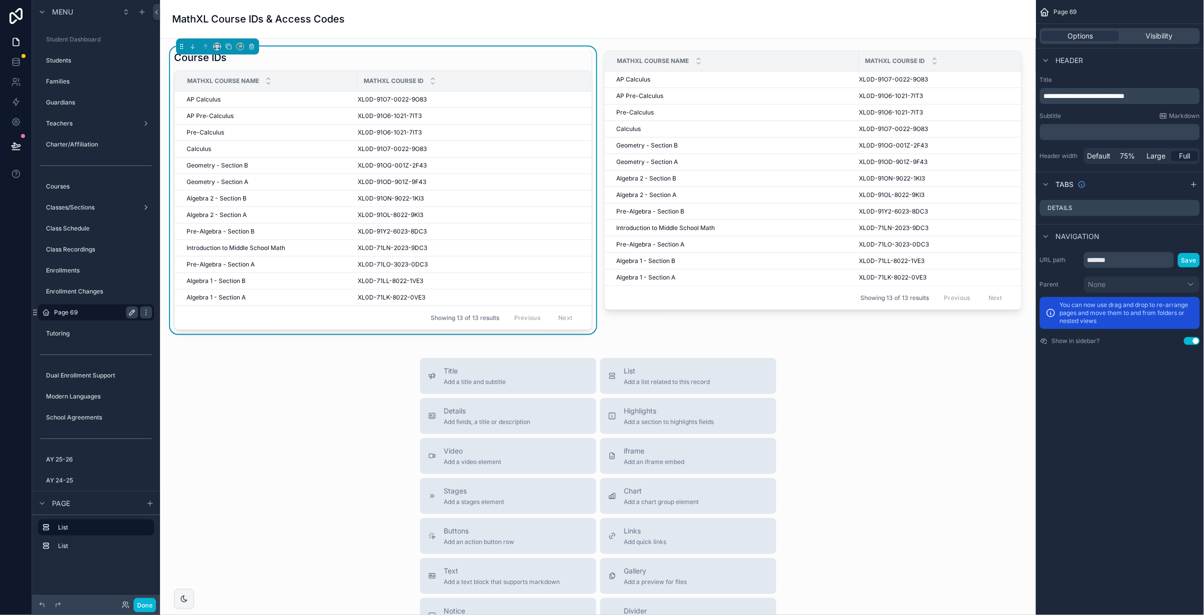
click at [132, 310] on icon "scrollable content" at bounding box center [132, 313] width 8 height 8
click at [88, 315] on input "*******" at bounding box center [88, 313] width 68 height 12
type input "******"
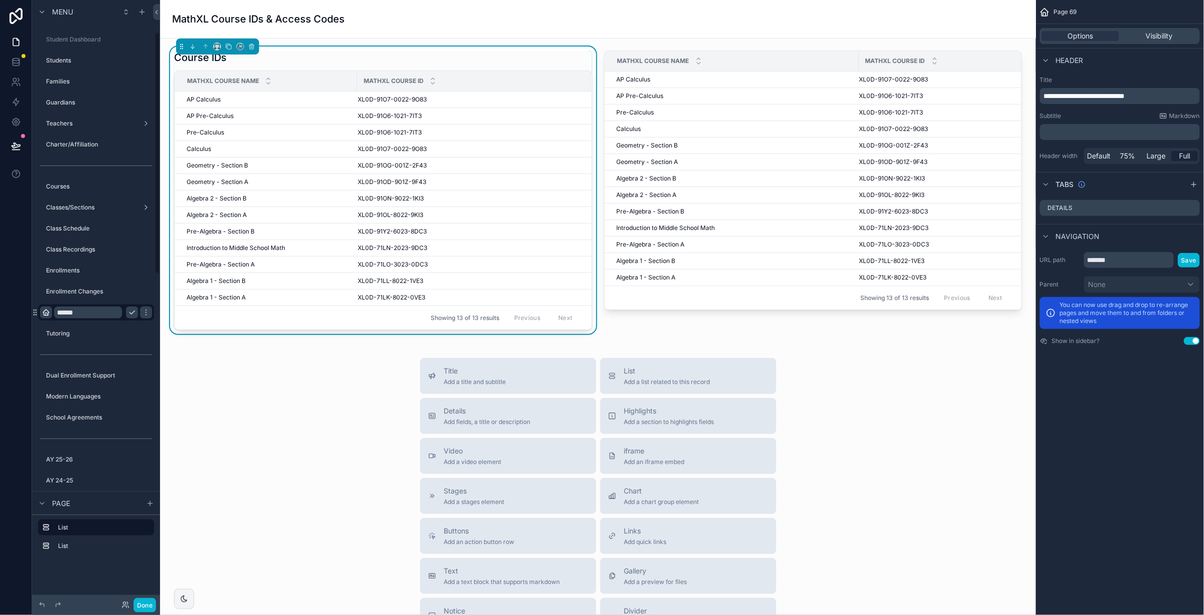
click at [45, 313] on icon "scrollable content" at bounding box center [46, 313] width 8 height 8
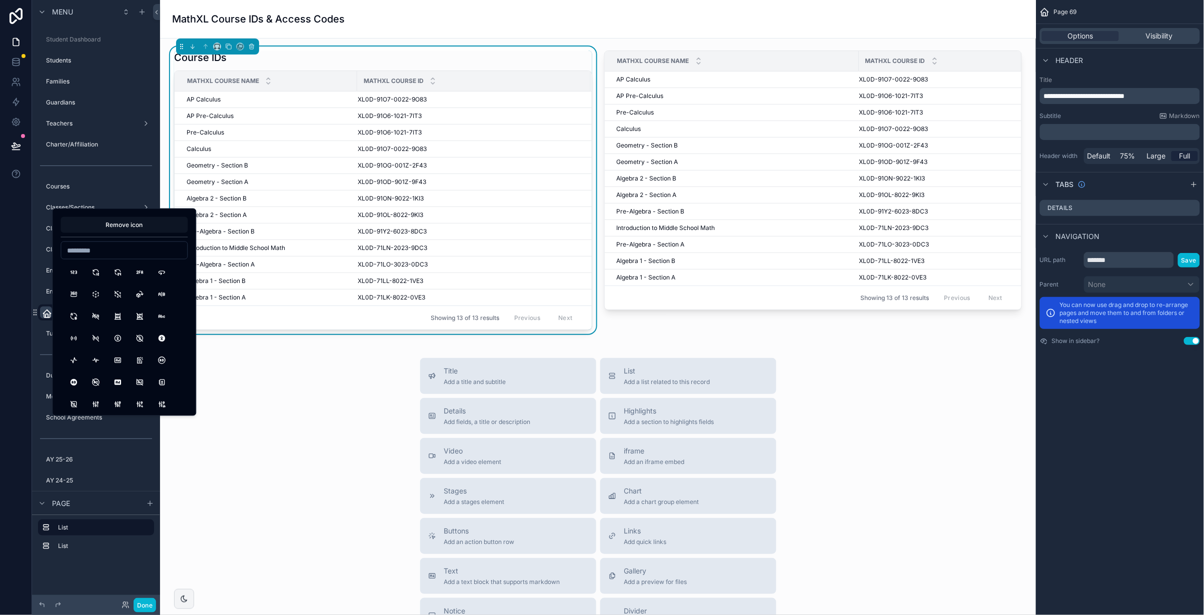
click at [115, 230] on button "Remove icon" at bounding box center [124, 225] width 127 height 16
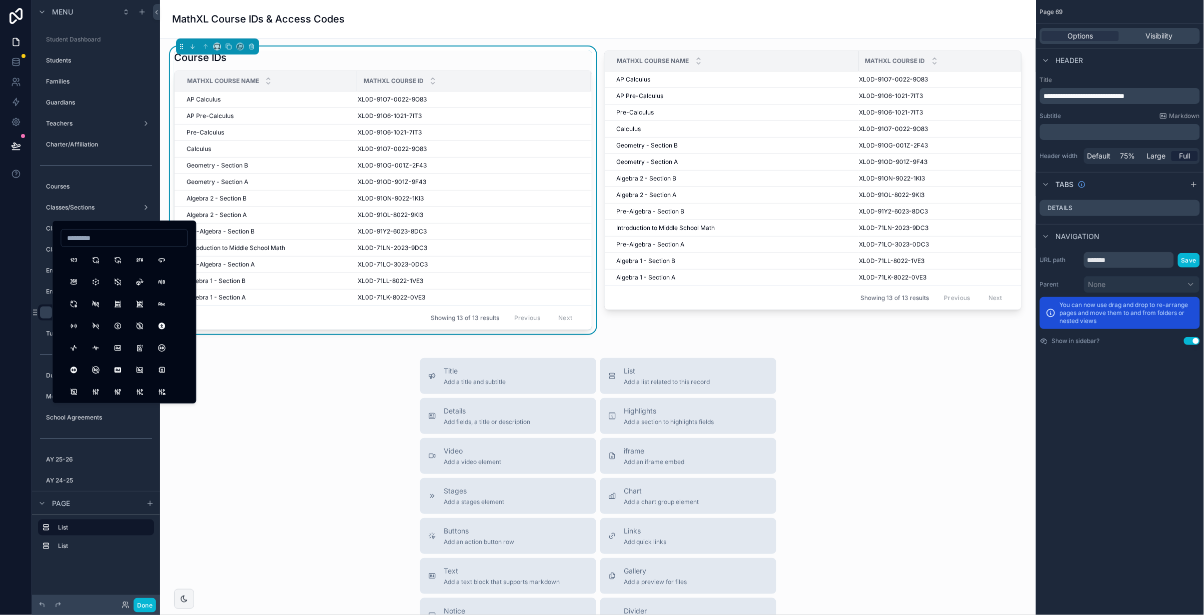
click at [332, 442] on div "Title Add a title and subtitle List Add a list related to this record Details A…" at bounding box center [598, 536] width 860 height 356
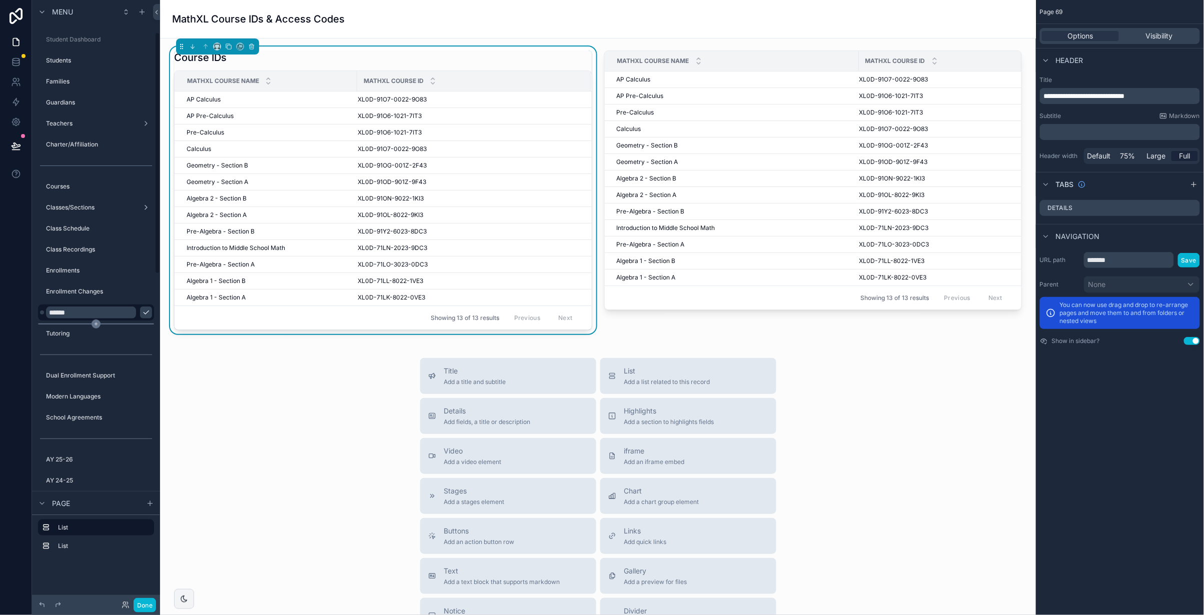
drag, startPoint x: 146, startPoint y: 315, endPoint x: 158, endPoint y: 323, distance: 14.3
click at [0, 0] on icon "scrollable content" at bounding box center [0, 0] width 0 height 0
click at [140, 311] on button "scrollable content" at bounding box center [146, 313] width 12 height 12
click at [274, 379] on div "Title Add a title and subtitle List Add a list related to this record Details A…" at bounding box center [598, 536] width 860 height 356
click at [103, 312] on label "MathXL" at bounding box center [90, 313] width 88 height 8
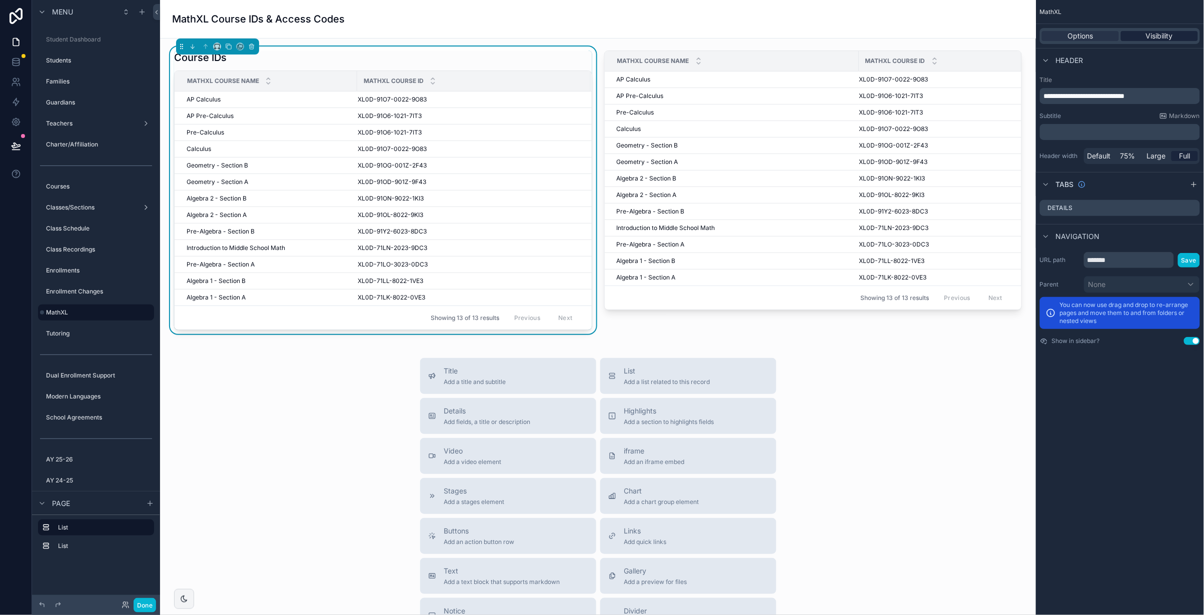
click at [1169, 36] on span "Visibility" at bounding box center [1159, 36] width 27 height 10
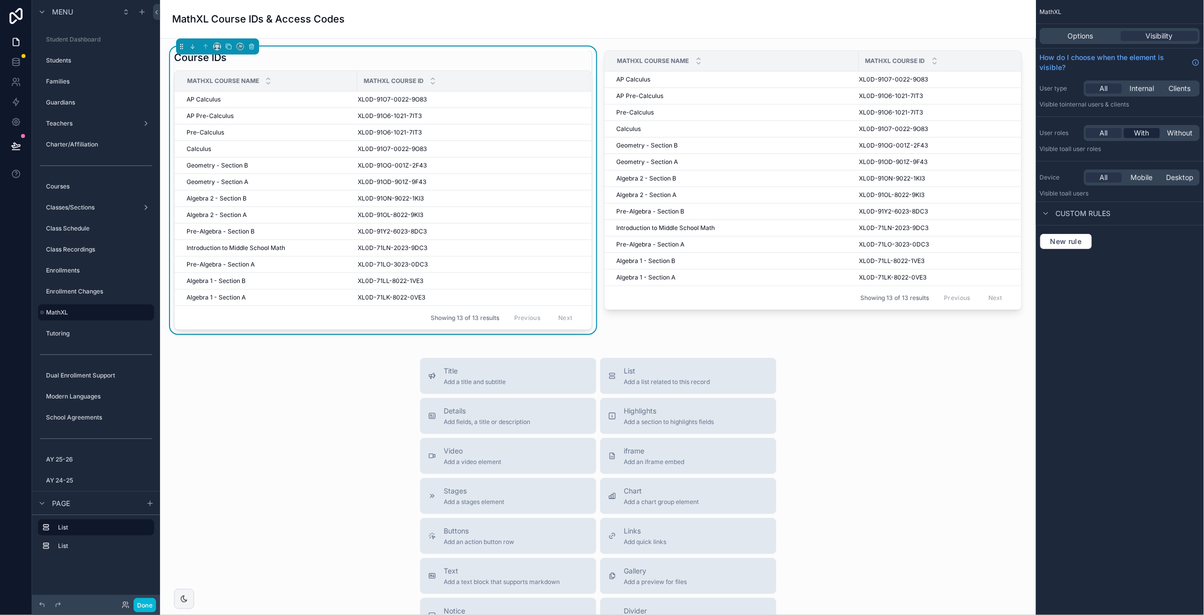
click at [1142, 132] on span "With" at bounding box center [1142, 133] width 15 height 10
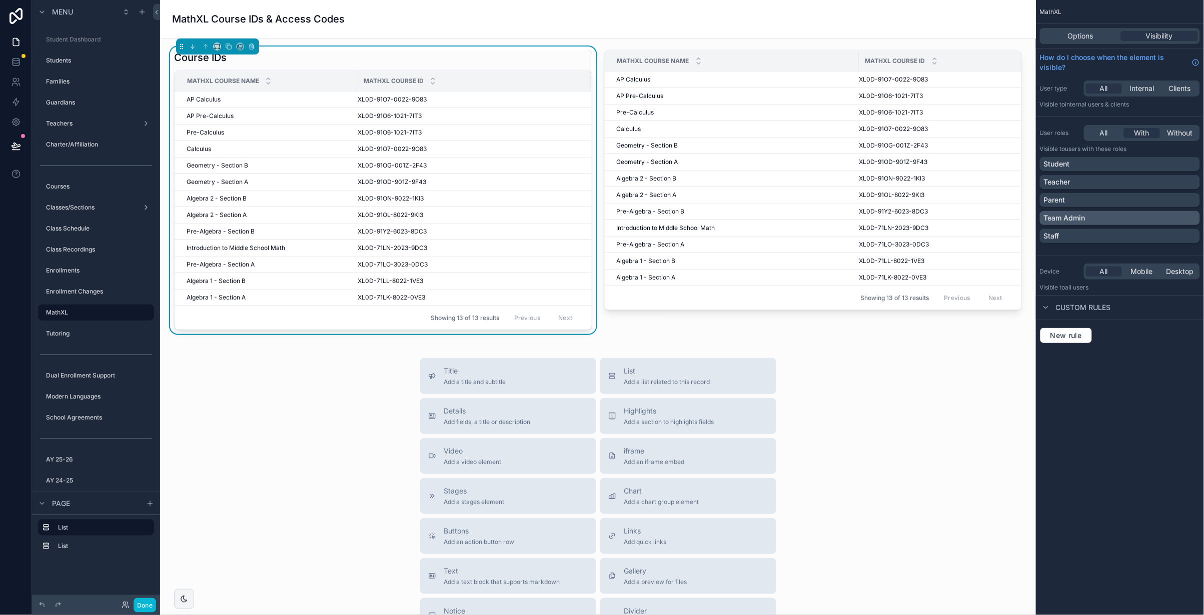
click at [1190, 213] on div "Team Admin" at bounding box center [1120, 218] width 152 height 10
drag, startPoint x: 1191, startPoint y: 236, endPoint x: 1156, endPoint y: 402, distance: 169.8
click at [1191, 236] on div "Staff" at bounding box center [1120, 236] width 152 height 10
drag, startPoint x: 1155, startPoint y: 402, endPoint x: 1145, endPoint y: 395, distance: 12.6
click at [1155, 402] on div "MathXL Options Visibility How do I choose when the element is visible? User typ…" at bounding box center [1120, 307] width 168 height 615
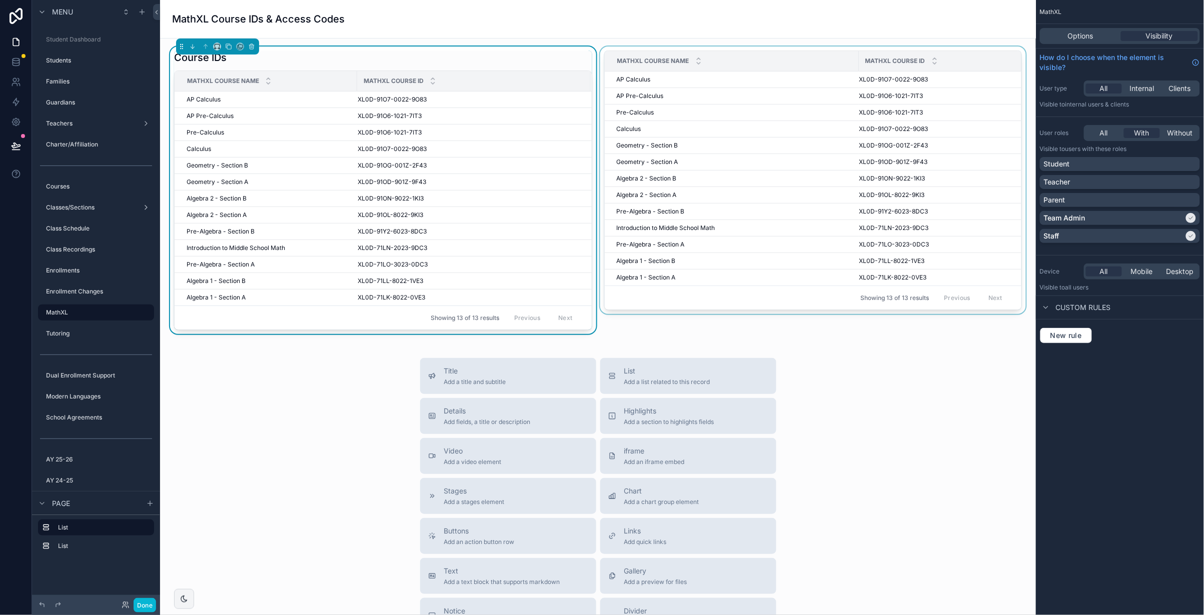
click at [688, 47] on div "scrollable content" at bounding box center [813, 191] width 430 height 288
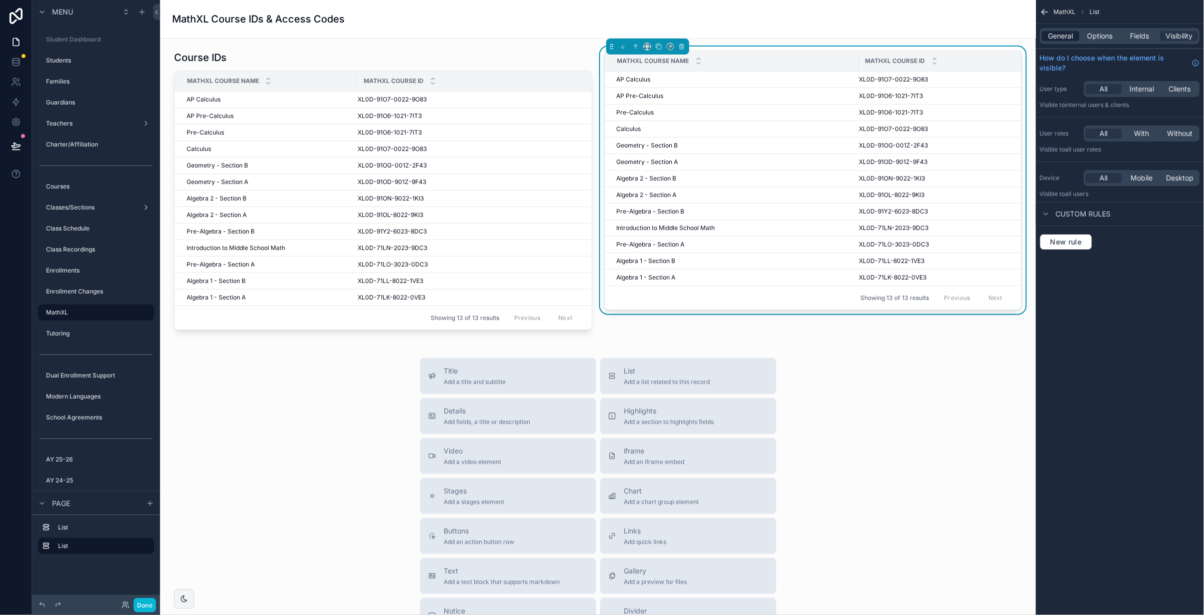
click at [1064, 32] on span "General" at bounding box center [1061, 36] width 25 height 10
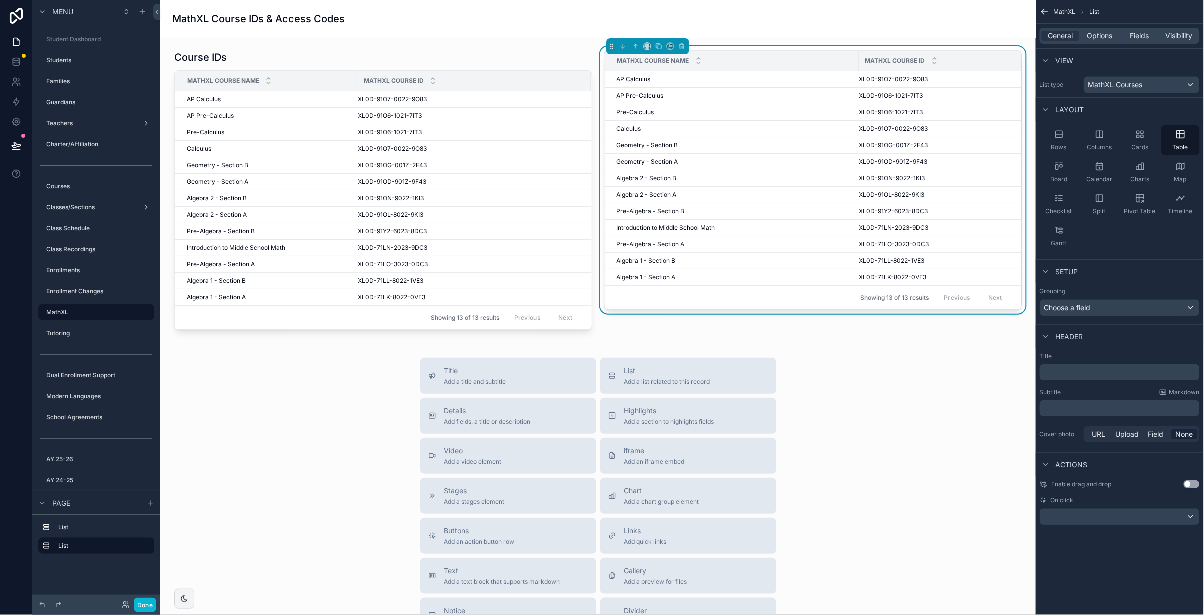
click at [1072, 378] on div "﻿" at bounding box center [1120, 373] width 160 height 16
click at [1080, 374] on p "﻿" at bounding box center [1121, 373] width 154 height 10
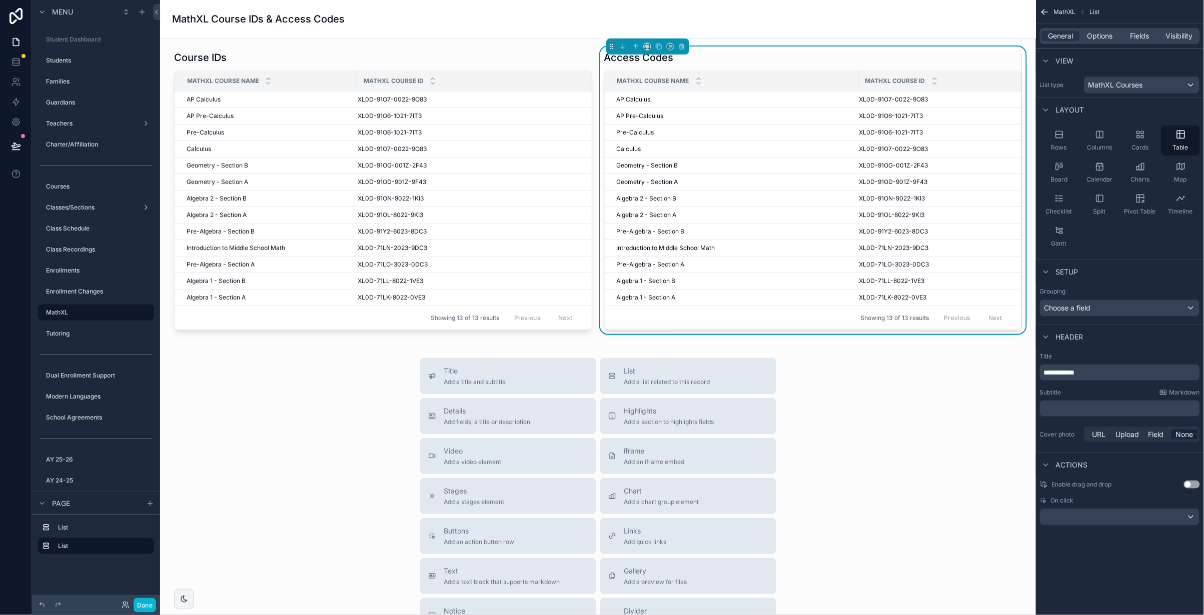
click at [959, 417] on div "Title Add a title and subtitle List Add a list related to this record Details A…" at bounding box center [598, 536] width 860 height 356
click at [1112, 85] on span "MathXL Courses" at bounding box center [1116, 85] width 55 height 10
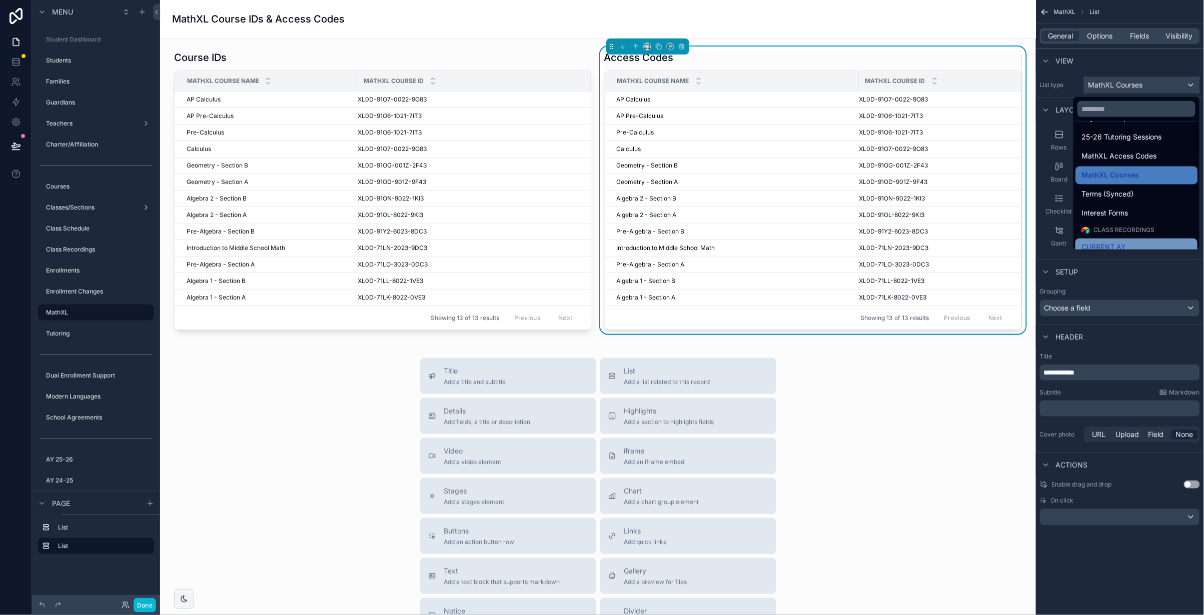
scroll to position [814, 0]
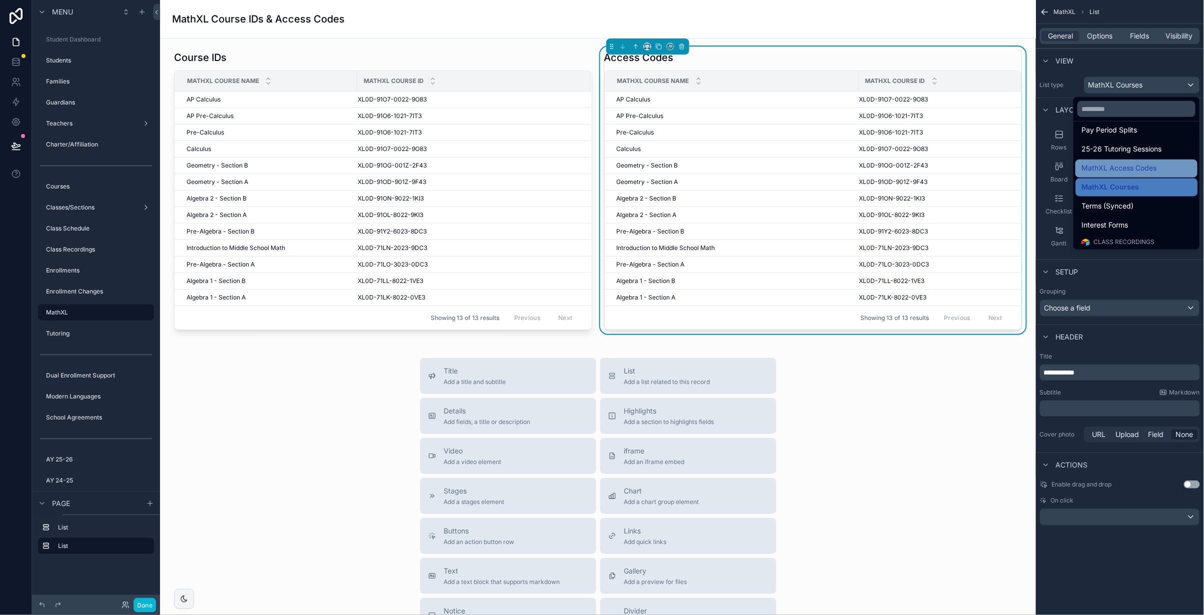
click at [1138, 165] on span "MathXL Access Codes" at bounding box center [1119, 169] width 75 height 12
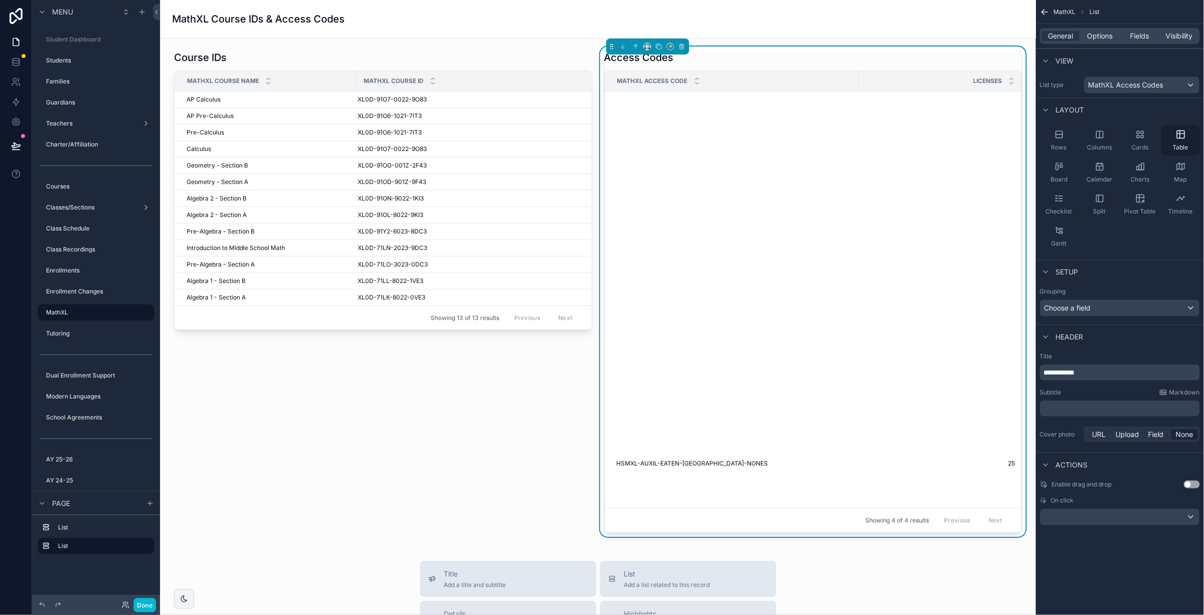
drag, startPoint x: 1183, startPoint y: 134, endPoint x: 1176, endPoint y: 137, distance: 7.6
click at [1183, 134] on icon "scrollable content" at bounding box center [1181, 134] width 8 height 0
click at [1132, 33] on span "Fields" at bounding box center [1140, 36] width 19 height 10
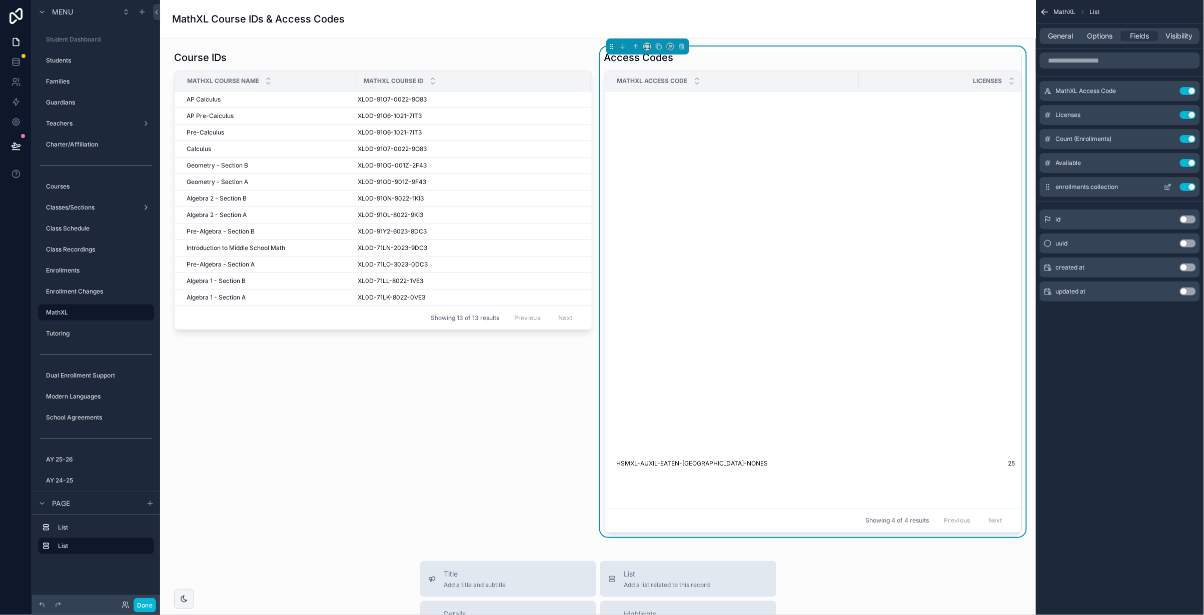
click at [1189, 185] on button "Use setting" at bounding box center [1188, 187] width 16 height 8
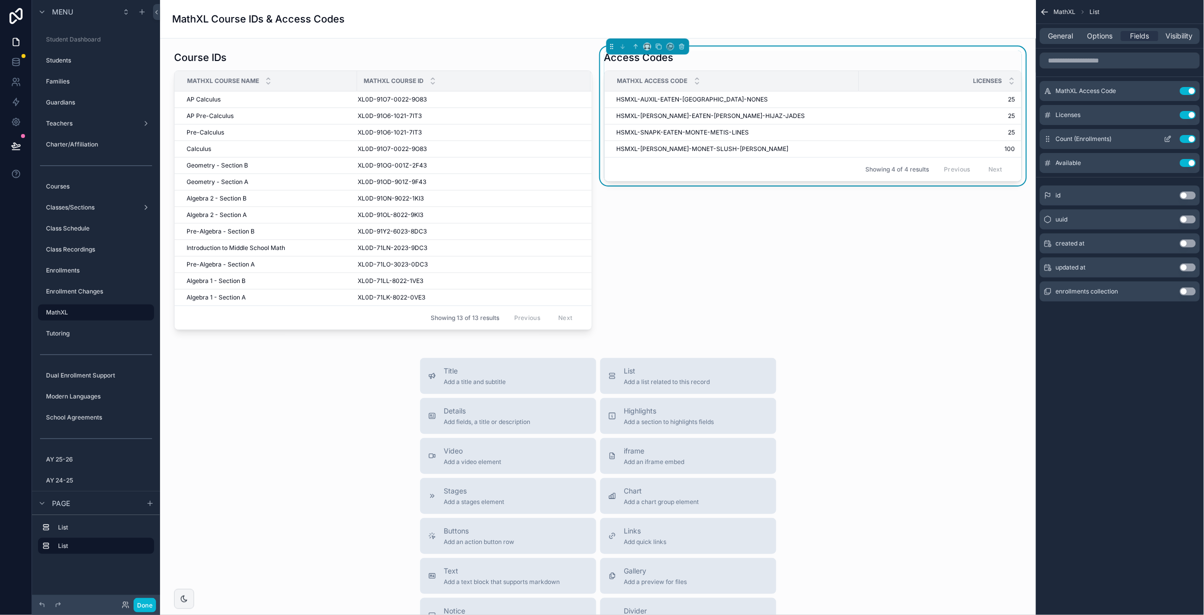
click at [1184, 113] on button "Use setting" at bounding box center [1188, 115] width 16 height 8
click at [1186, 113] on button "Use setting" at bounding box center [1188, 115] width 16 height 8
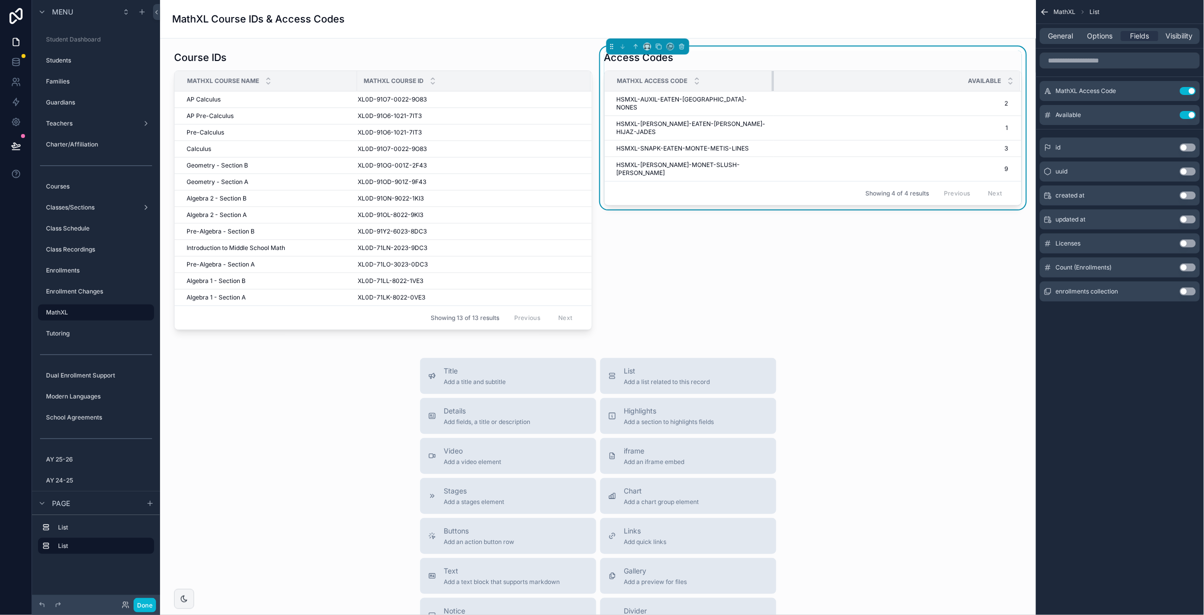
drag, startPoint x: 857, startPoint y: 80, endPoint x: 883, endPoint y: 80, distance: 26.5
click at [772, 78] on div "scrollable content" at bounding box center [774, 81] width 4 height 20
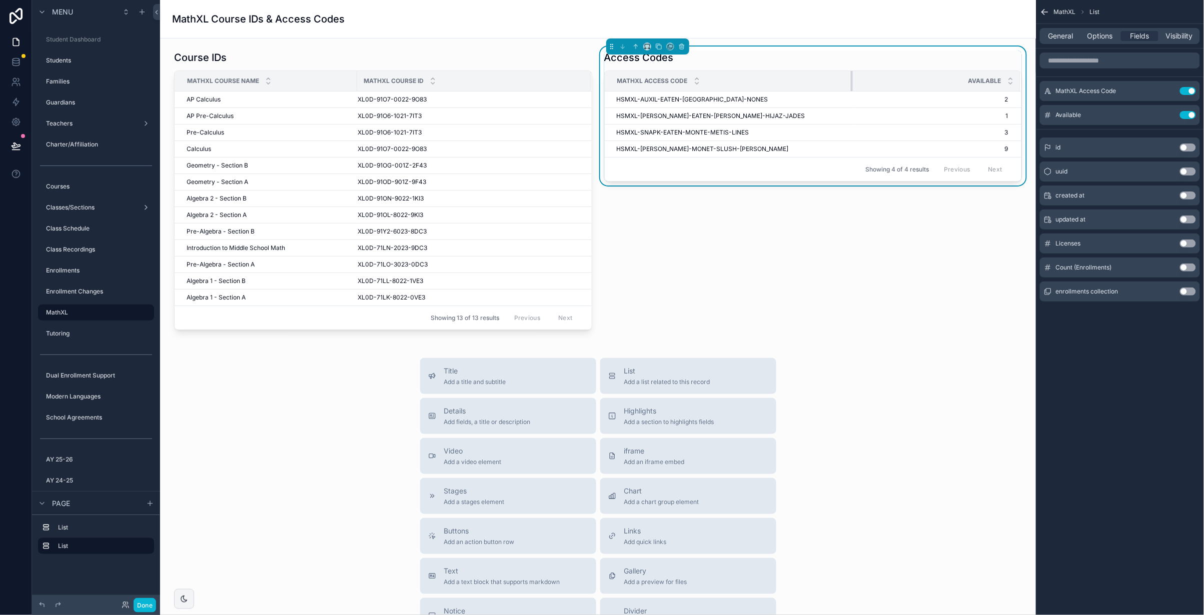
drag, startPoint x: 785, startPoint y: 80, endPoint x: 863, endPoint y: 184, distance: 130.0
click at [851, 82] on div "scrollable content" at bounding box center [853, 81] width 4 height 20
click at [896, 263] on div "Access Codes MathXL Access Code Available HSMXL-AUXIL-EATEN-[GEOGRAPHIC_DATA]-N…" at bounding box center [813, 191] width 430 height 288
click at [1095, 40] on span "Options" at bounding box center [1101, 36] width 26 height 10
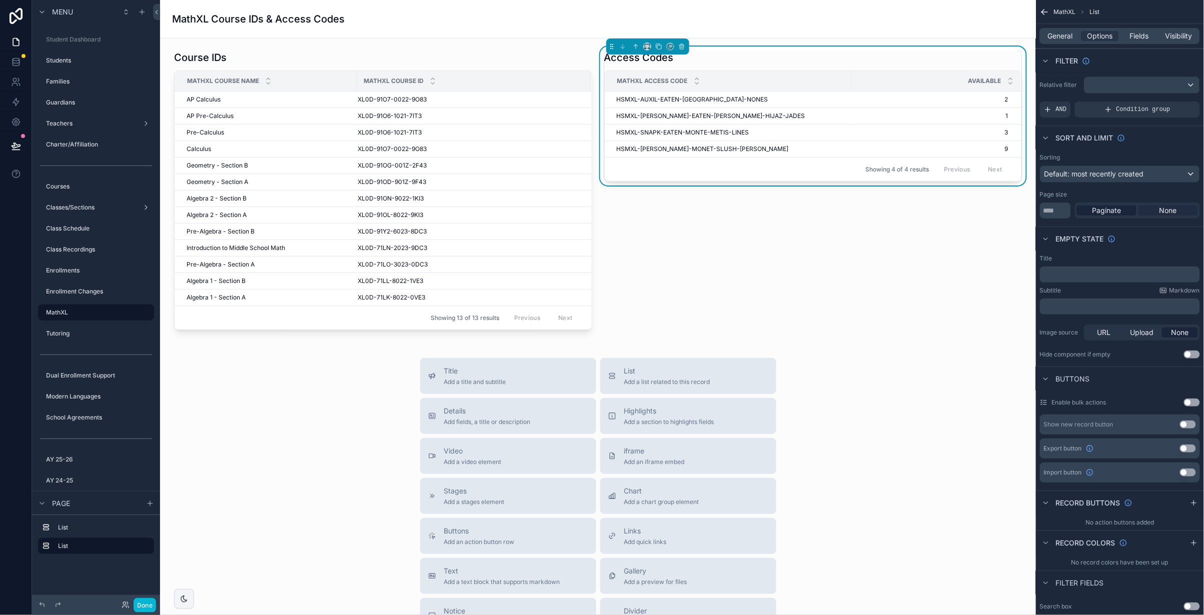
click at [1167, 212] on span "None" at bounding box center [1169, 211] width 18 height 10
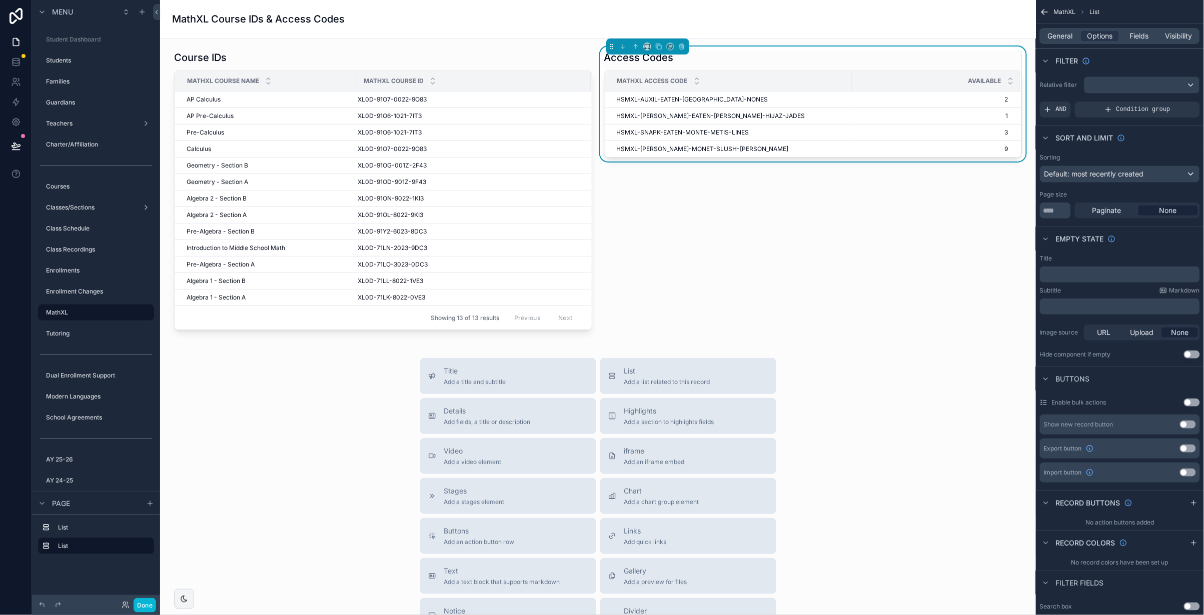
click at [806, 265] on div "Access Codes MathXL Access Code Available HSMXL-AUXIL-EATEN-[GEOGRAPHIC_DATA]-N…" at bounding box center [813, 191] width 430 height 288
click at [337, 370] on div "Title Add a title and subtitle List Add a list related to this record Details A…" at bounding box center [598, 536] width 860 height 356
click at [485, 59] on div "scrollable content" at bounding box center [383, 191] width 430 height 288
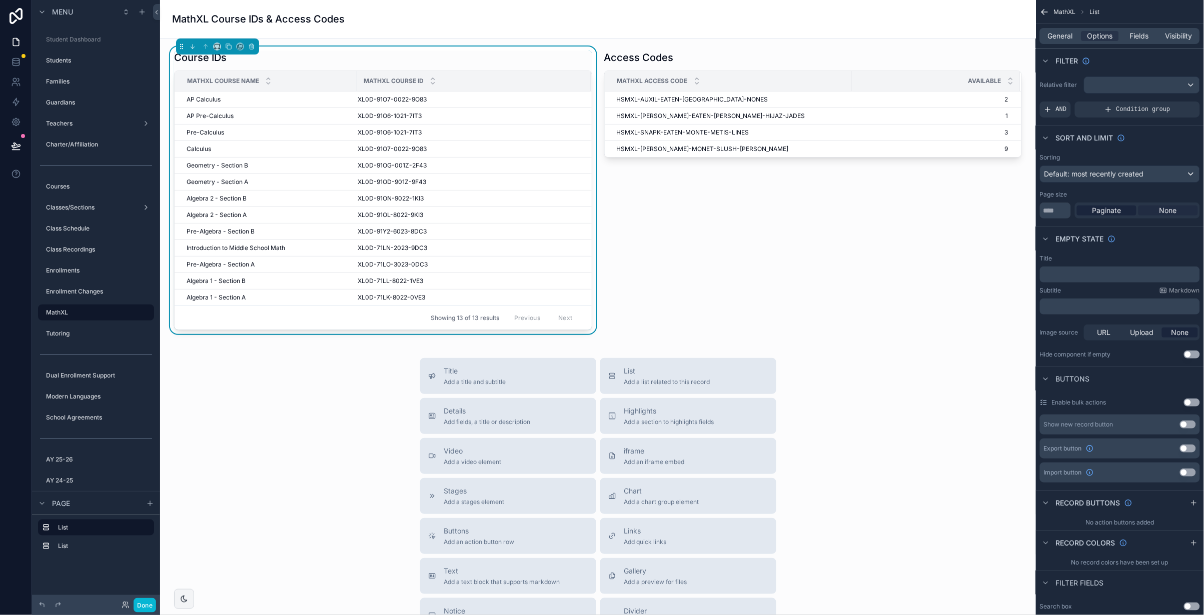
click at [1170, 211] on span "None" at bounding box center [1169, 211] width 18 height 10
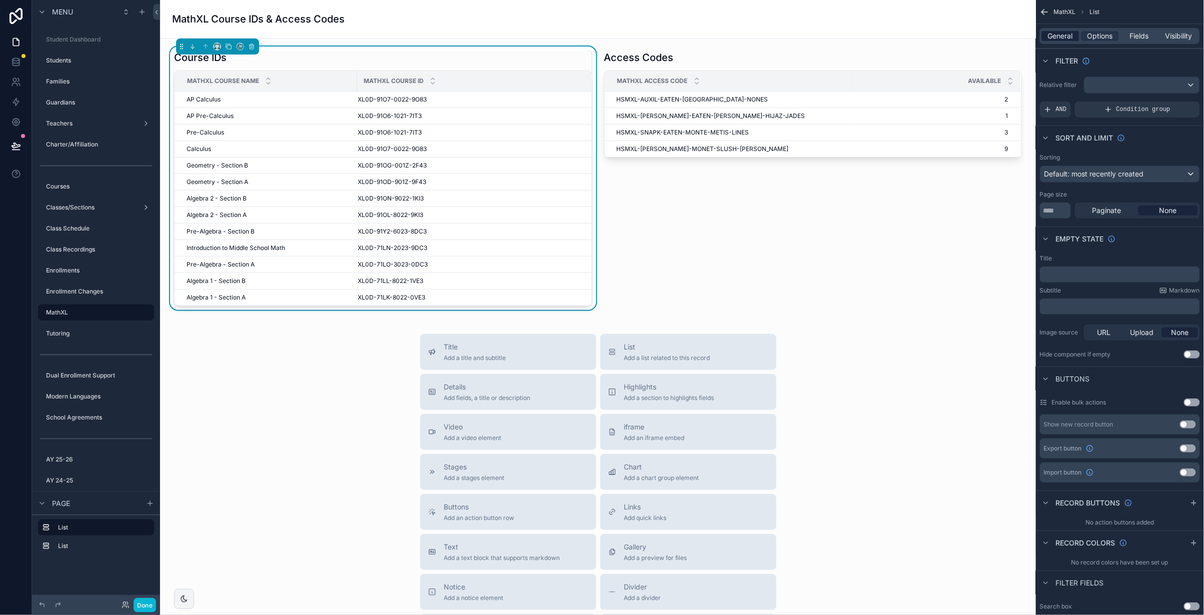
click at [1063, 35] on span "General" at bounding box center [1061, 36] width 25 height 10
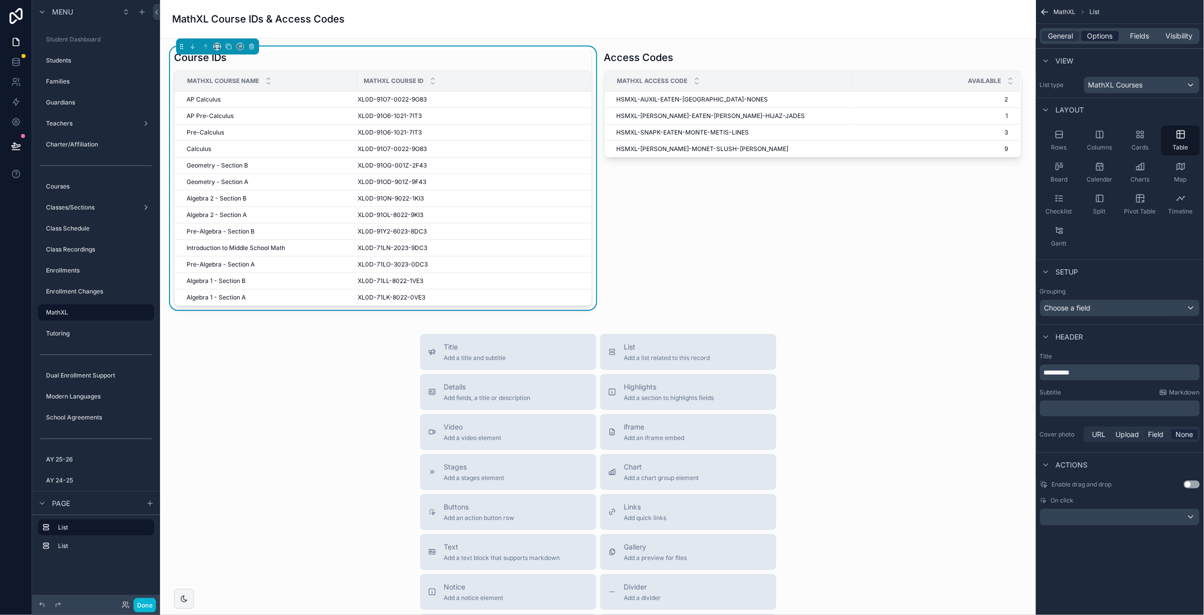
click at [1096, 35] on span "Options" at bounding box center [1101, 36] width 26 height 10
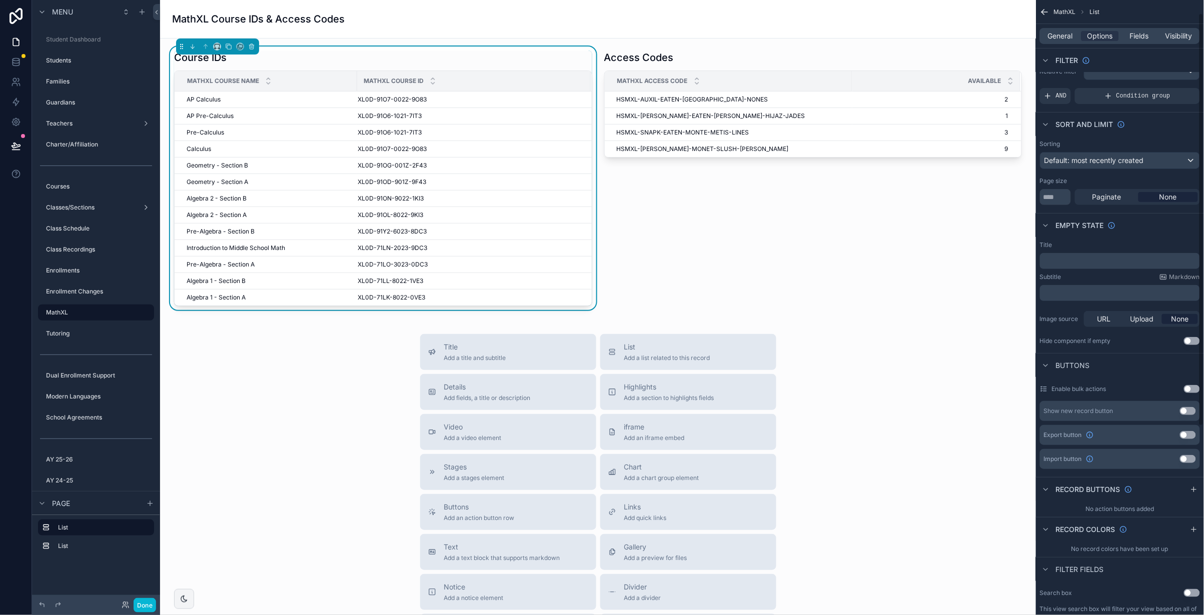
scroll to position [0, 0]
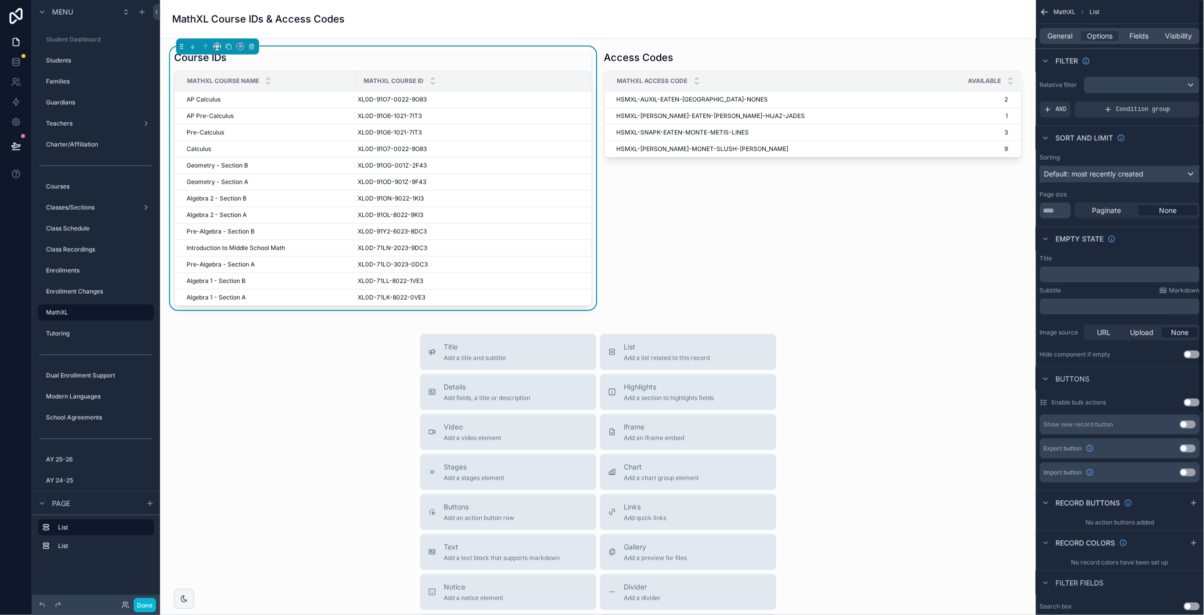
click at [1124, 175] on span "Default: most recently created" at bounding box center [1095, 174] width 100 height 9
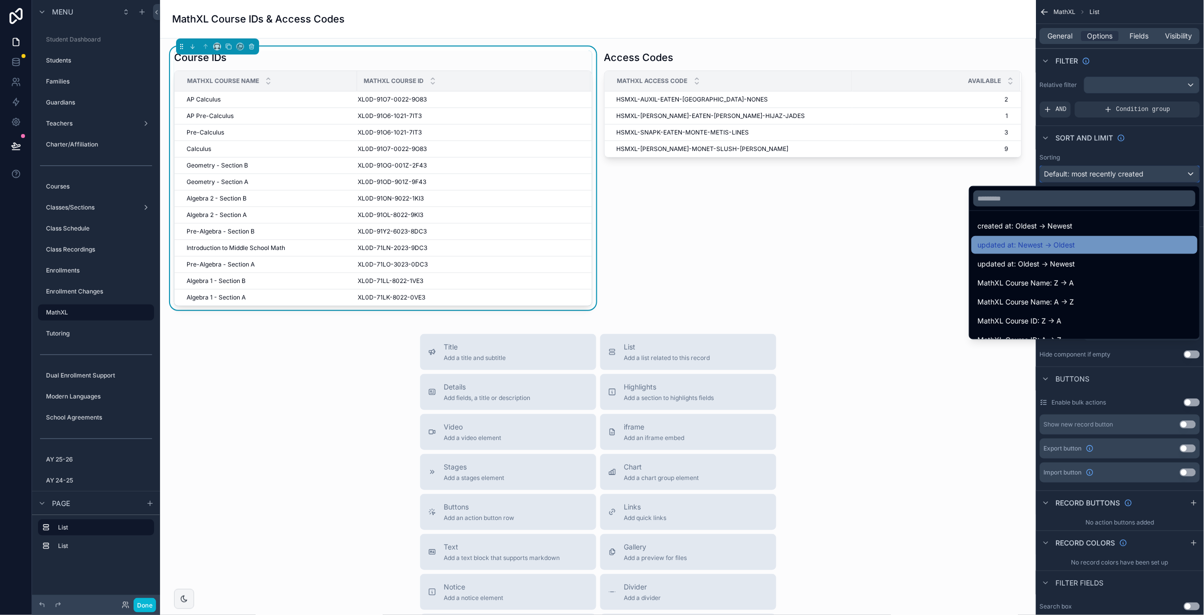
scroll to position [52, 0]
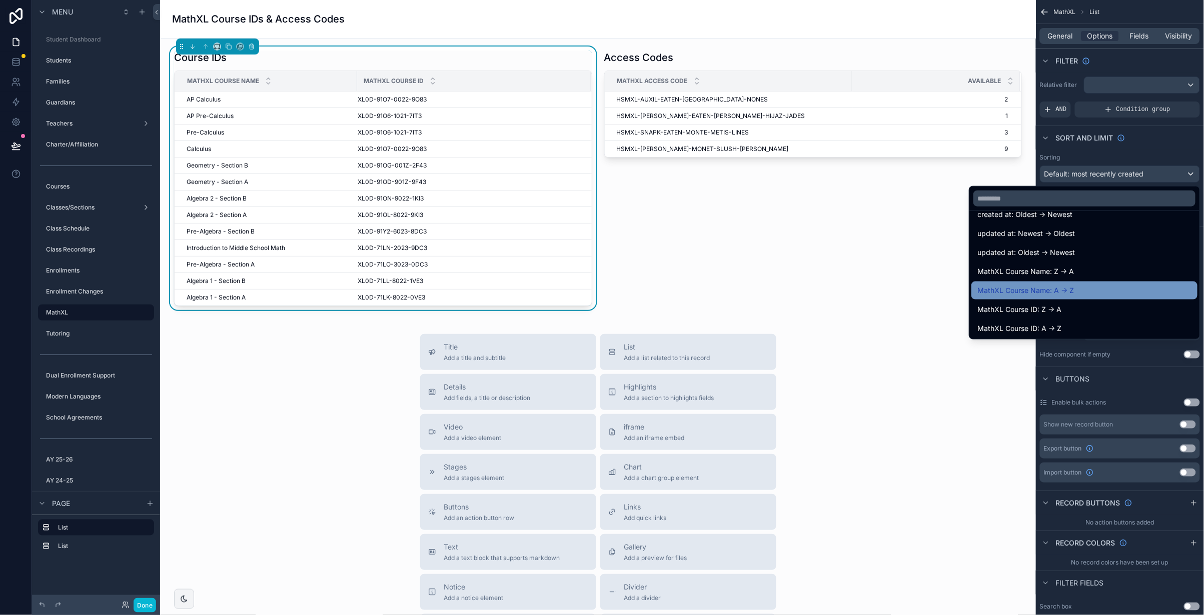
click at [1065, 288] on span "MathXL Course Name: A -> Z" at bounding box center [1026, 291] width 97 height 12
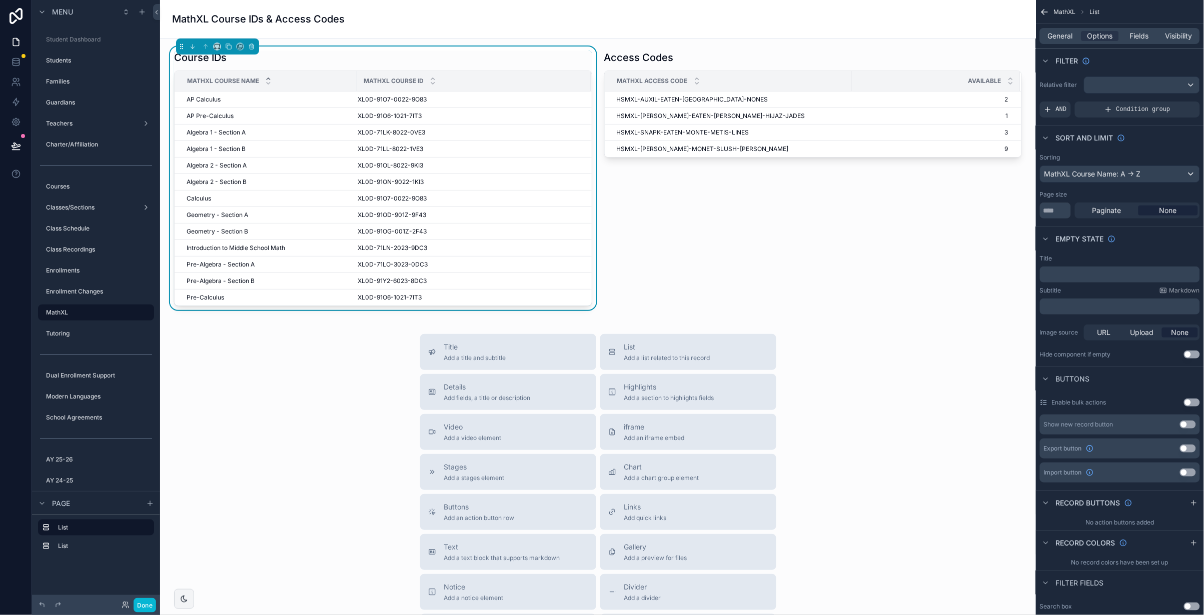
click at [317, 363] on div "Title Add a title and subtitle List Add a list related to this record Details A…" at bounding box center [598, 512] width 860 height 356
click at [75, 288] on label "Enrollment Changes" at bounding box center [90, 292] width 88 height 8
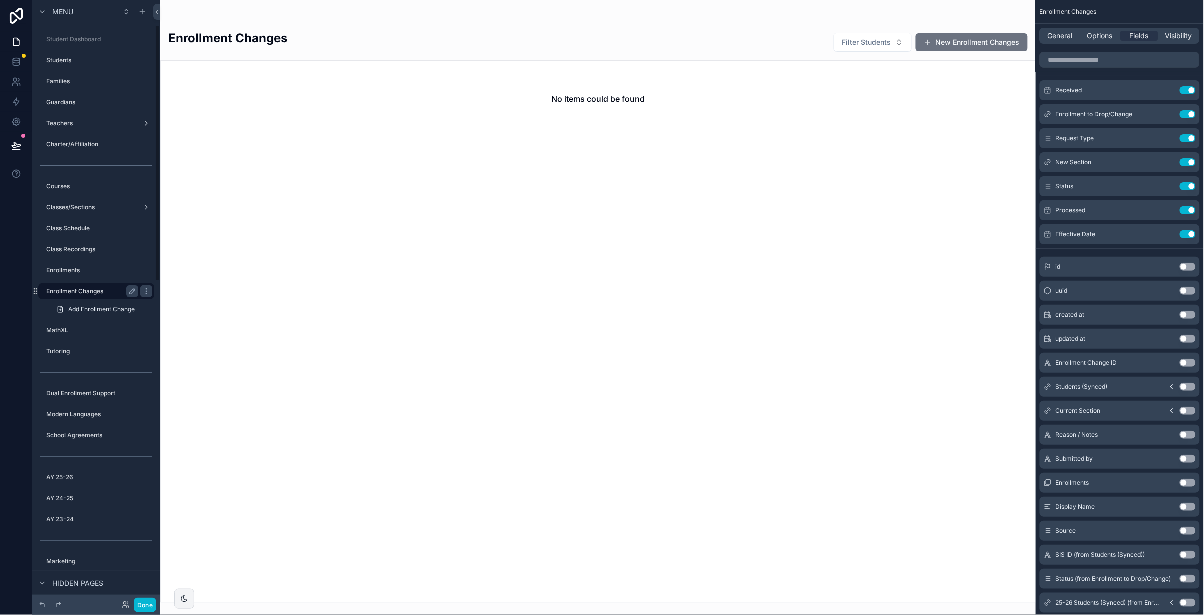
scroll to position [59, 0]
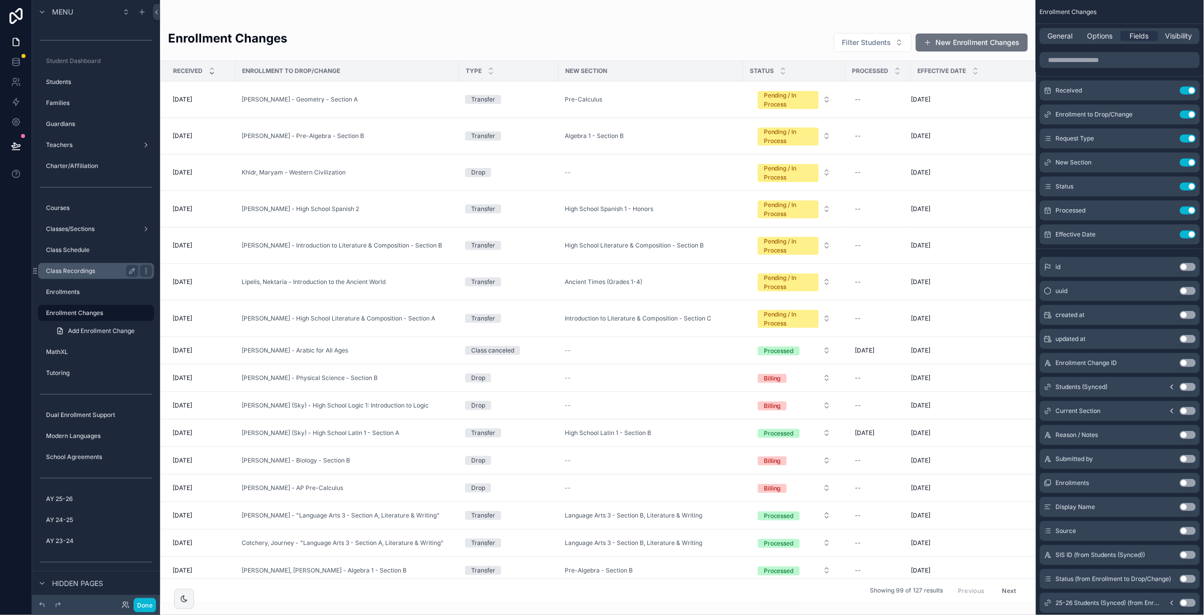
click at [65, 271] on label "Class Recordings" at bounding box center [90, 271] width 88 height 8
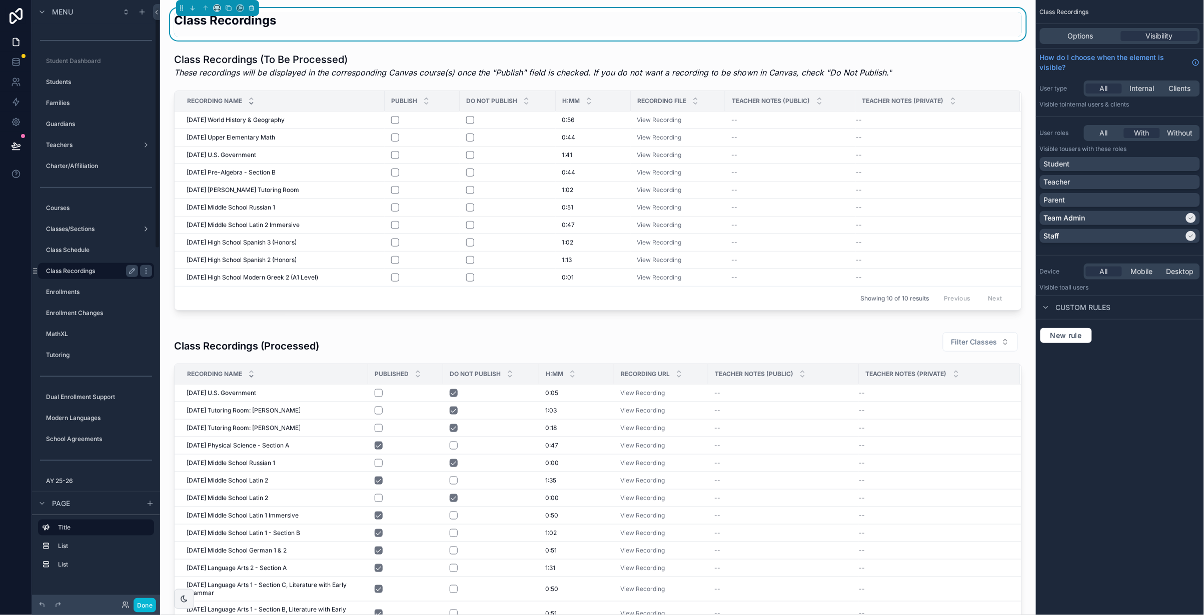
scroll to position [17, 0]
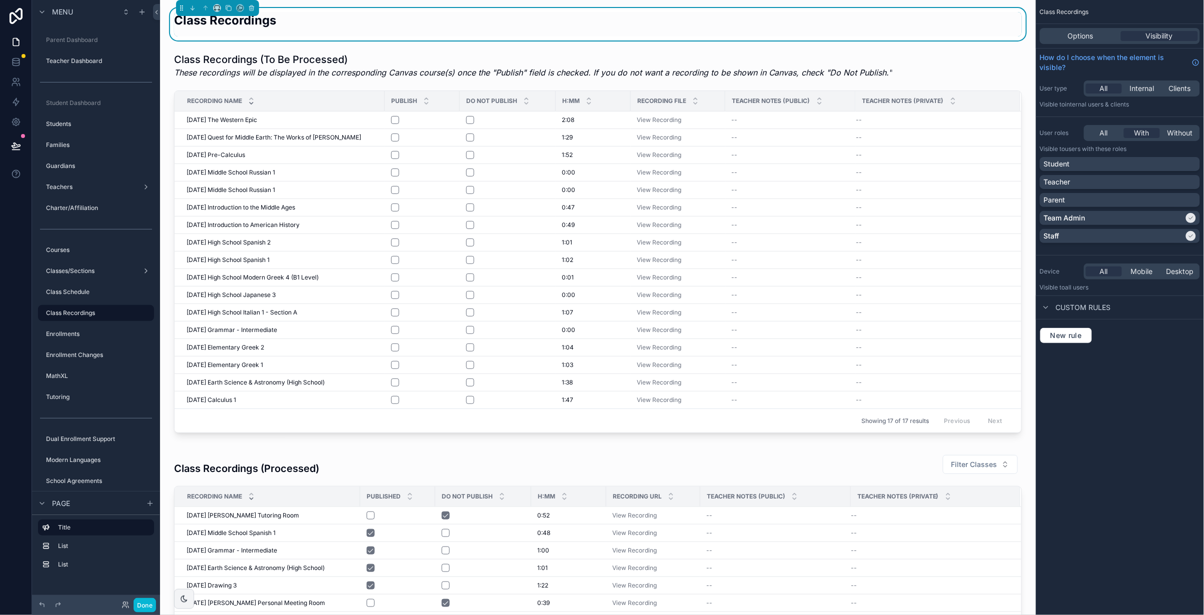
drag, startPoint x: 59, startPoint y: 372, endPoint x: 111, endPoint y: 345, distance: 58.2
click at [60, 372] on label "MathXL" at bounding box center [99, 376] width 106 height 8
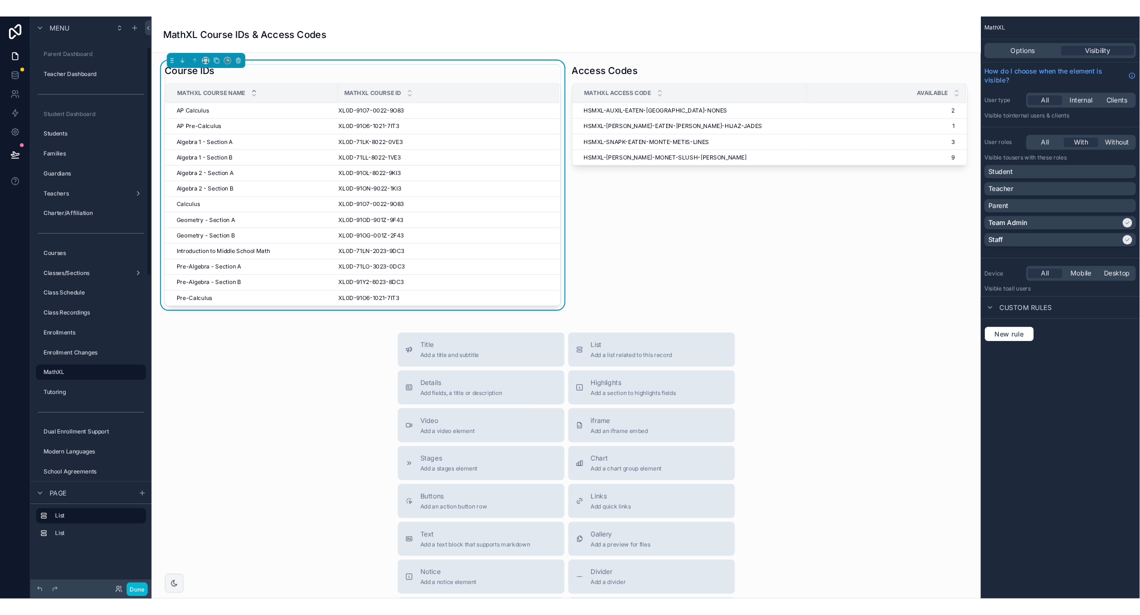
scroll to position [81, 0]
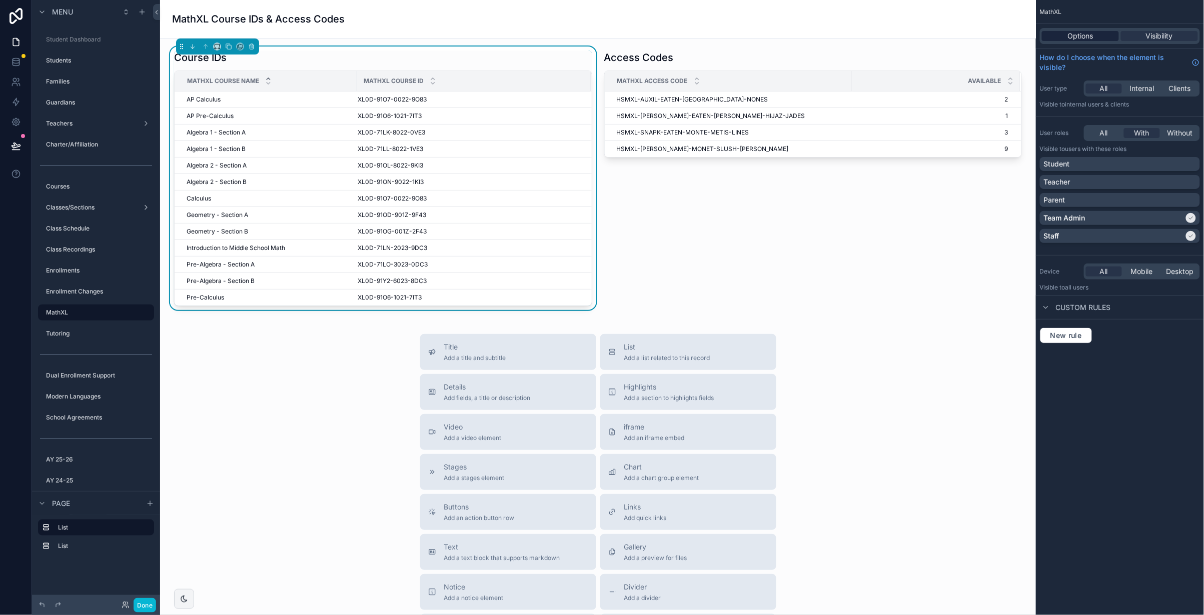
click at [1065, 33] on div "Options" at bounding box center [1080, 36] width 77 height 10
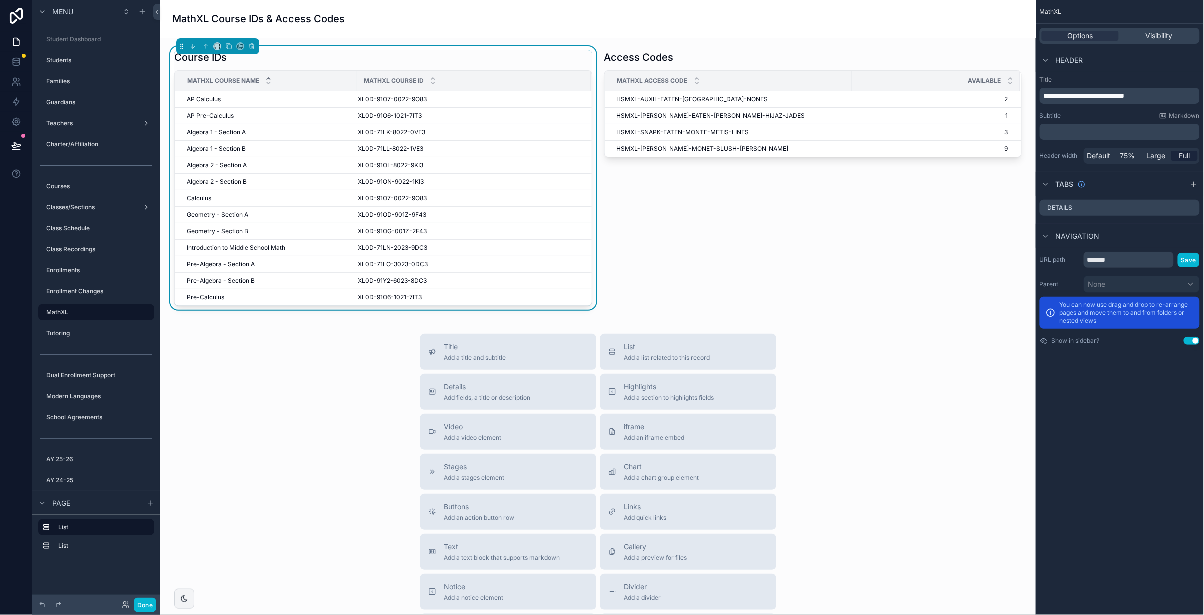
click at [382, 22] on div "MathXL Course IDs & Access Codes" at bounding box center [598, 19] width 852 height 14
click at [1068, 96] on span "**********" at bounding box center [1084, 96] width 81 height 7
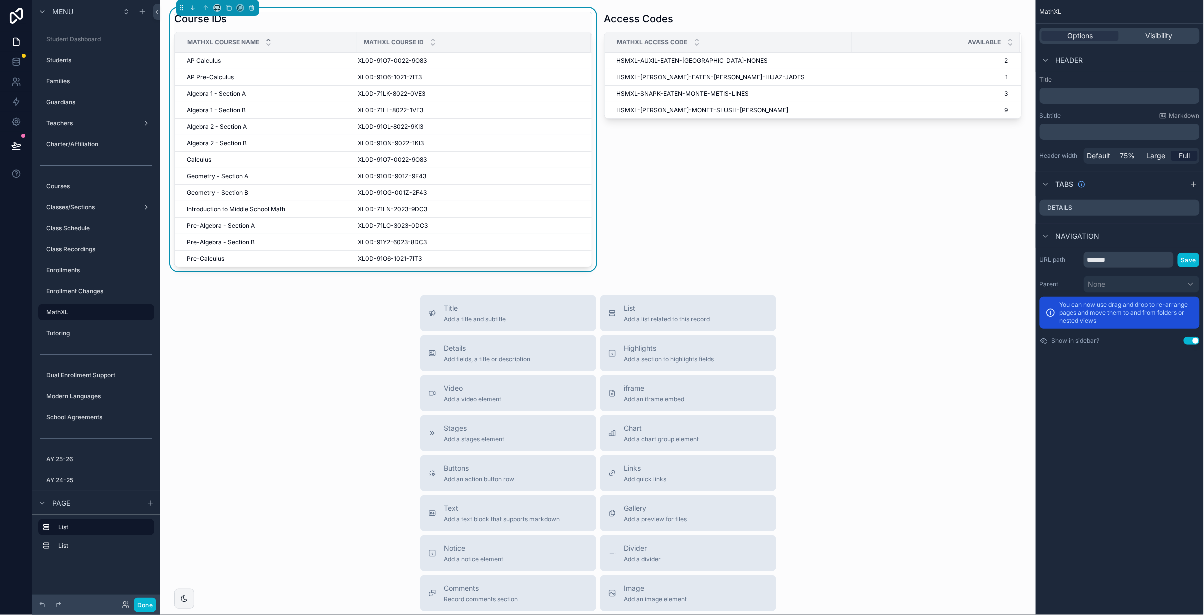
drag, startPoint x: 1127, startPoint y: 407, endPoint x: 1123, endPoint y: 260, distance: 146.7
click at [1127, 407] on div "MathXL Options Visibility Header Title ﻿ Subtitle Markdown ﻿ Header width Defau…" at bounding box center [1120, 307] width 168 height 615
click at [1086, 135] on p "﻿" at bounding box center [1121, 132] width 154 height 10
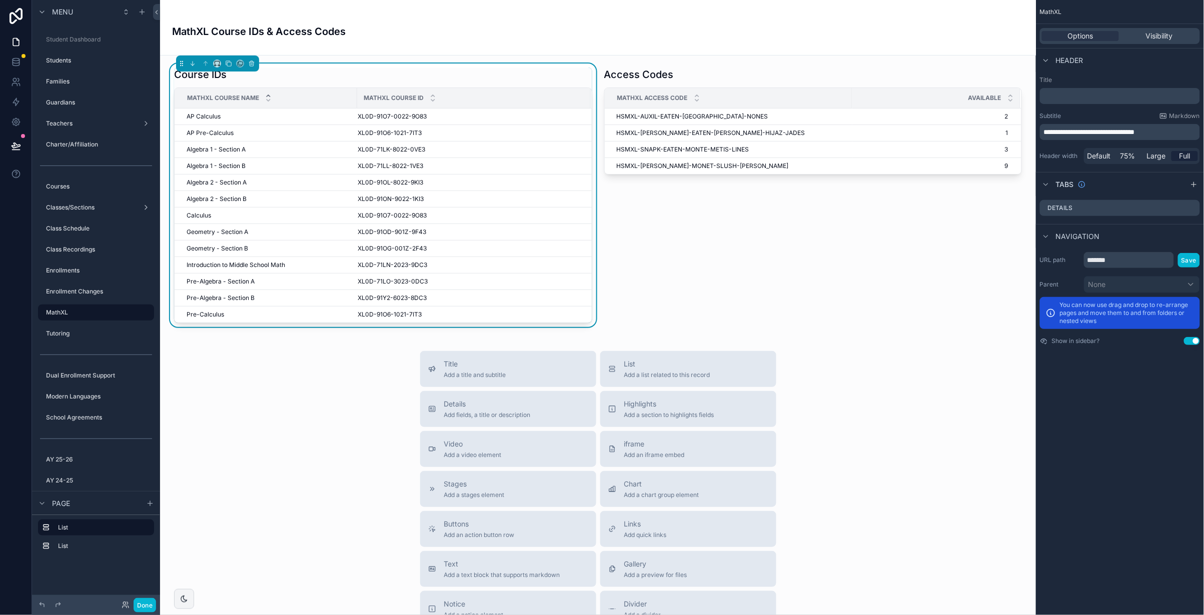
click at [1104, 429] on div "**********" at bounding box center [1120, 307] width 168 height 615
click at [20, 147] on icon at bounding box center [16, 146] width 10 height 10
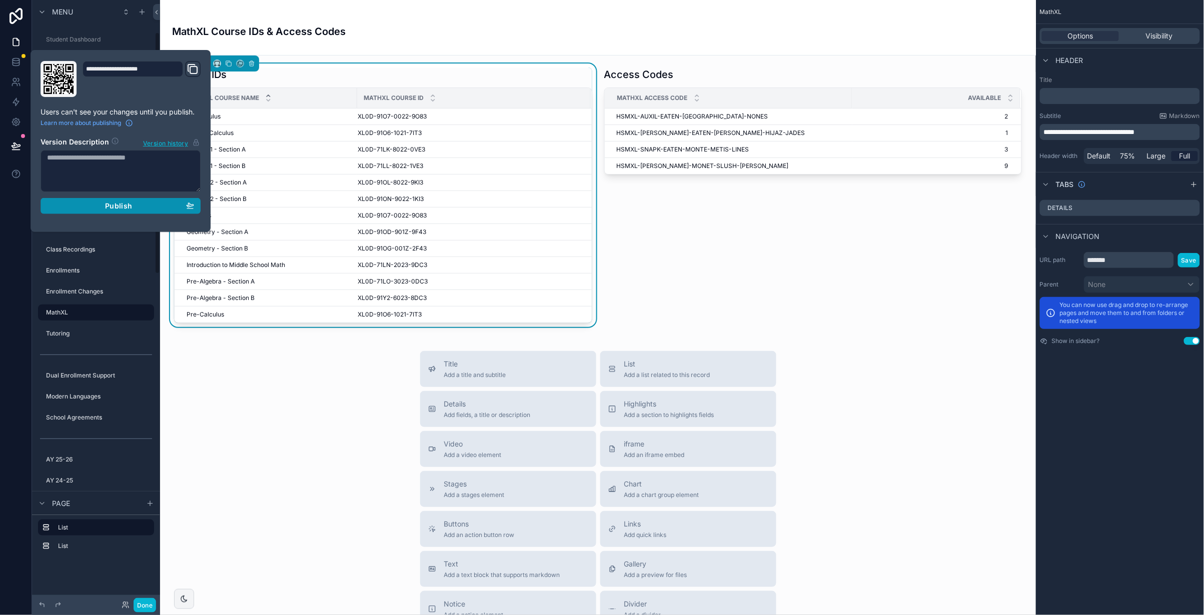
click at [116, 202] on span "Publish" at bounding box center [118, 206] width 27 height 9
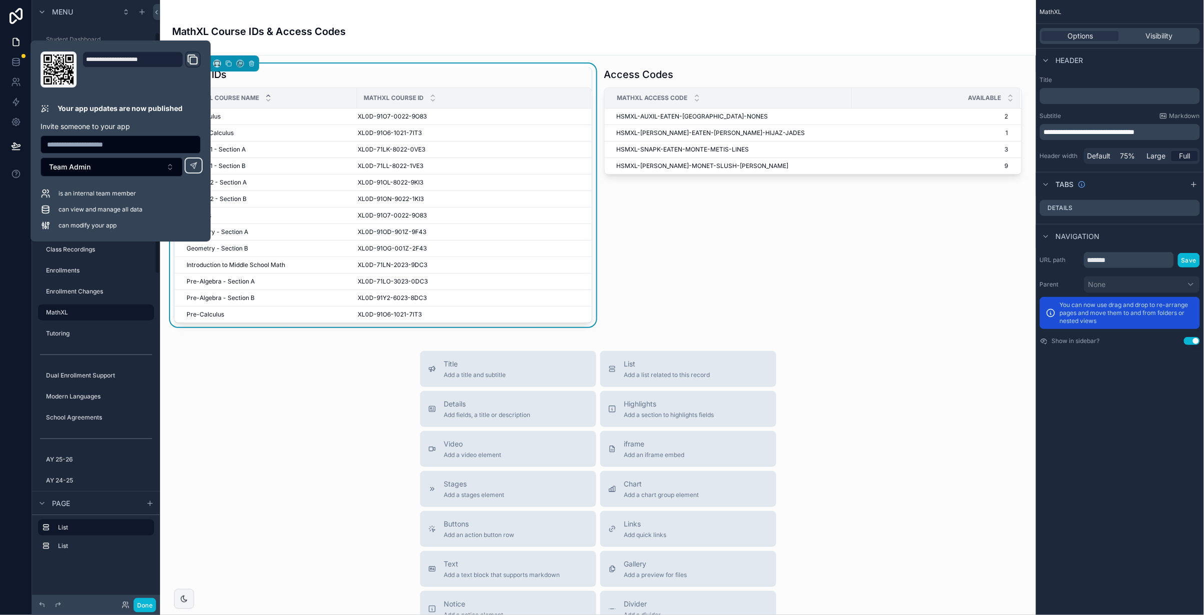
click at [325, 399] on div "Title Add a title and subtitle List Add a list related to this record Details A…" at bounding box center [598, 529] width 860 height 356
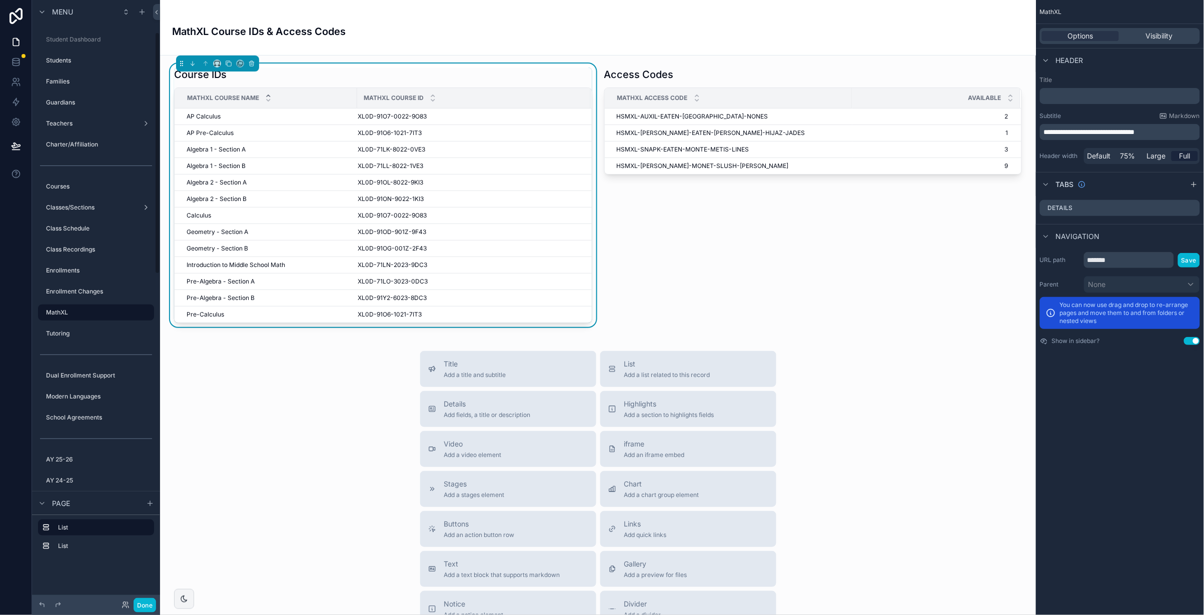
click at [288, 397] on div "Title Add a title and subtitle List Add a list related to this record Details A…" at bounding box center [598, 529] width 860 height 356
click at [868, 68] on div "scrollable content" at bounding box center [813, 196] width 430 height 264
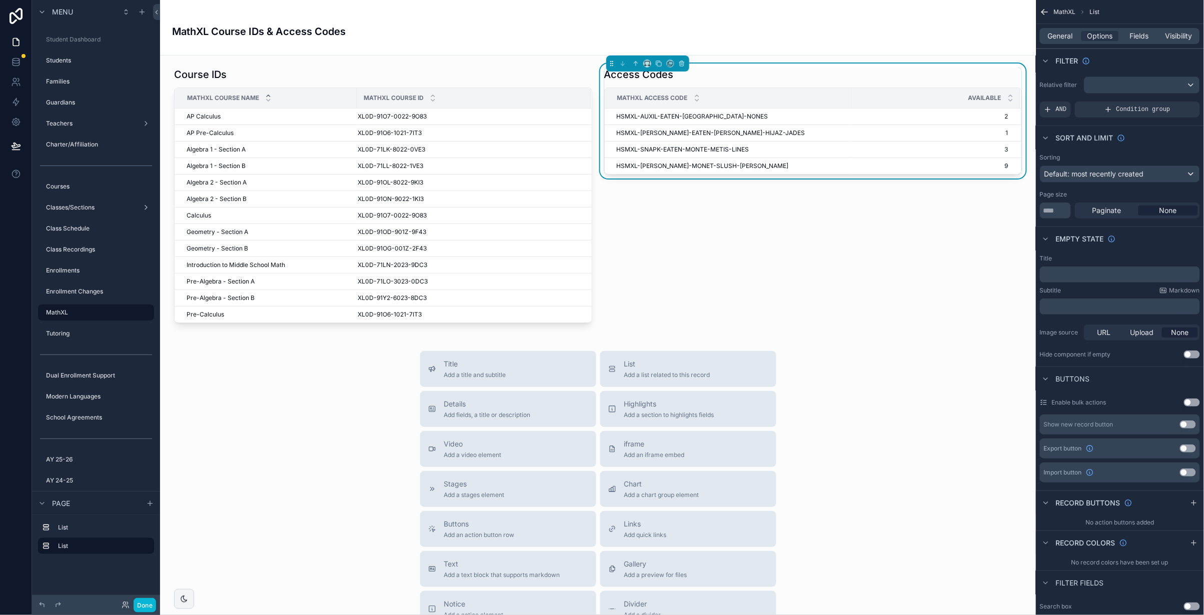
drag, startPoint x: 1140, startPoint y: 34, endPoint x: 1138, endPoint y: 44, distance: 10.3
click at [1140, 34] on span "Fields" at bounding box center [1140, 36] width 19 height 10
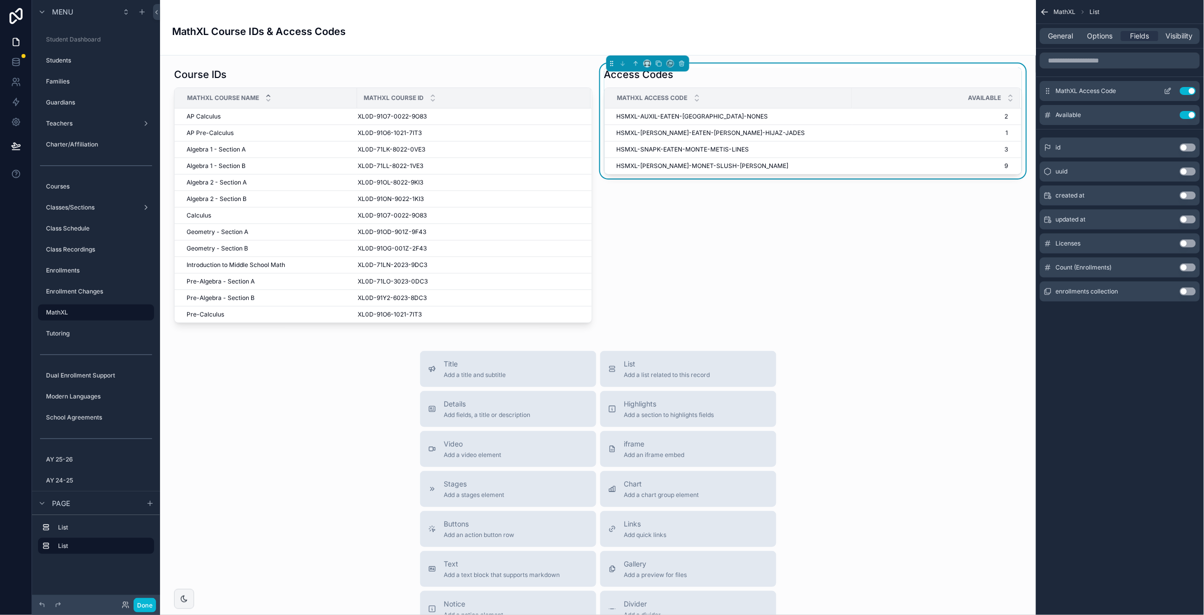
click at [1170, 89] on icon "scrollable content" at bounding box center [1170, 89] width 1 height 1
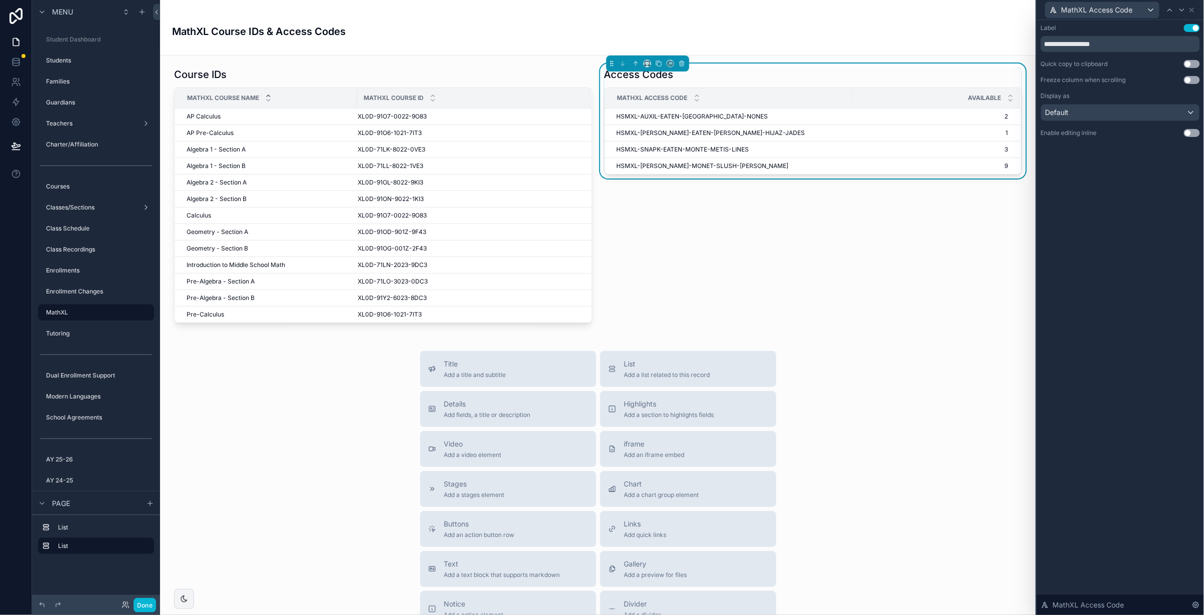
click at [1194, 63] on button "Use setting" at bounding box center [1192, 64] width 16 height 8
click at [955, 240] on div "Access Codes MathXL Access Code Available HSMXL-AUXIL-EATEN-[GEOGRAPHIC_DATA]-N…" at bounding box center [813, 196] width 430 height 264
click at [367, 371] on div "Title Add a title and subtitle List Add a list related to this record Details A…" at bounding box center [598, 529] width 860 height 356
click at [327, 385] on div "Title Add a title and subtitle List Add a list related to this record Details A…" at bounding box center [598, 529] width 860 height 356
click at [260, 427] on div "Title Add a title and subtitle List Add a list related to this record Details A…" at bounding box center [598, 529] width 860 height 356
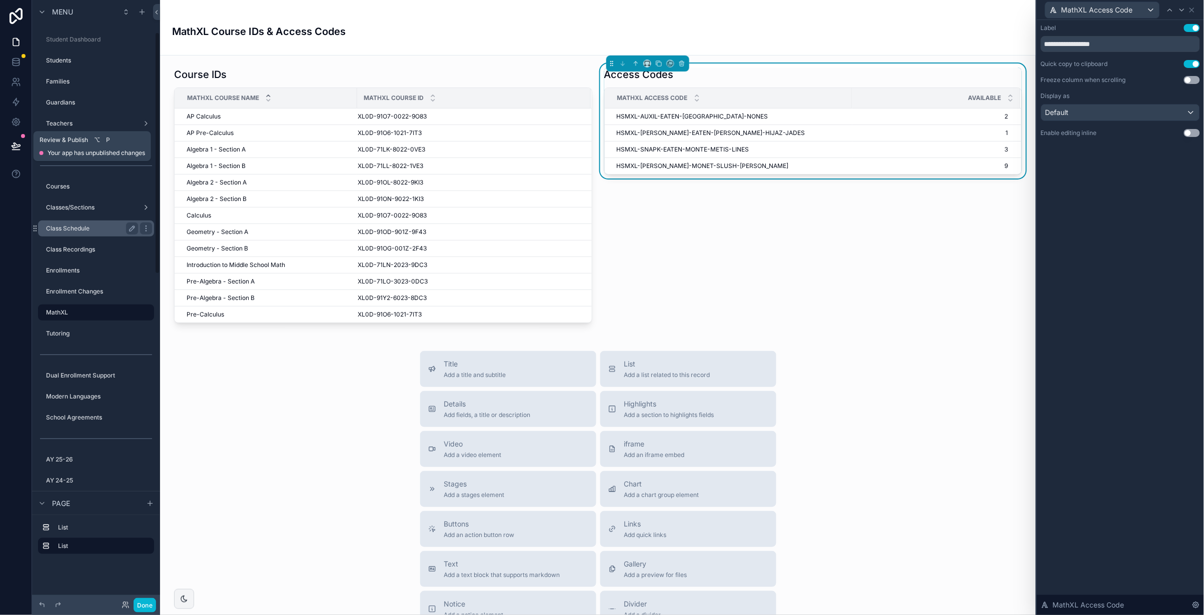
drag, startPoint x: 14, startPoint y: 143, endPoint x: 60, endPoint y: 223, distance: 92.3
click at [15, 143] on icon at bounding box center [16, 145] width 9 height 5
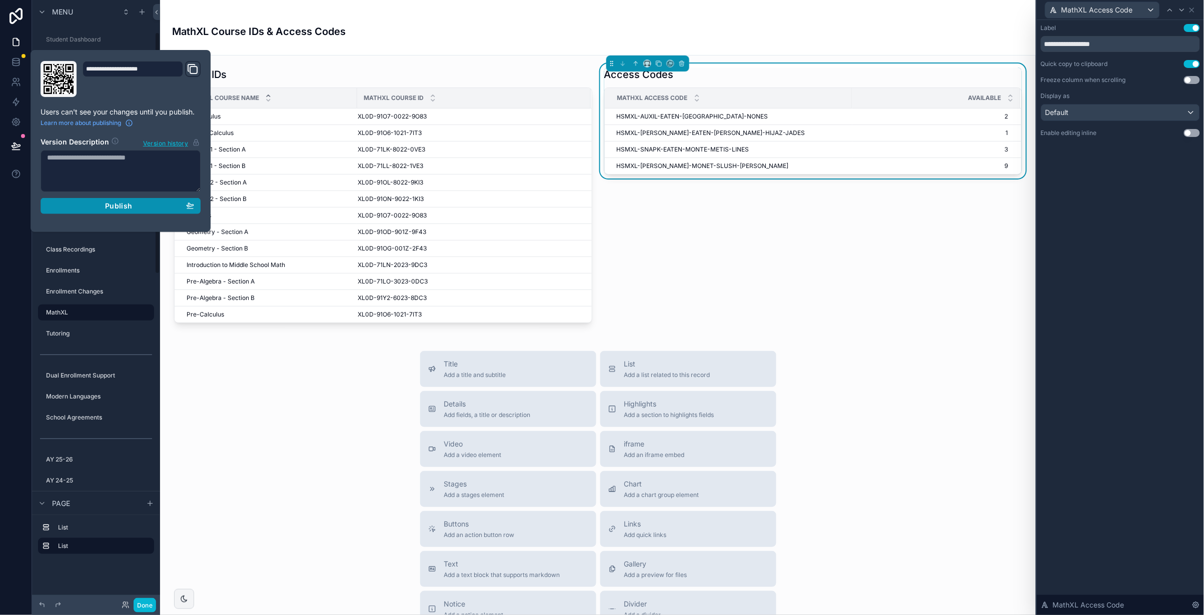
click at [116, 207] on span "Publish" at bounding box center [118, 206] width 27 height 9
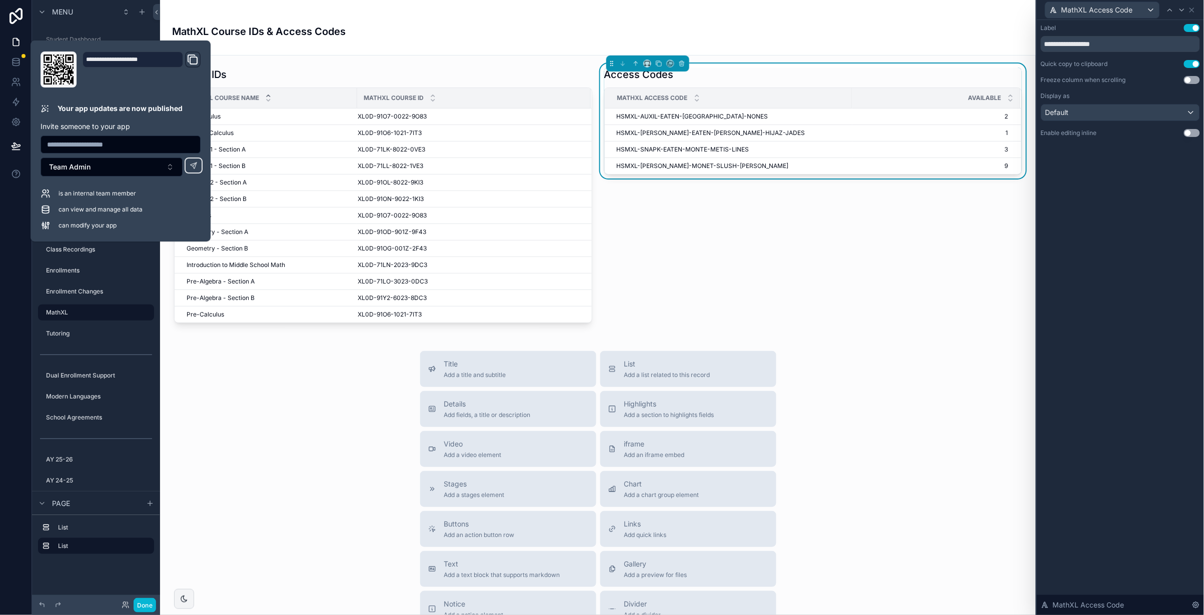
drag, startPoint x: 291, startPoint y: 369, endPoint x: 301, endPoint y: 361, distance: 12.5
click at [291, 368] on div "Title Add a title and subtitle List Add a list related to this record Details A…" at bounding box center [598, 529] width 860 height 356
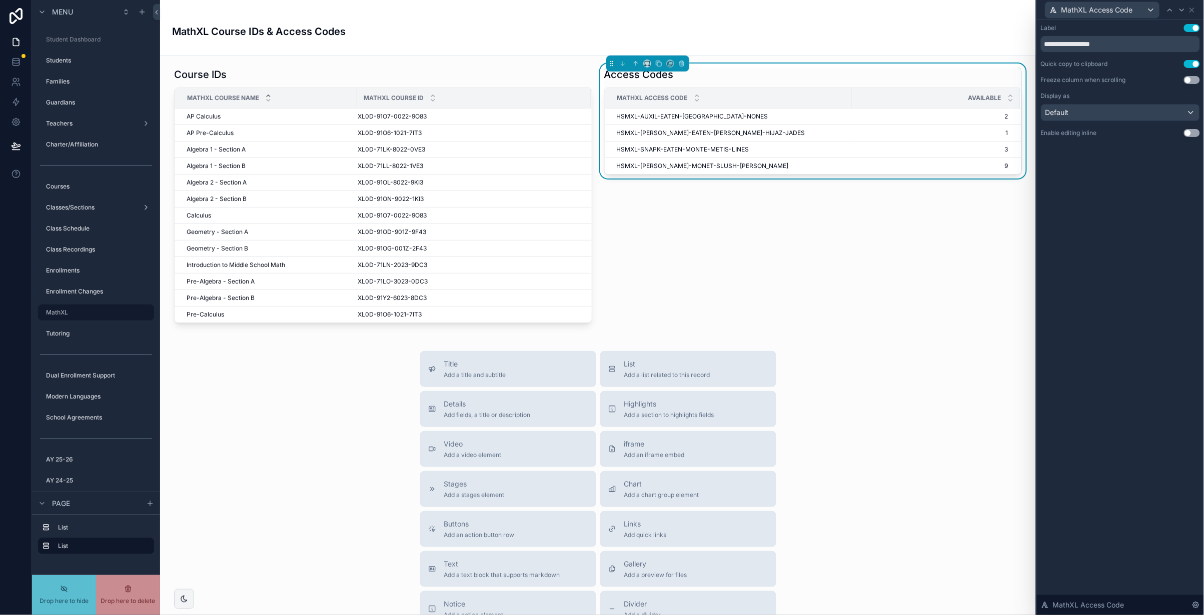
click at [294, 404] on div "Title Add a title and subtitle List Add a list related to this record Details A…" at bounding box center [598, 529] width 860 height 356
drag, startPoint x: 146, startPoint y: 604, endPoint x: 455, endPoint y: 453, distance: 344.8
click at [146, 604] on button "Done" at bounding box center [145, 605] width 23 height 15
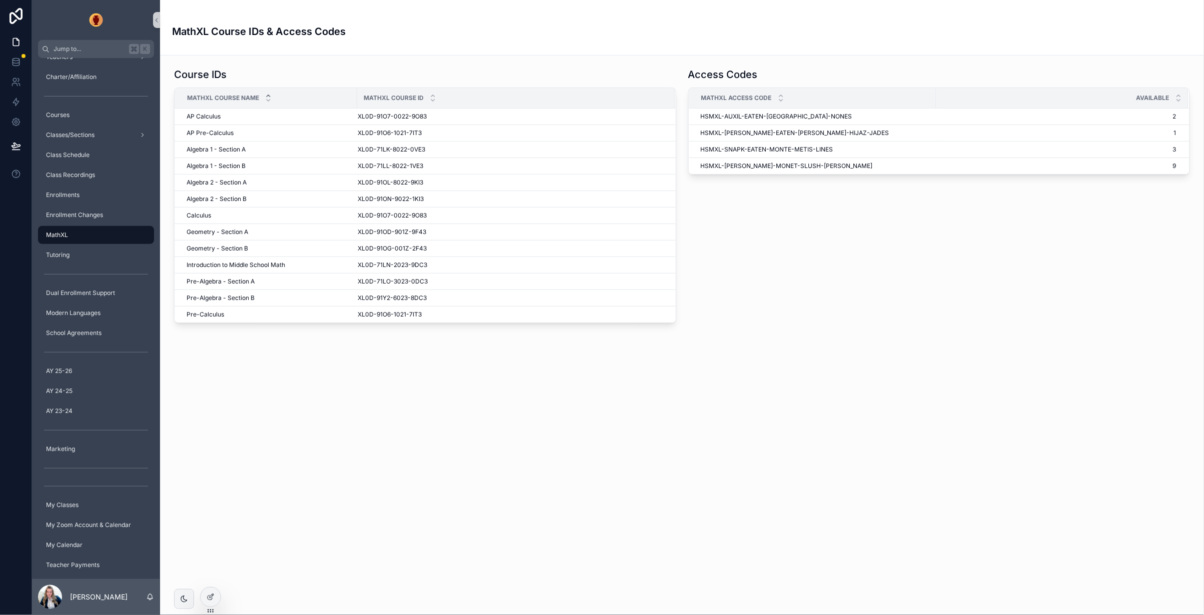
click at [357, 419] on div "MathXL Course IDs & Access Codes Course IDs MathXL Course Name MathXL Course ID…" at bounding box center [682, 307] width 1044 height 615
click at [79, 215] on span "Enrollment Changes" at bounding box center [74, 215] width 57 height 8
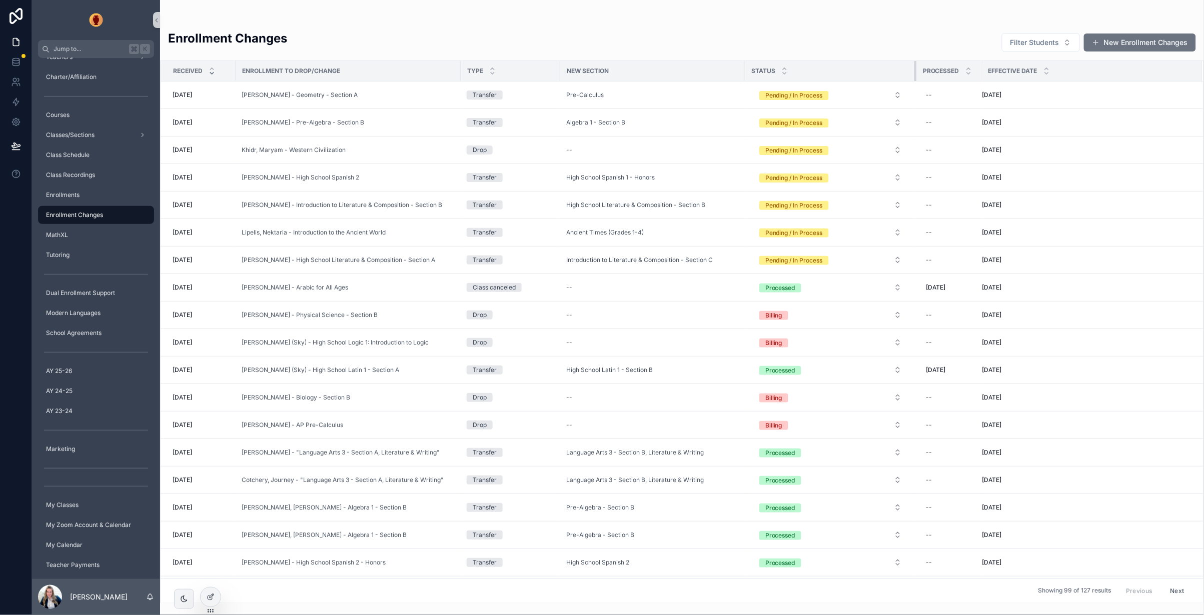
drag, startPoint x: 838, startPoint y: 72, endPoint x: 908, endPoint y: 72, distance: 69.6
click at [908, 72] on th "Status" at bounding box center [831, 71] width 172 height 21
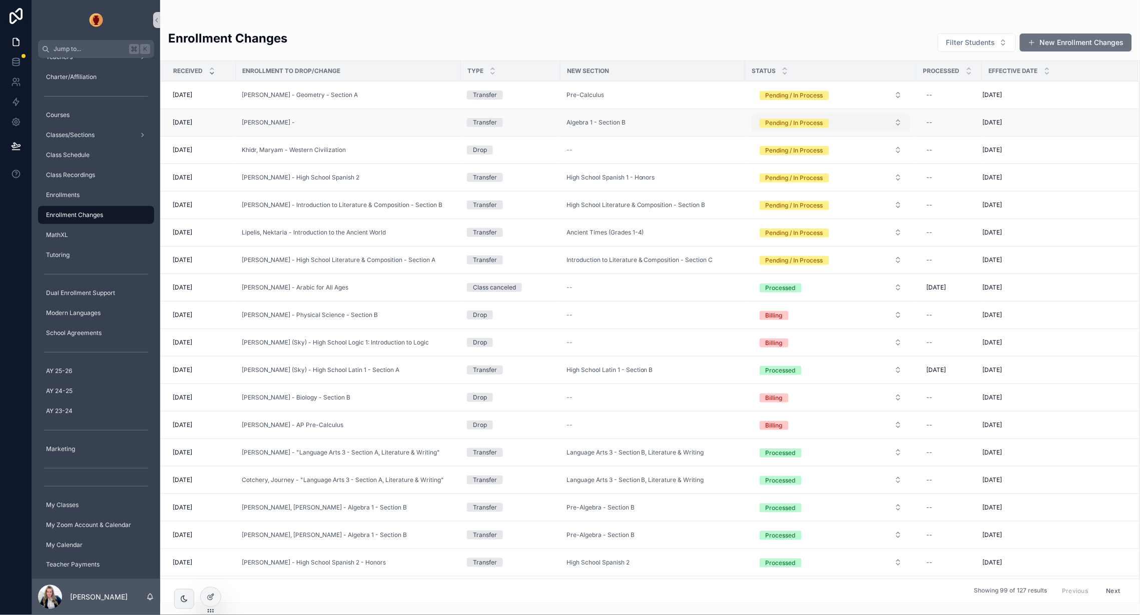
click at [804, 123] on div "Pending / In Process" at bounding box center [795, 123] width 58 height 9
drag, startPoint x: 799, startPoint y: 176, endPoint x: 806, endPoint y: 213, distance: 37.2
click at [806, 213] on div "None Submitted Pending / In Process Billing Processed" at bounding box center [831, 192] width 154 height 75
click at [805, 221] on div "Processed" at bounding box center [831, 222] width 154 height 15
drag, startPoint x: 365, startPoint y: 22, endPoint x: 546, endPoint y: 96, distance: 195.7
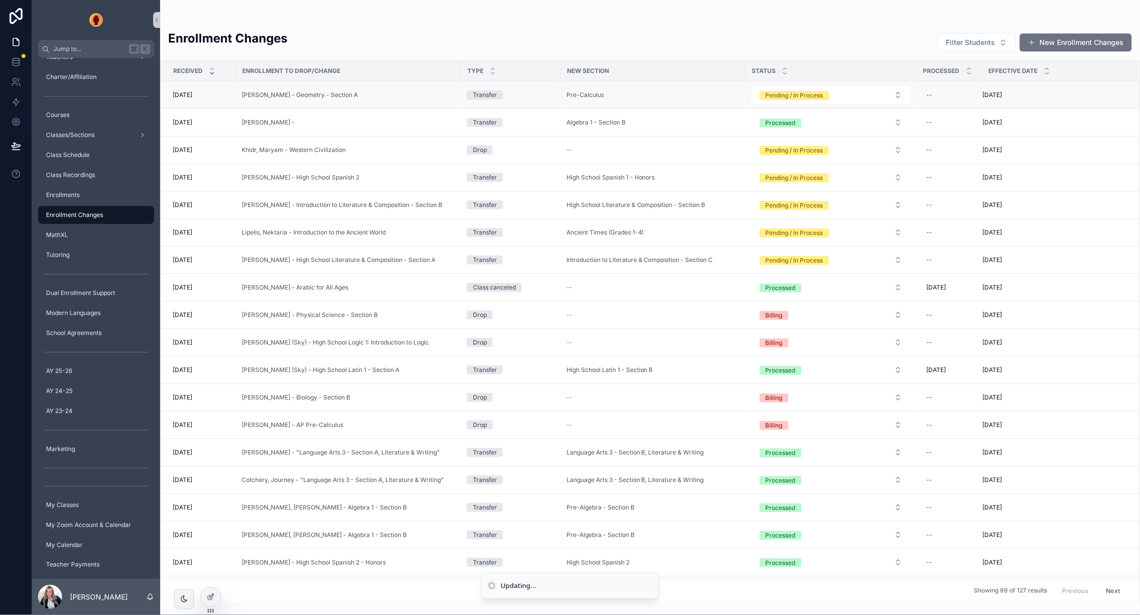
click at [365, 22] on div "scrollable content" at bounding box center [650, 20] width 964 height 8
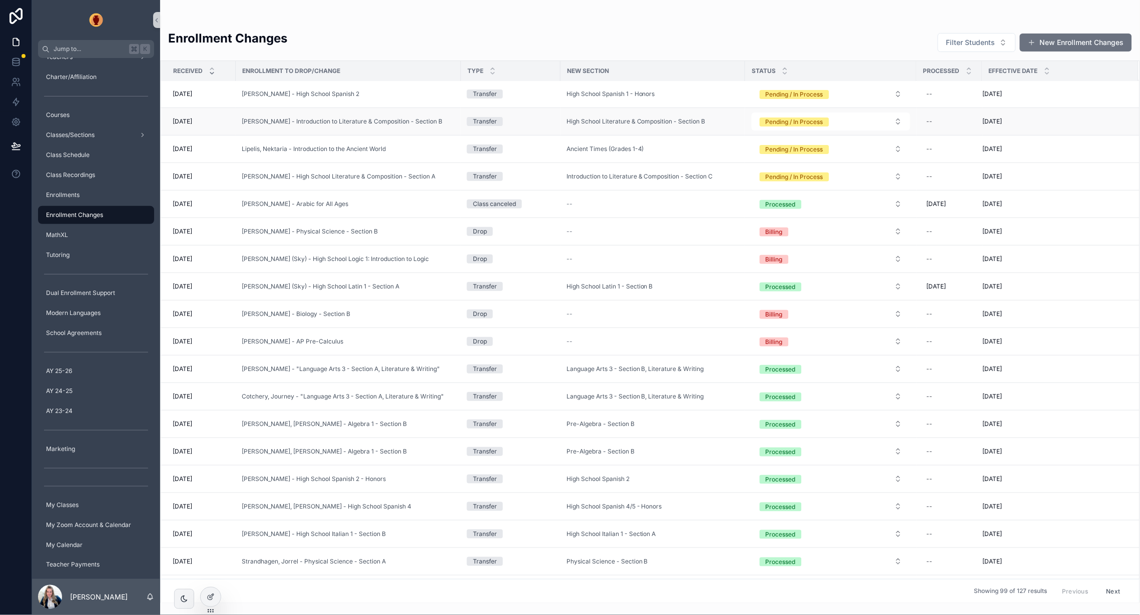
scroll to position [83, 0]
click at [796, 95] on div "Pending / In Process" at bounding box center [795, 95] width 58 height 9
click at [788, 190] on div "Processed" at bounding box center [779, 194] width 30 height 9
click at [798, 180] on div "Pending / In Process" at bounding box center [795, 178] width 58 height 9
click at [797, 177] on div "Pending / In Process" at bounding box center [795, 178] width 58 height 9
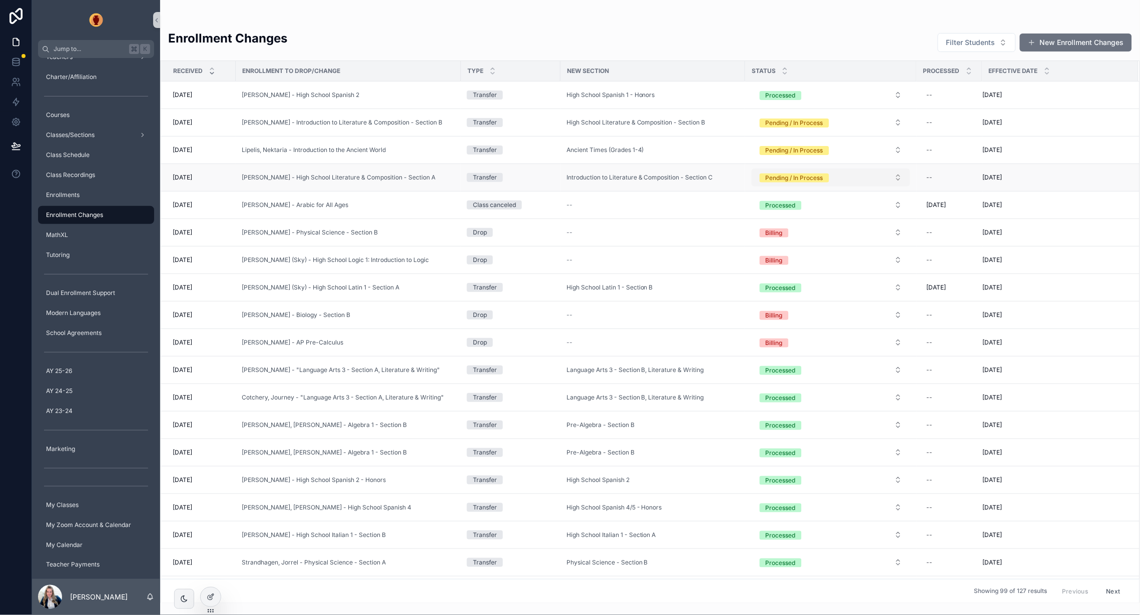
click at [817, 177] on div "Pending / In Process" at bounding box center [795, 178] width 58 height 9
click at [800, 273] on div "Processed" at bounding box center [831, 277] width 154 height 15
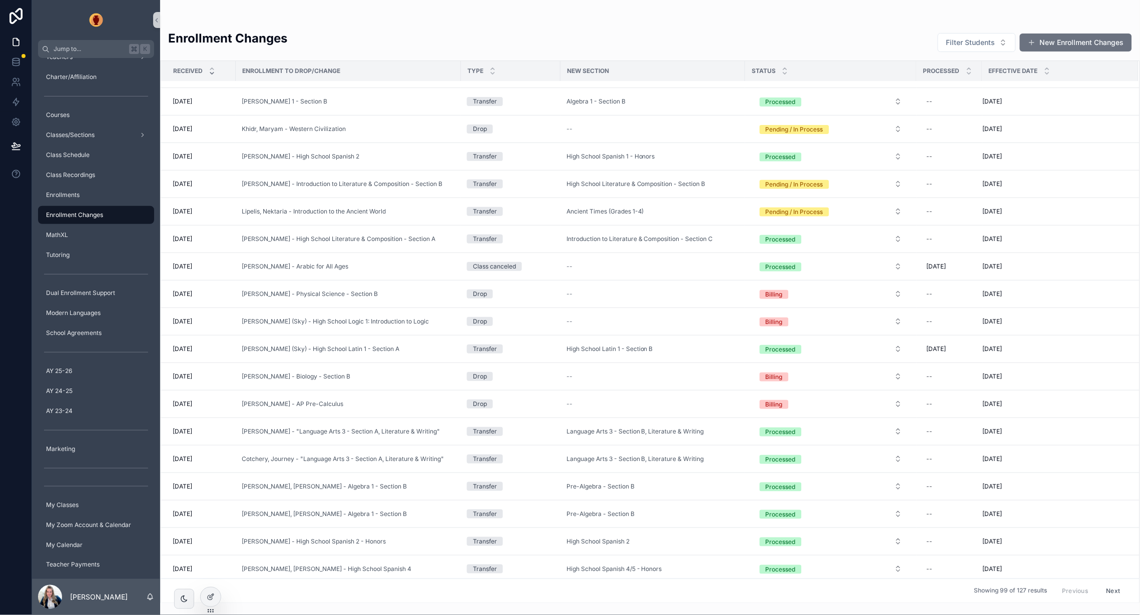
scroll to position [0, 0]
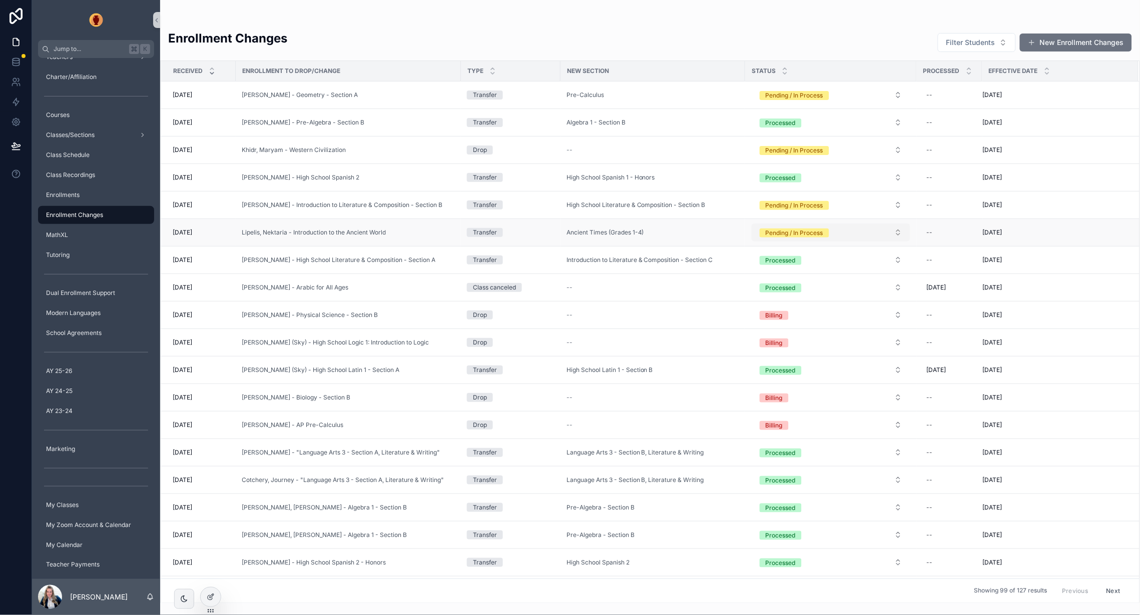
click at [807, 235] on div "Pending / In Process" at bounding box center [795, 233] width 58 height 9
click at [781, 316] on div "Billing" at bounding box center [772, 318] width 17 height 9
drag, startPoint x: 732, startPoint y: 36, endPoint x: 733, endPoint y: 42, distance: 6.1
click at [732, 36] on div "Enrollment Changes Filter Students New Enrollment Changes" at bounding box center [650, 42] width 964 height 25
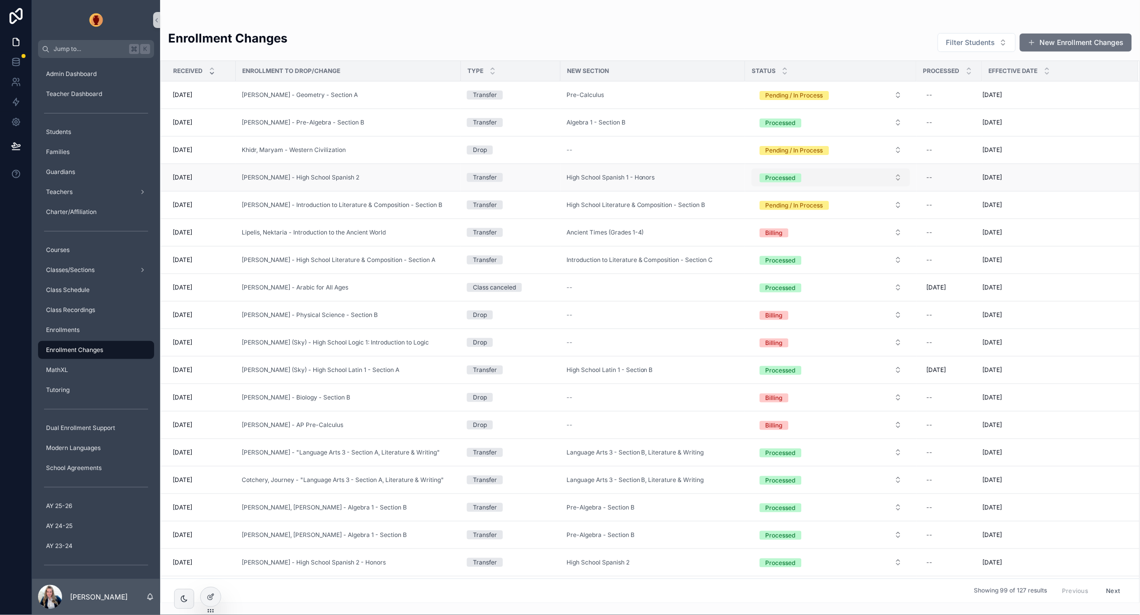
scroll to position [135, 0]
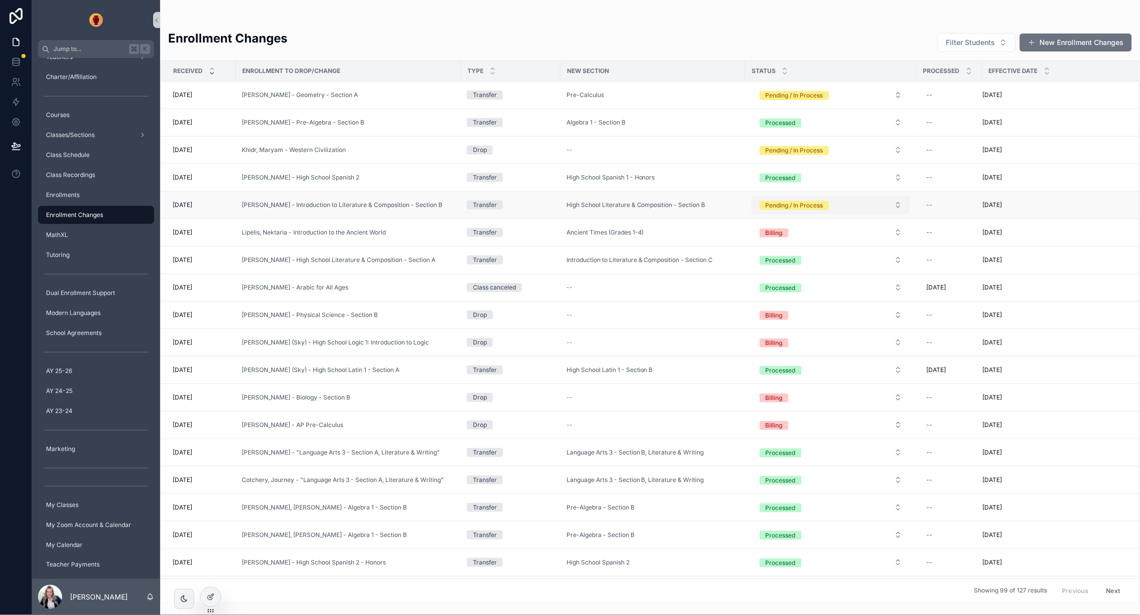
click at [752, 205] on button "Pending / In Process" at bounding box center [831, 205] width 159 height 18
click at [776, 205] on div "Pending / In Process" at bounding box center [795, 205] width 58 height 9
click at [777, 303] on div "Processed" at bounding box center [779, 305] width 30 height 9
click at [209, 596] on icon at bounding box center [211, 597] width 8 height 8
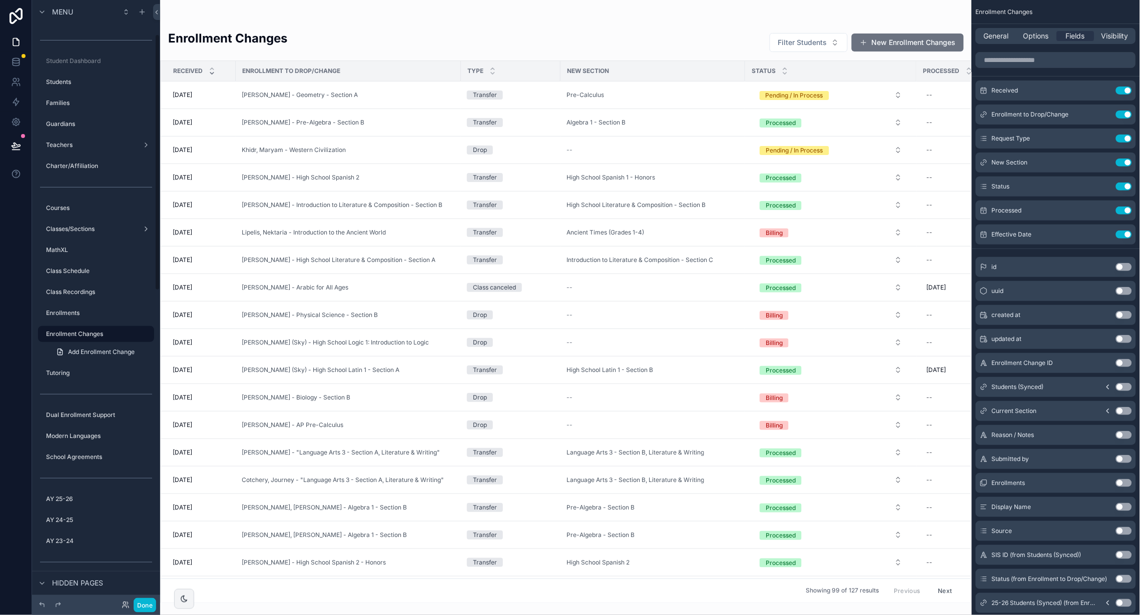
scroll to position [81, 0]
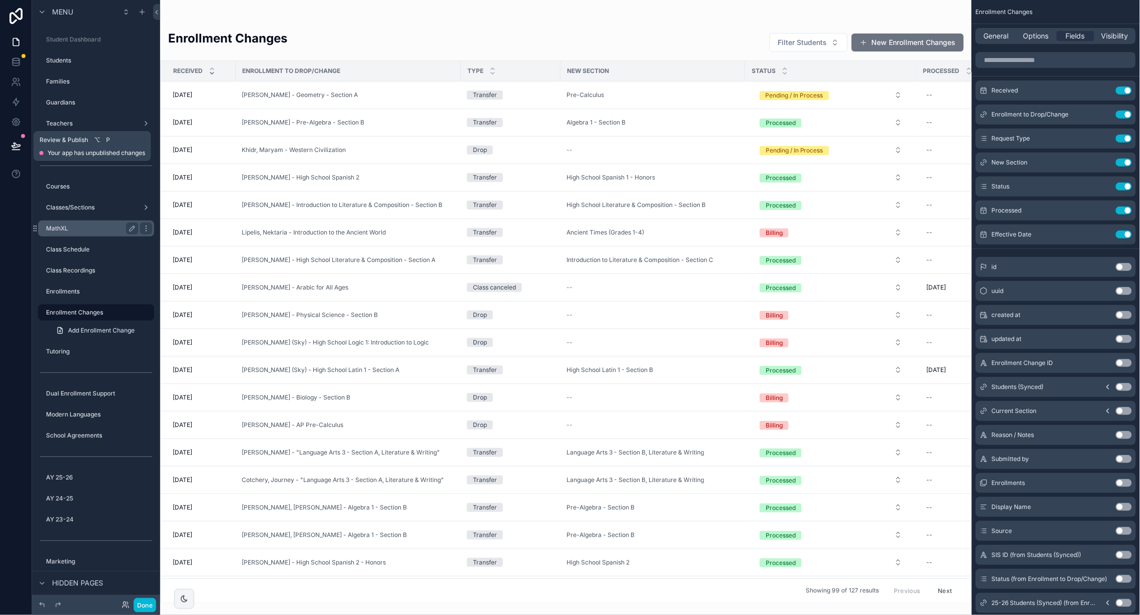
drag, startPoint x: 12, startPoint y: 144, endPoint x: 121, endPoint y: 234, distance: 140.8
click at [12, 144] on icon at bounding box center [16, 146] width 10 height 10
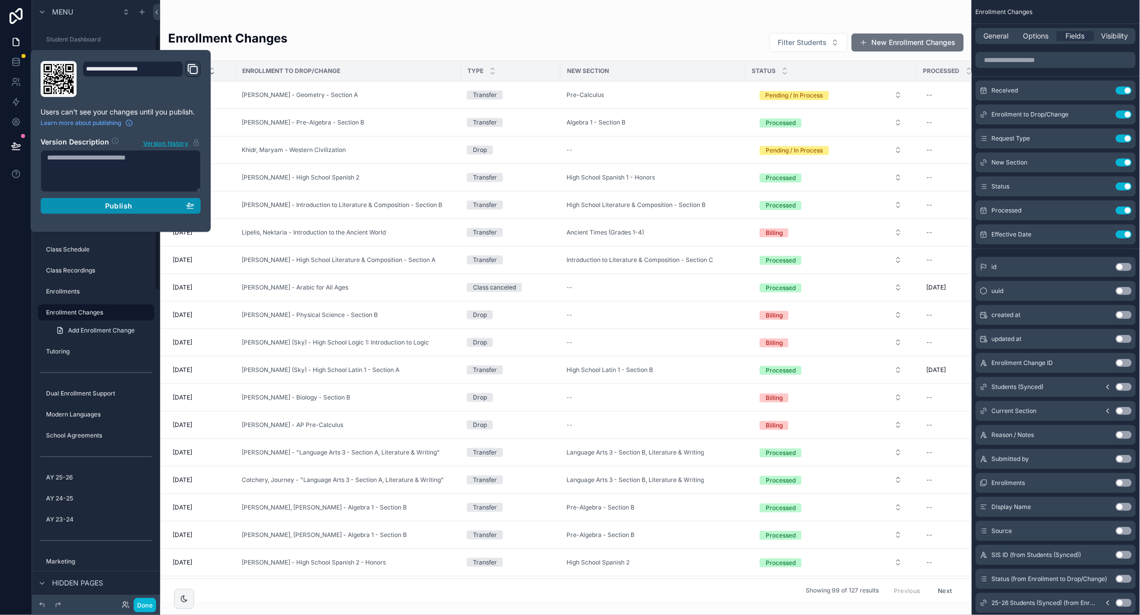
drag, startPoint x: 157, startPoint y: 206, endPoint x: 149, endPoint y: 212, distance: 9.7
click at [157, 206] on div "Publish" at bounding box center [120, 206] width 147 height 9
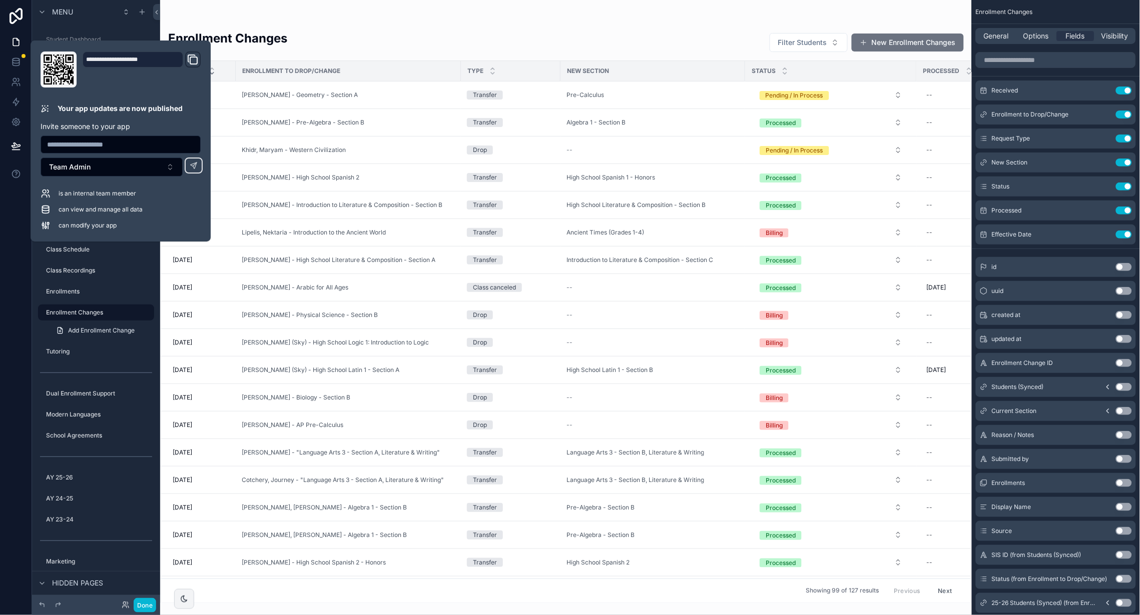
click at [794, 94] on div "scrollable content" at bounding box center [566, 307] width 812 height 615
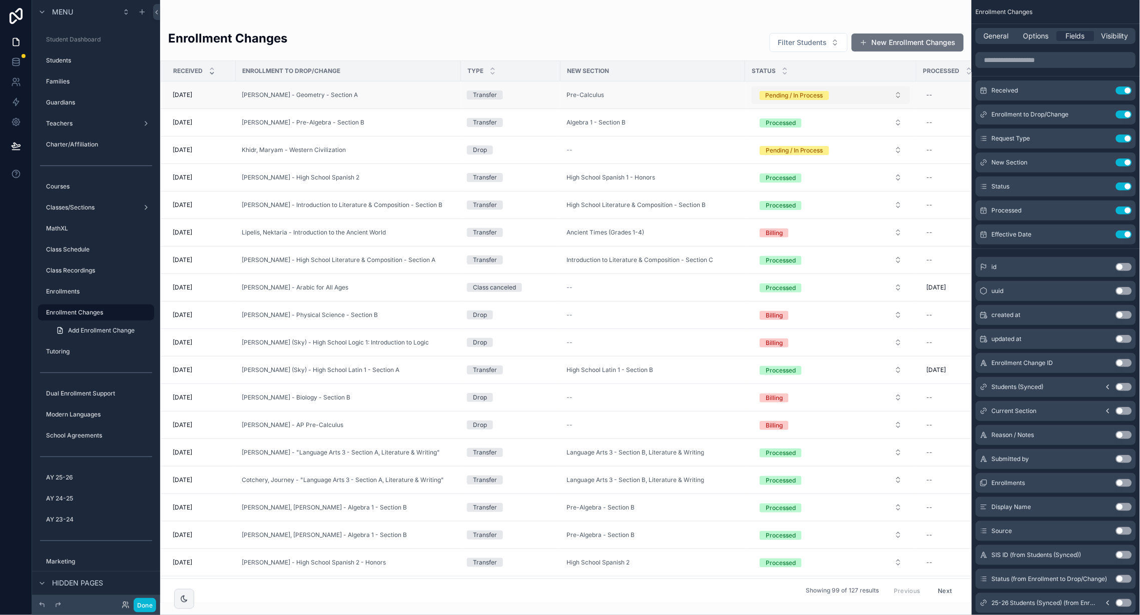
click at [787, 95] on div "Pending / In Process" at bounding box center [795, 95] width 58 height 9
click at [775, 177] on div "Billing" at bounding box center [772, 179] width 17 height 9
click at [602, 11] on div "Enrollment Changes Filter Students New Enrollment Changes Received Enrollment t…" at bounding box center [566, 301] width 812 height 603
click at [784, 153] on div "Pending / In Process" at bounding box center [795, 150] width 58 height 9
click at [782, 238] on span "Billing" at bounding box center [772, 234] width 29 height 9
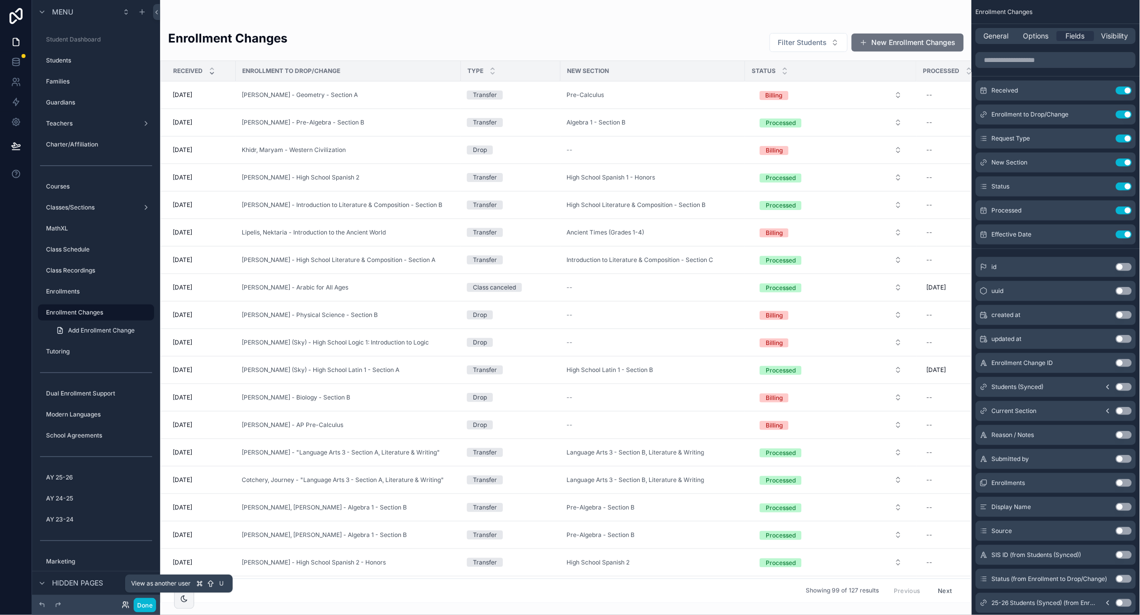
click at [125, 605] on icon at bounding box center [124, 603] width 3 height 3
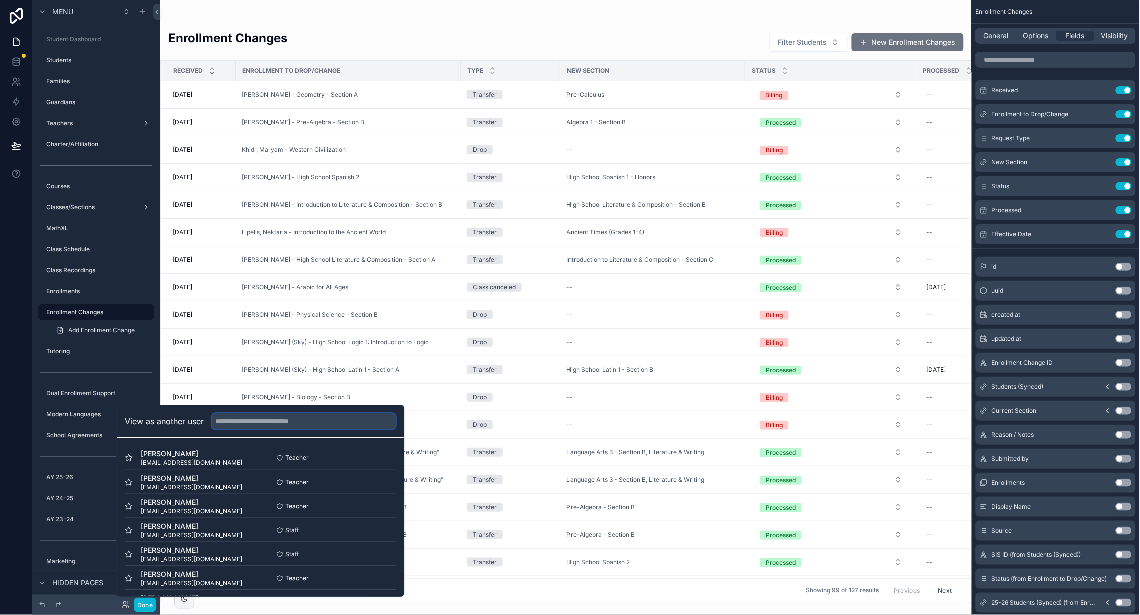
click at [265, 425] on input "text" at bounding box center [304, 422] width 184 height 16
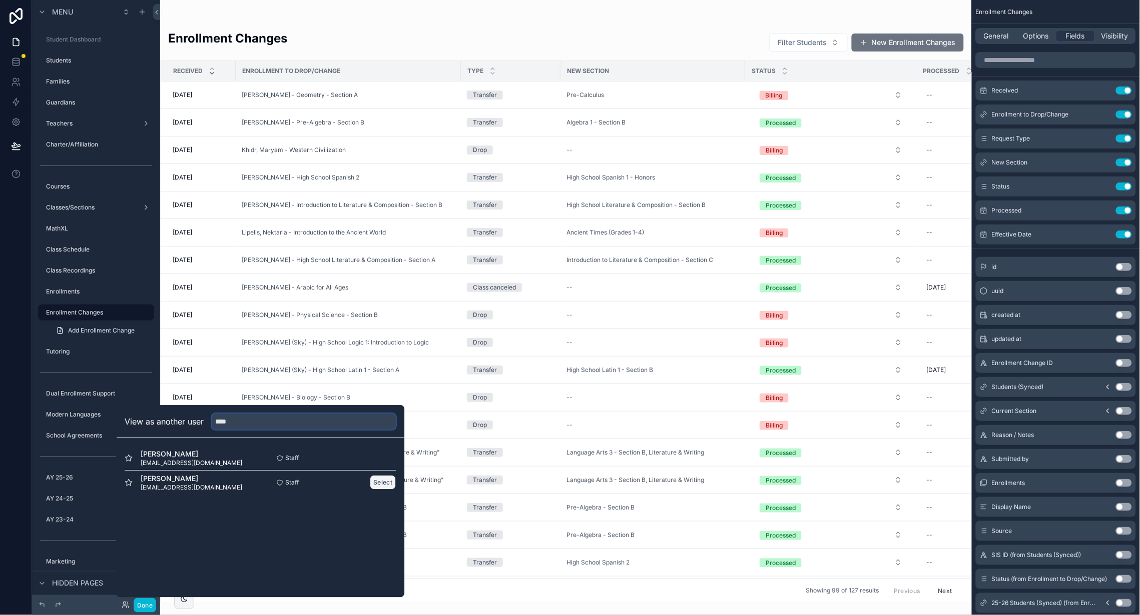
type input "****"
click at [380, 483] on button "Select" at bounding box center [383, 482] width 26 height 15
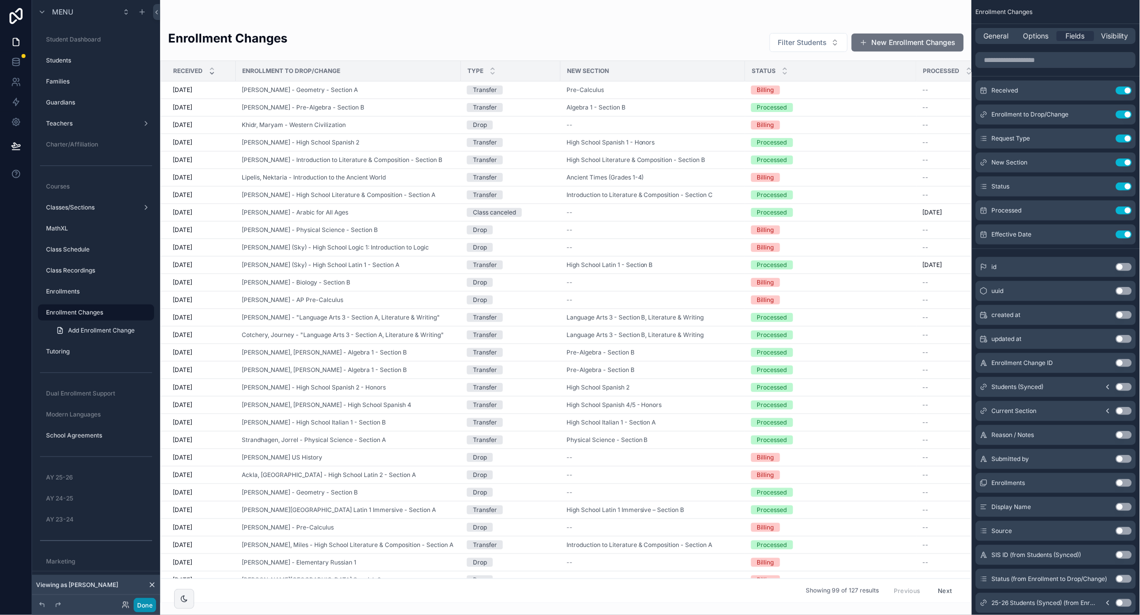
click at [144, 608] on button "Done" at bounding box center [145, 605] width 23 height 15
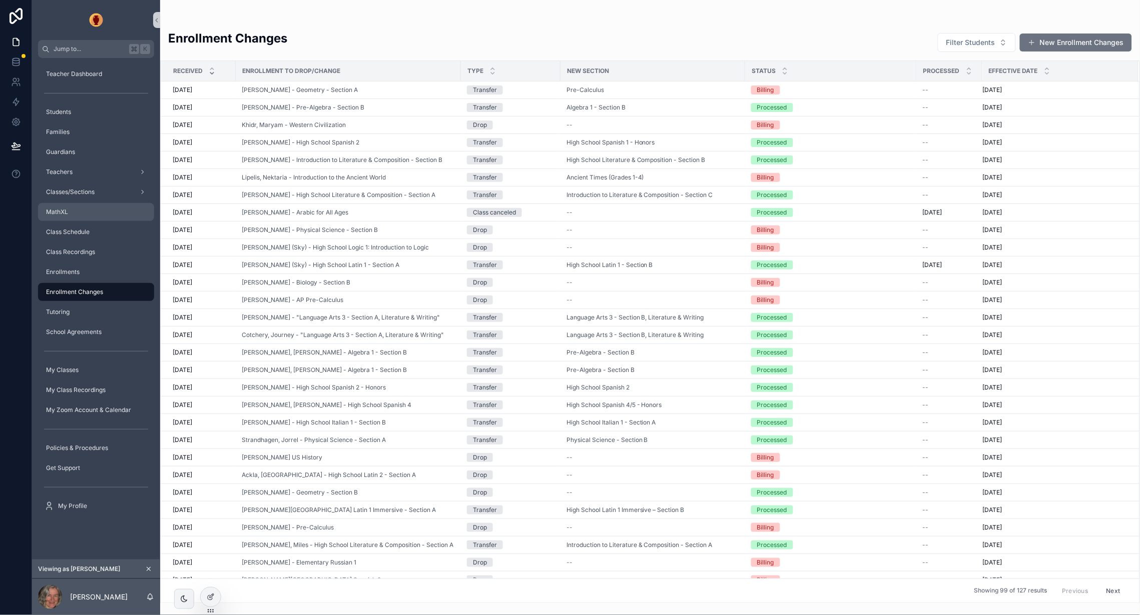
click at [55, 209] on span "MathXL" at bounding box center [57, 212] width 22 height 8
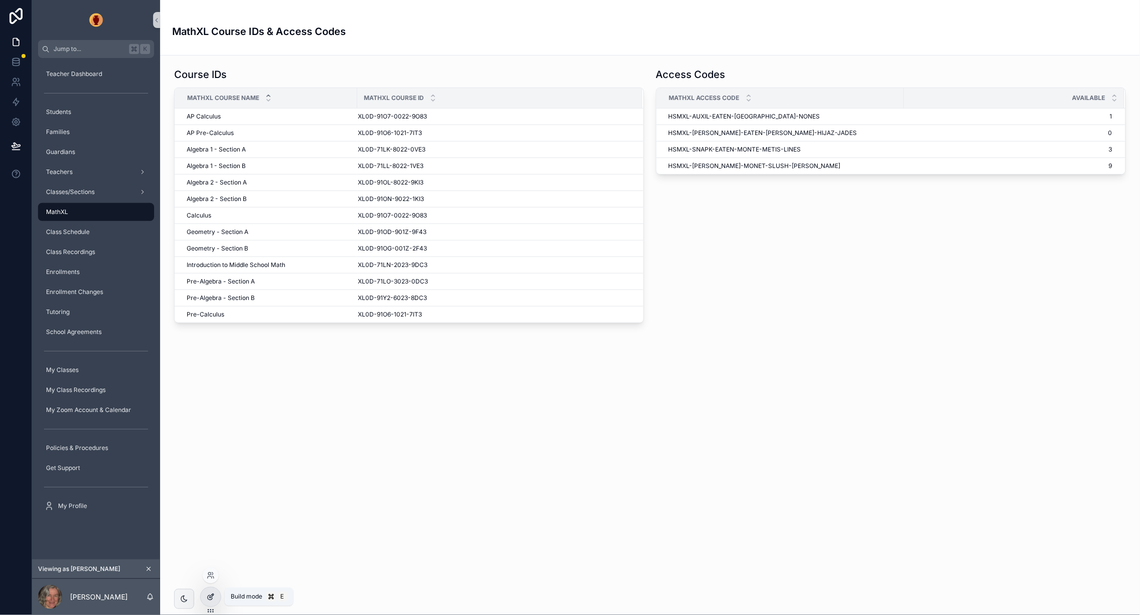
click at [210, 600] on icon at bounding box center [210, 598] width 5 height 5
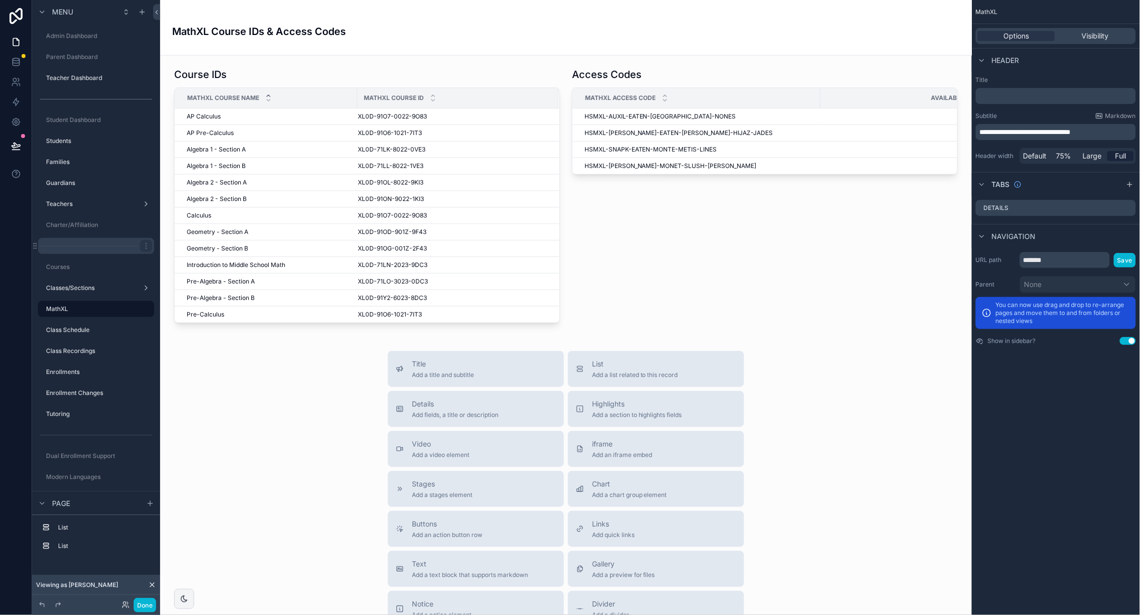
click at [105, 248] on div "scrollable content" at bounding box center [96, 246] width 116 height 16
click at [146, 246] on icon "scrollable content" at bounding box center [146, 246] width 1 height 1
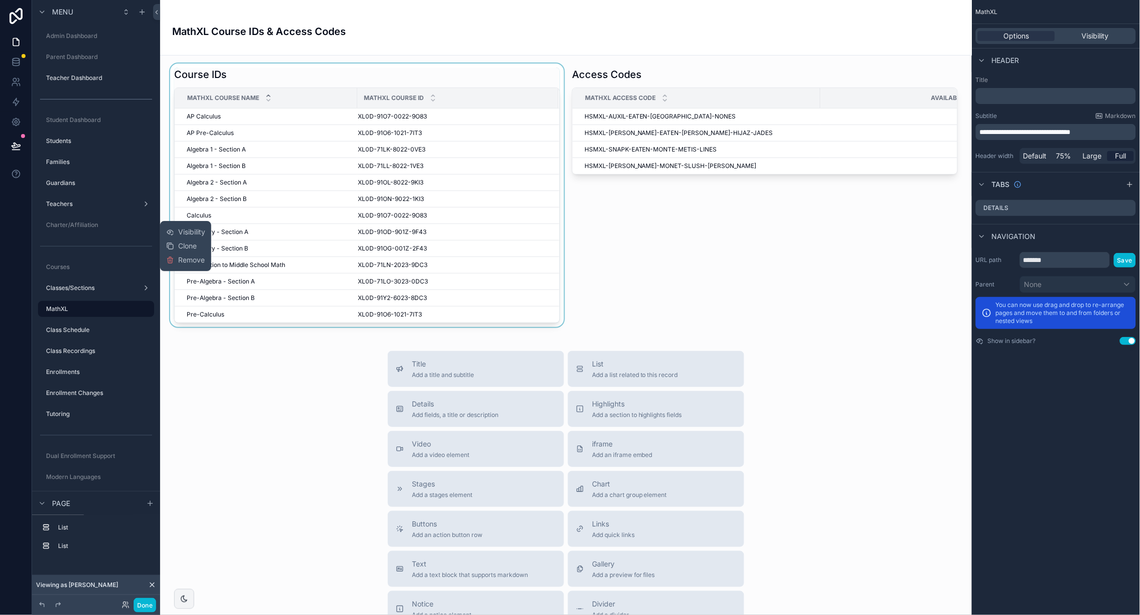
drag, startPoint x: 189, startPoint y: 229, endPoint x: 183, endPoint y: 229, distance: 6.5
click at [189, 229] on span "Visibility" at bounding box center [191, 232] width 27 height 10
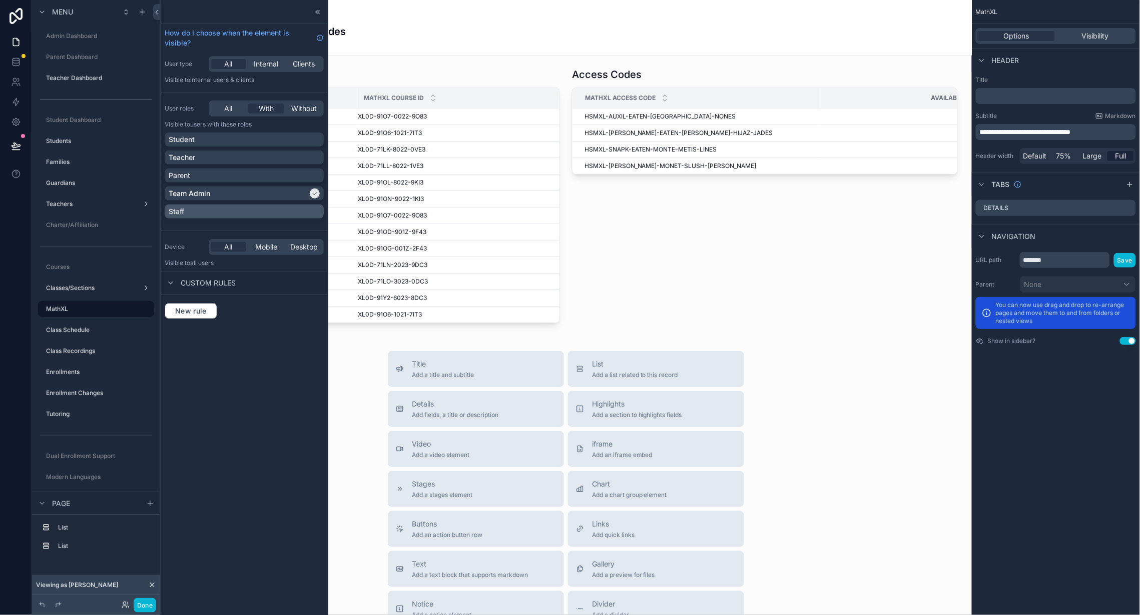
click at [316, 210] on div "Staff" at bounding box center [244, 212] width 151 height 10
drag, startPoint x: 155, startPoint y: 605, endPoint x: 148, endPoint y: 605, distance: 6.5
click at [154, 606] on button "Done" at bounding box center [145, 605] width 23 height 15
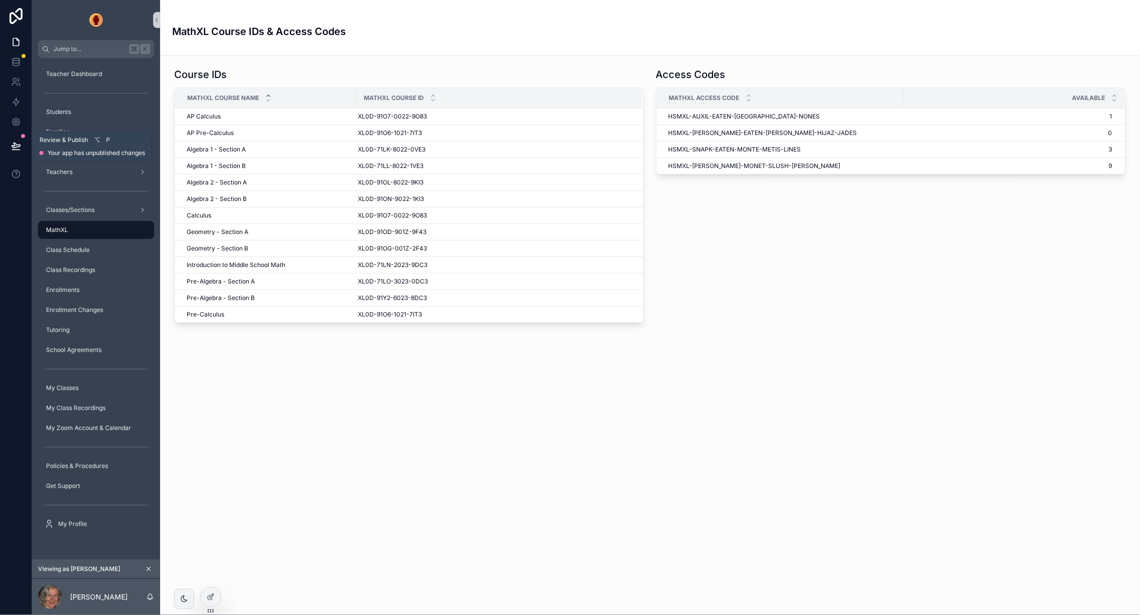
drag, startPoint x: 15, startPoint y: 143, endPoint x: 70, endPoint y: 162, distance: 58.5
click at [15, 143] on icon at bounding box center [16, 145] width 9 height 5
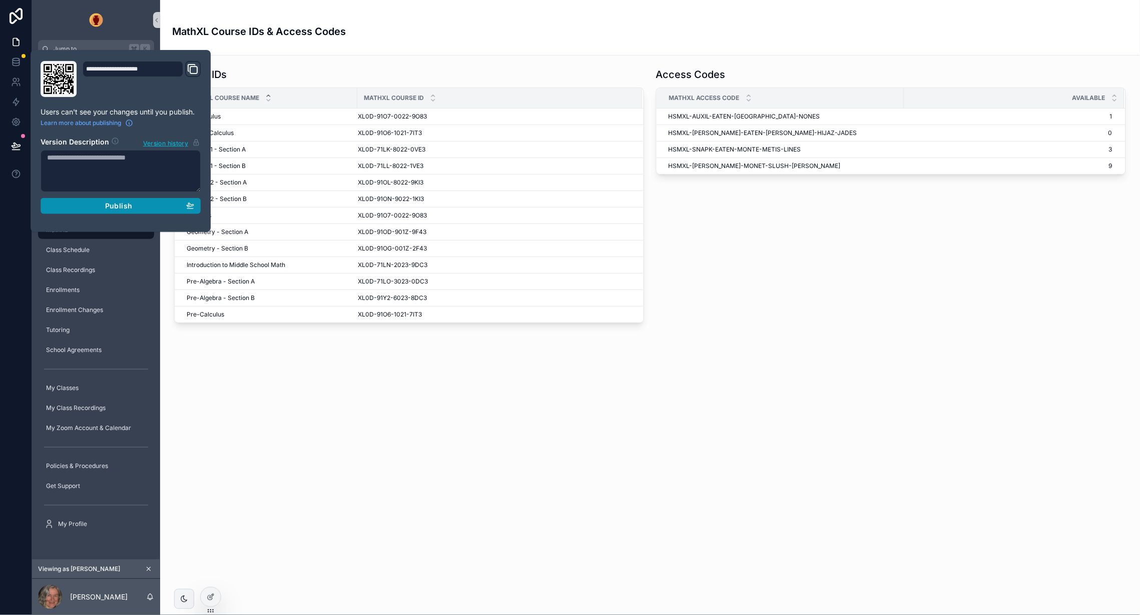
drag, startPoint x: 111, startPoint y: 204, endPoint x: 98, endPoint y: 201, distance: 13.7
click at [111, 204] on span "Publish" at bounding box center [118, 206] width 27 height 9
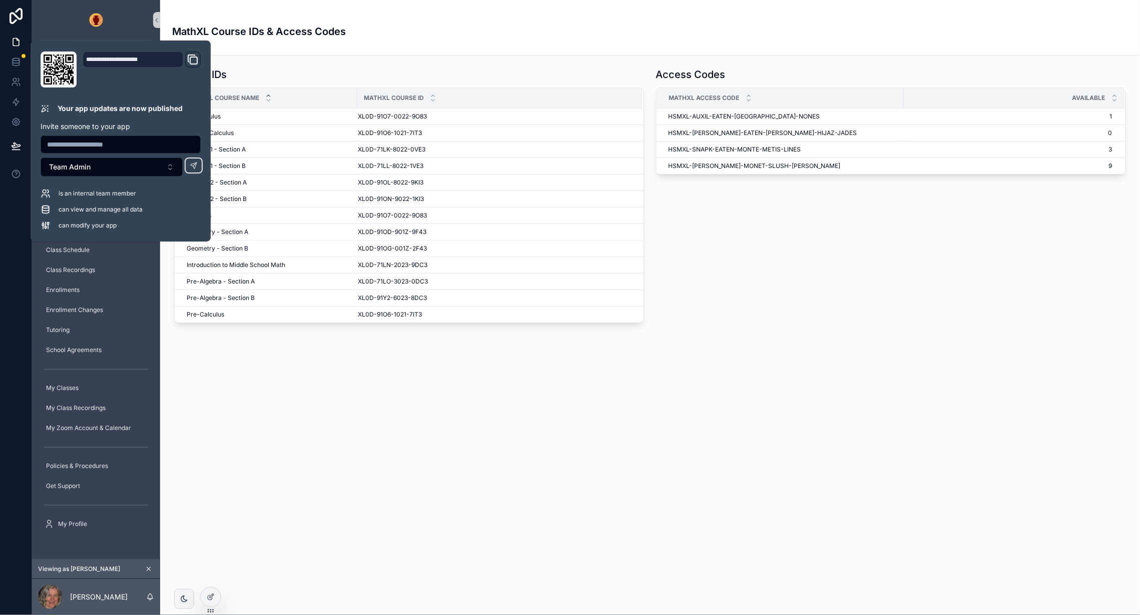
drag, startPoint x: 432, startPoint y: 21, endPoint x: 477, endPoint y: 103, distance: 93.2
click at [432, 21] on div "MathXL Course IDs & Access Codes" at bounding box center [650, 27] width 956 height 31
